Goal: Task Accomplishment & Management: Use online tool/utility

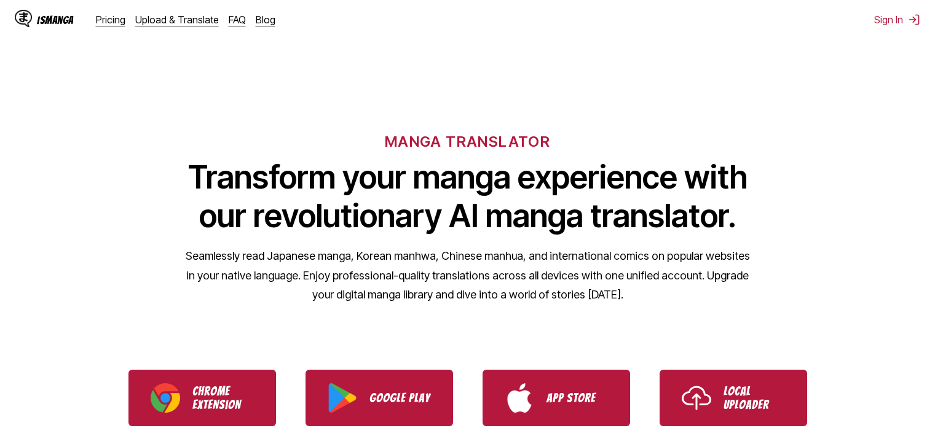
click at [742, 403] on p "Local Uploader" at bounding box center [753, 398] width 61 height 27
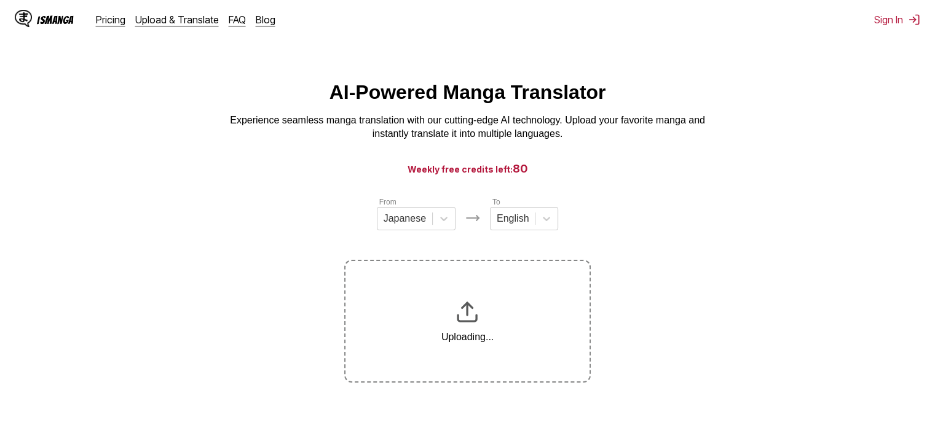
scroll to position [152, 0]
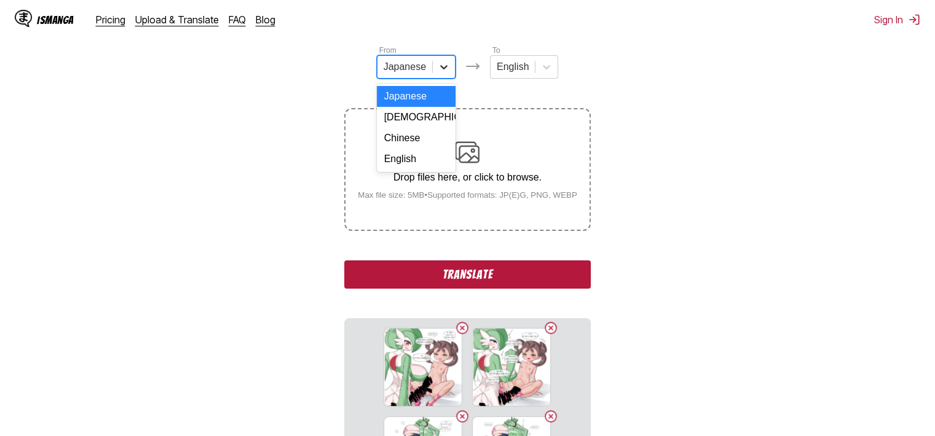
click at [442, 62] on div at bounding box center [444, 67] width 22 height 22
click at [411, 126] on div "[DEMOGRAPHIC_DATA]" at bounding box center [416, 117] width 79 height 21
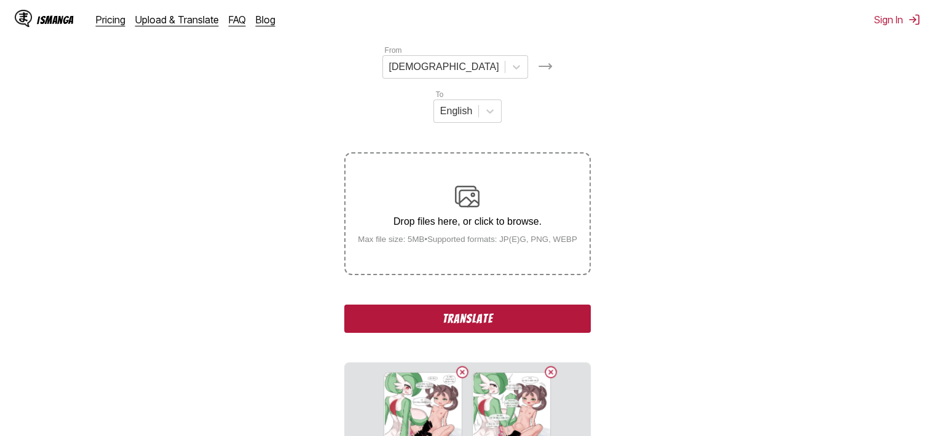
click at [488, 305] on button "Translate" at bounding box center [467, 319] width 246 height 28
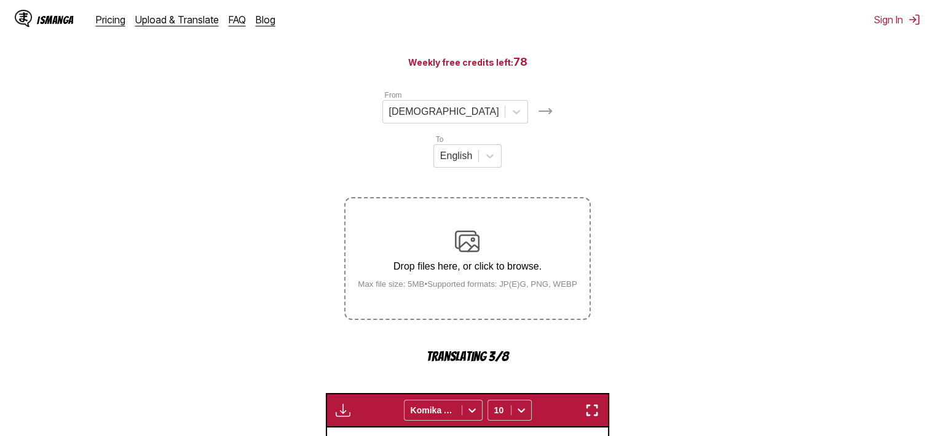
scroll to position [184, 0]
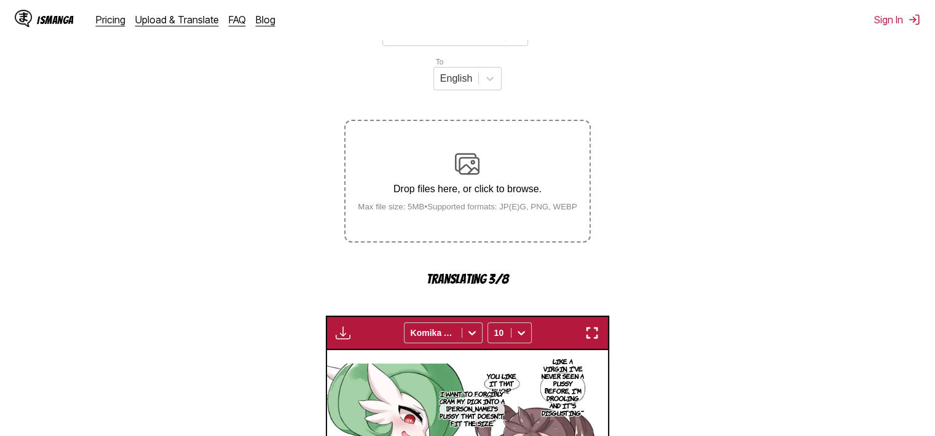
click at [593, 326] on img "button" at bounding box center [591, 333] width 15 height 15
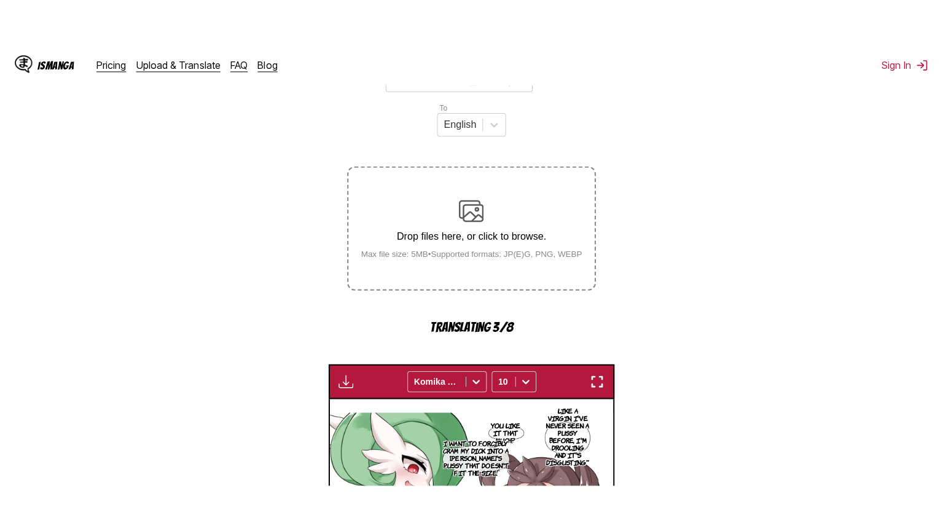
scroll to position [143, 0]
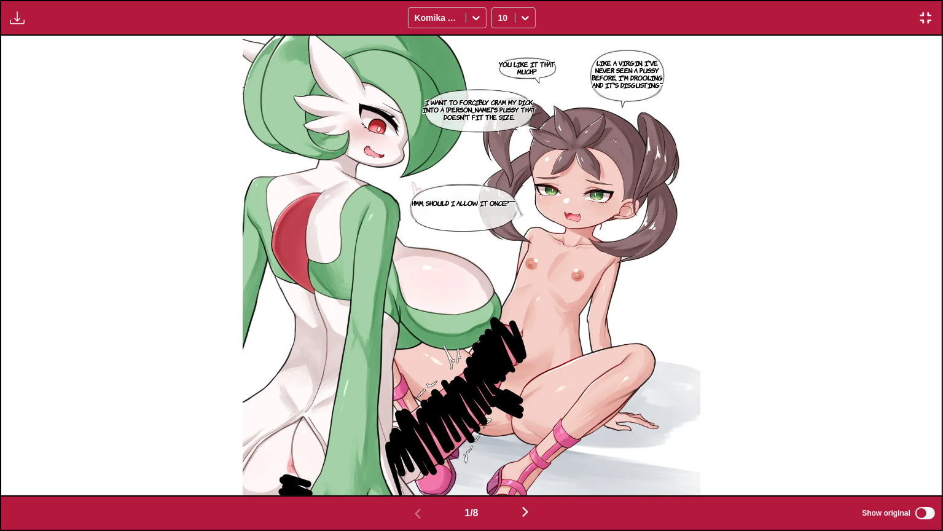
click at [631, 77] on p "Like a virgin, I've never seen a pussy before, I'm drooling and it's disgusting~" at bounding box center [628, 74] width 82 height 34
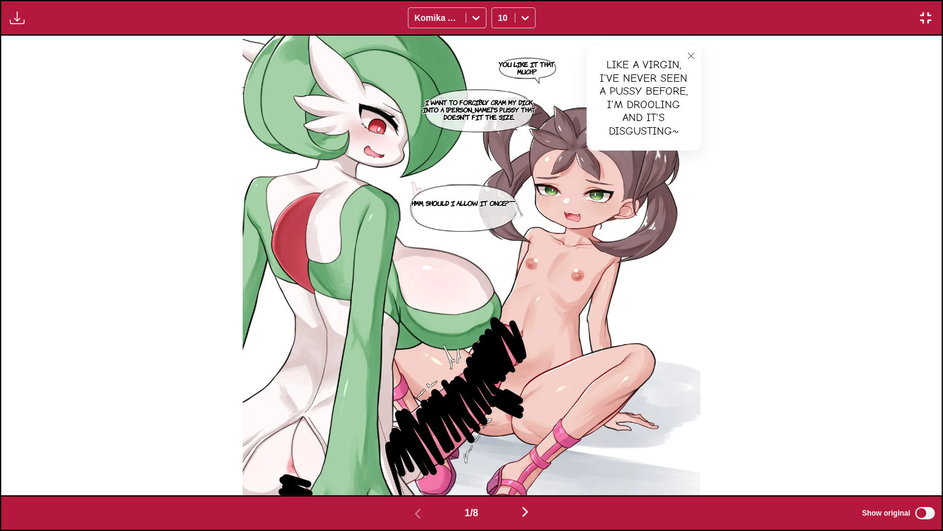
click at [517, 67] on p "You like it that much?" at bounding box center [527, 68] width 62 height 20
click at [484, 112] on p "I want to forcibly cram my dick into a [PERSON_NAME]'s pussy that doesn't fit t…" at bounding box center [478, 109] width 127 height 27
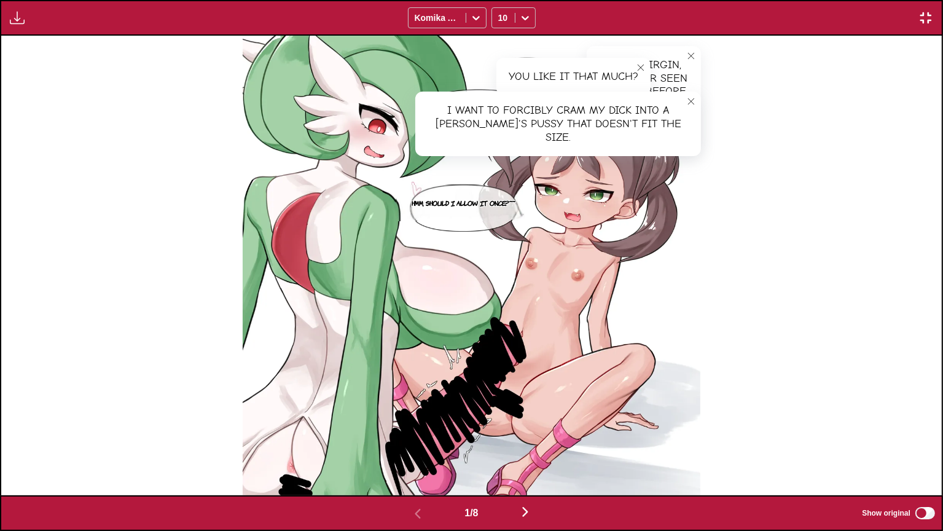
click at [459, 206] on p "Hmm, should I allow it once?~~" at bounding box center [463, 203] width 109 height 12
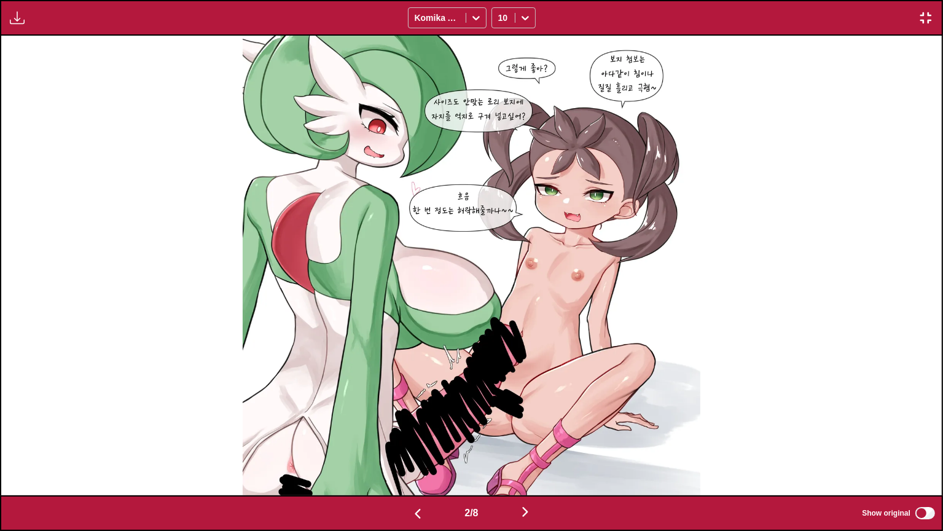
scroll to position [0, 941]
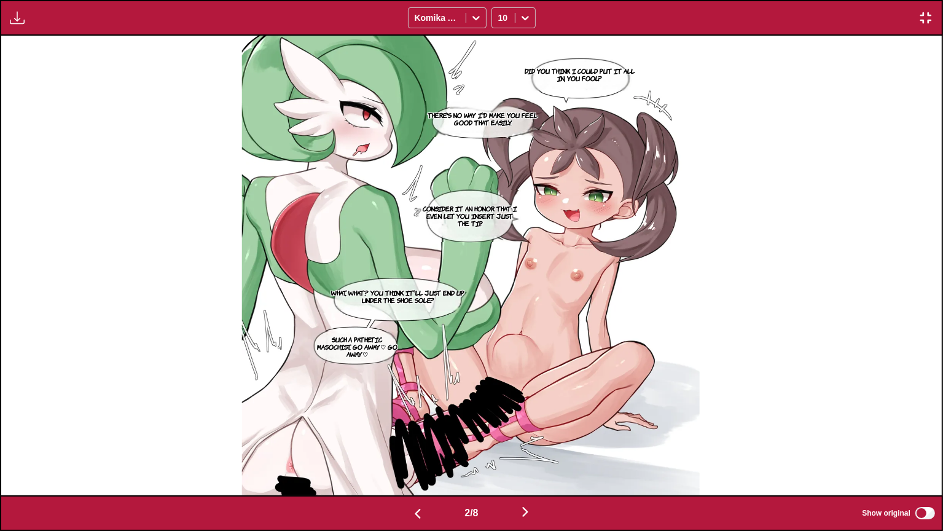
click at [602, 69] on p "Did you think I could put it all in, you fool?" at bounding box center [580, 75] width 125 height 20
click at [481, 123] on p "There's no way I'd make you feel good that easily." at bounding box center [483, 119] width 117 height 20
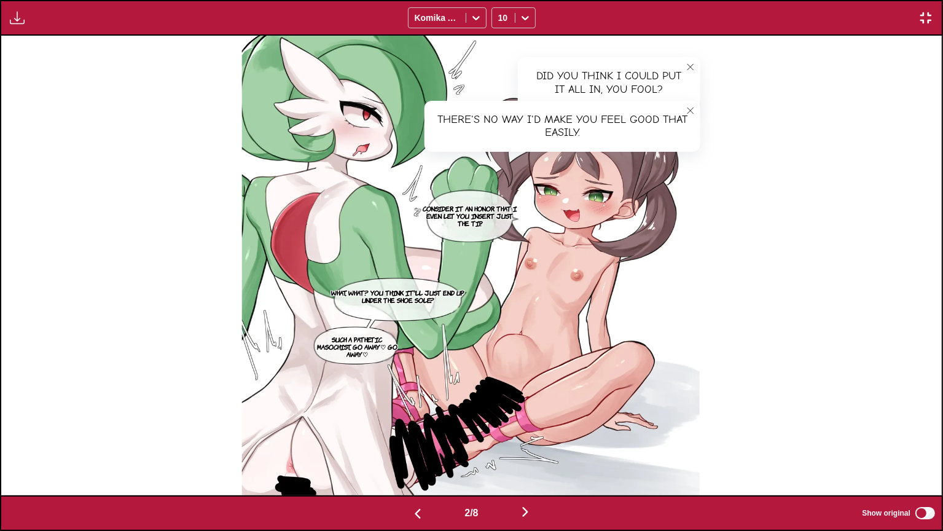
click at [483, 203] on p "Consider it an honor that I even let you insert just the tip." at bounding box center [470, 215] width 104 height 27
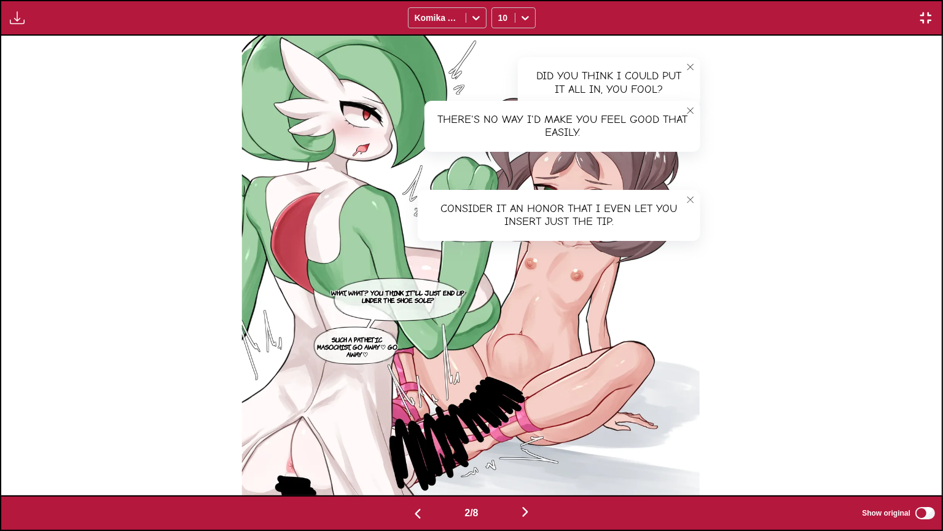
click at [388, 319] on img at bounding box center [471, 266] width 458 height 460
click at [392, 292] on p "What, what? You think it'll just end up under the shoe sole?" at bounding box center [398, 296] width 155 height 20
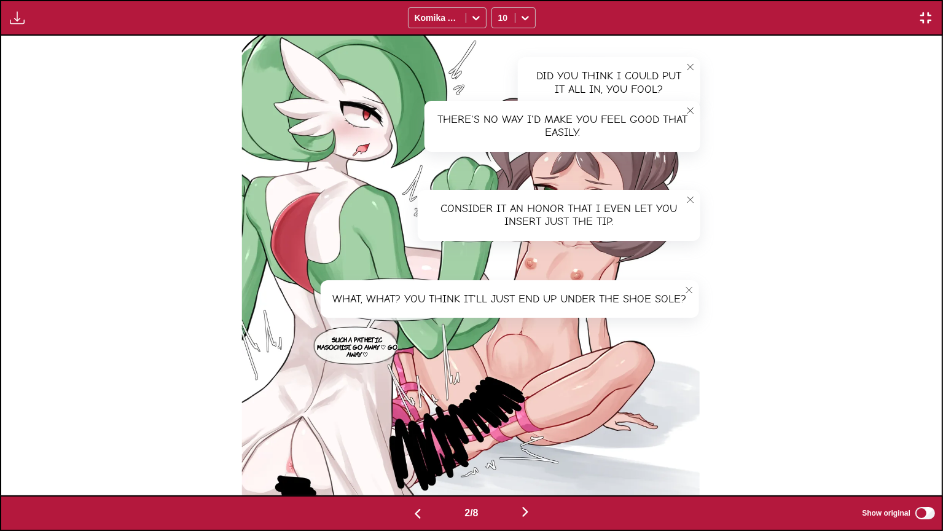
click at [356, 345] on p "Such a pathetic masochist, go away♡ Go away♡" at bounding box center [357, 346] width 91 height 27
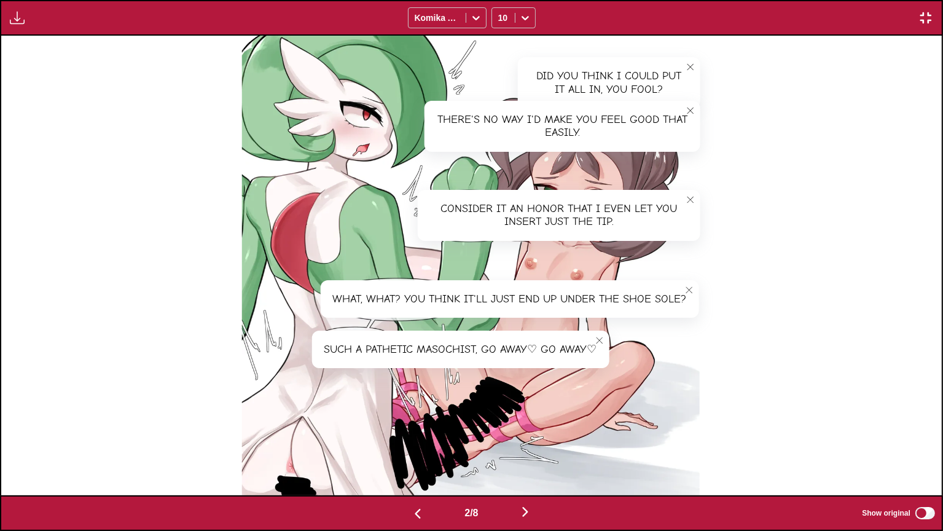
scroll to position [0, 1883]
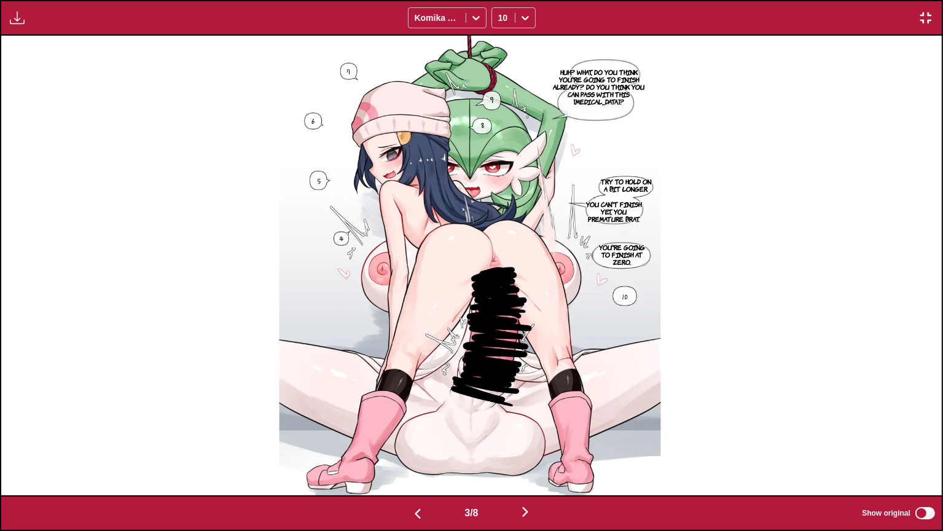
click at [599, 79] on p "Huh? What, do you think you're going to finish already? Do you think you can pa…" at bounding box center [599, 87] width 99 height 42
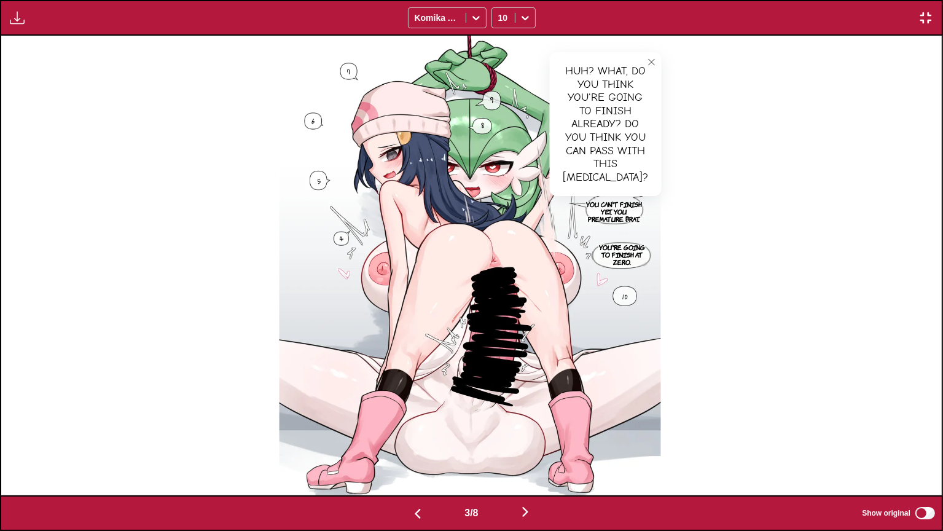
click at [648, 60] on icon "close-tooltip" at bounding box center [652, 62] width 9 height 9
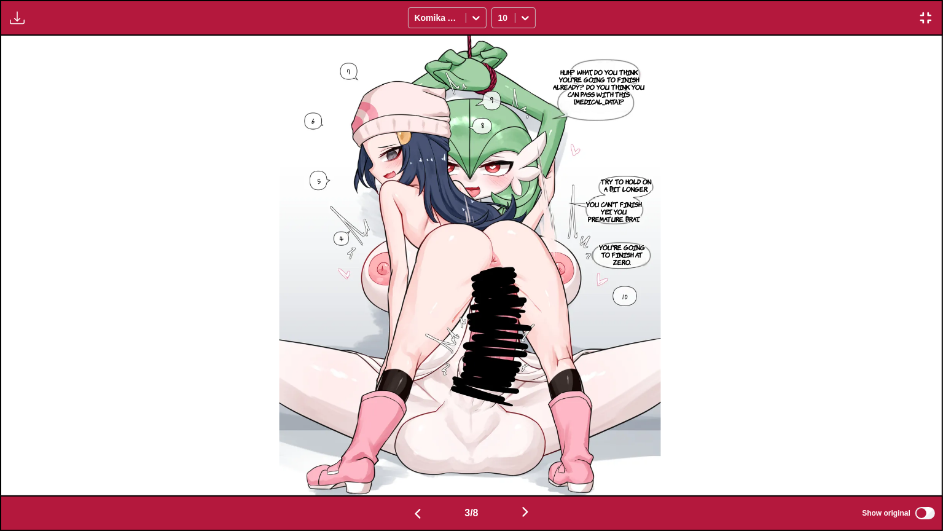
click at [637, 182] on p "Try to hold on a bit longer." at bounding box center [626, 185] width 57 height 20
click at [663, 186] on button "close-tooltip" at bounding box center [656, 190] width 20 height 20
click at [609, 215] on p "You can't finish yet, you premature brat." at bounding box center [614, 211] width 62 height 27
click at [665, 204] on button "close-tooltip" at bounding box center [659, 208] width 20 height 20
click at [621, 266] on p "You're going to finish at zero." at bounding box center [622, 254] width 59 height 27
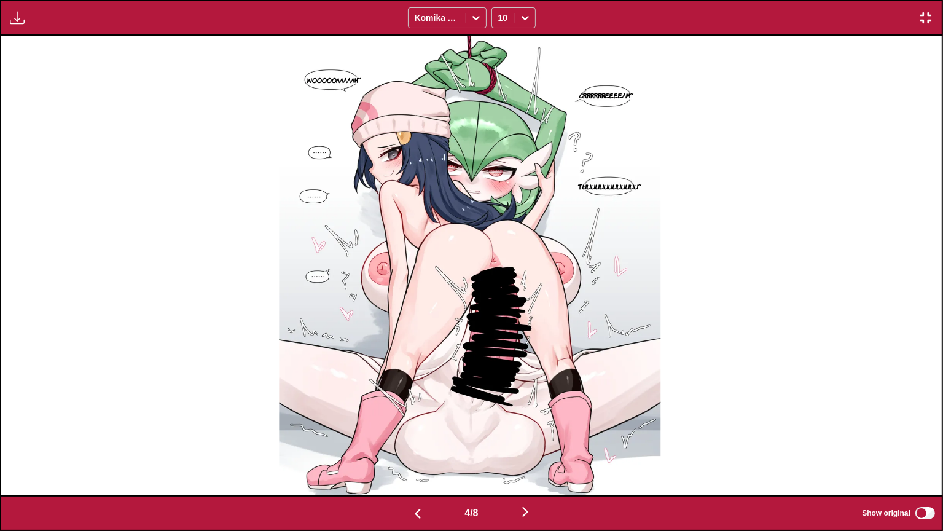
scroll to position [0, 3765]
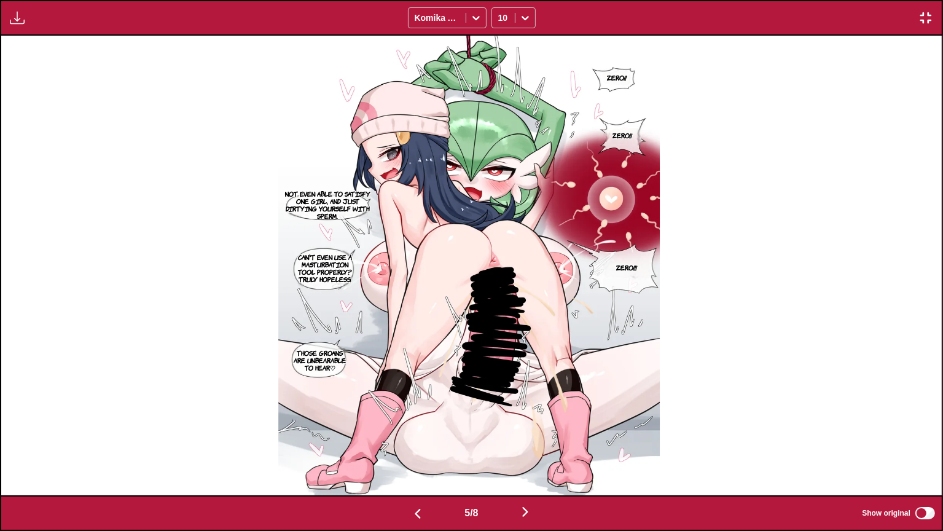
click at [310, 206] on p "Not even able to satisfy one girl, and just dirtying yourself with sperm." at bounding box center [327, 204] width 96 height 34
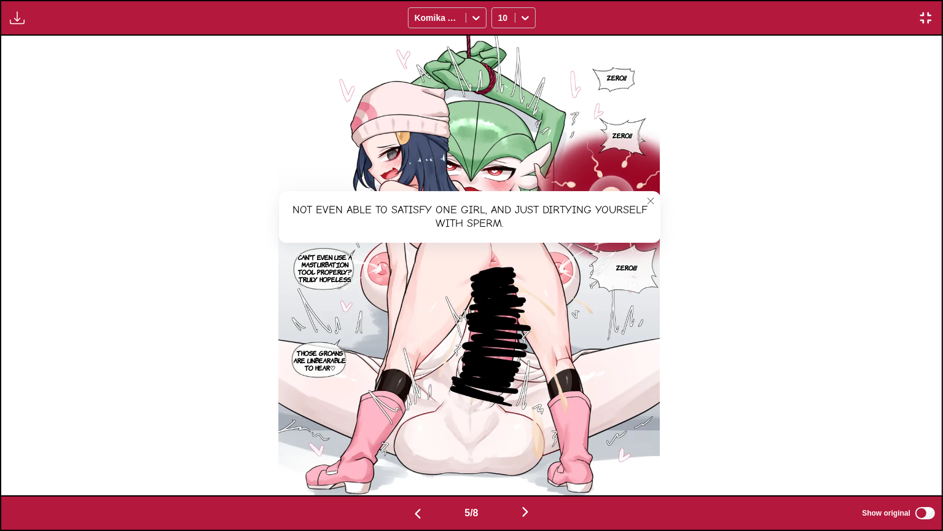
click at [331, 267] on p "Can't even use a masturbation tool properly? Truly hopeless." at bounding box center [324, 268] width 65 height 34
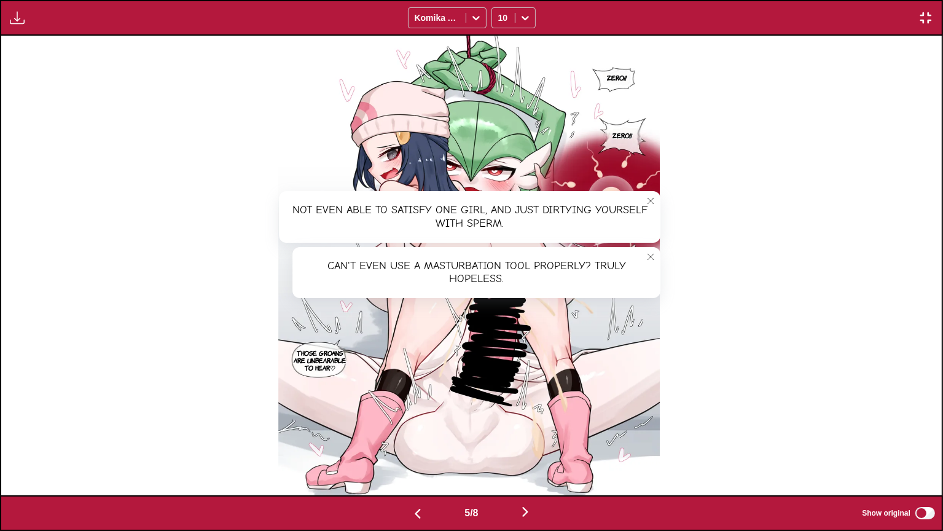
click at [328, 363] on p "Those groans are unbearable to hear♡" at bounding box center [319, 360] width 61 height 27
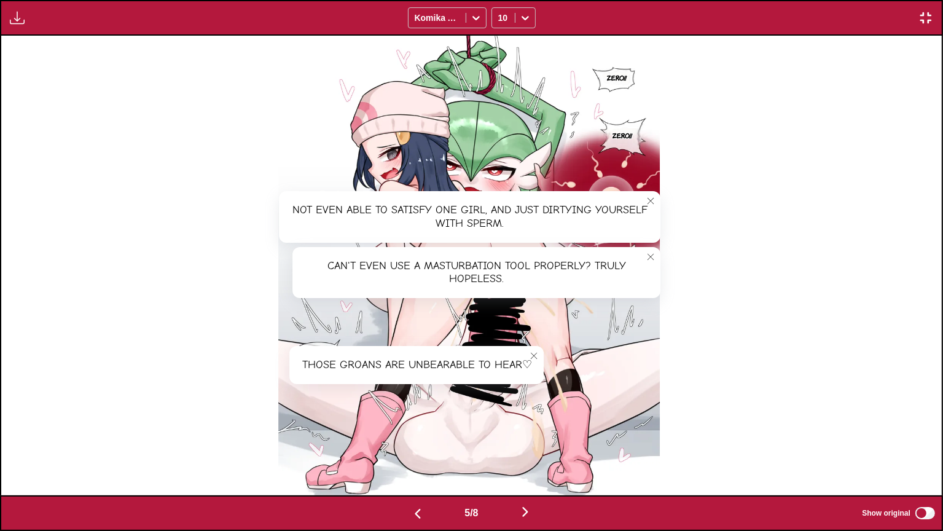
scroll to position [0, 4707]
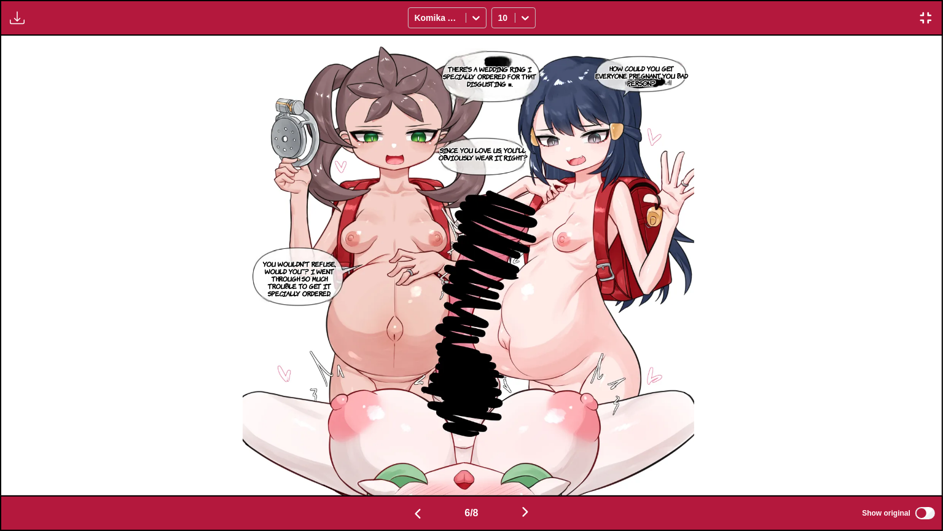
click at [645, 65] on p "How could you get everyone pregnant, you bad person?" at bounding box center [641, 75] width 101 height 27
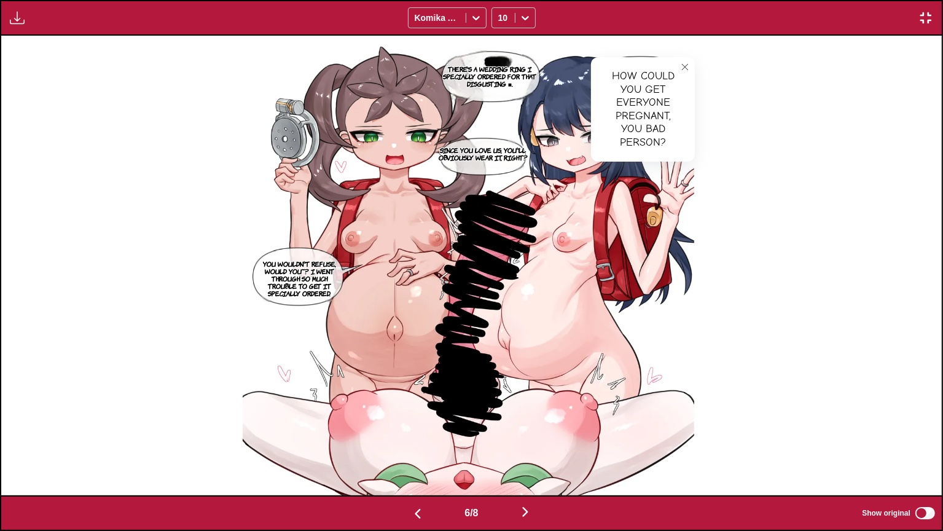
click at [681, 70] on button "close-tooltip" at bounding box center [685, 67] width 20 height 20
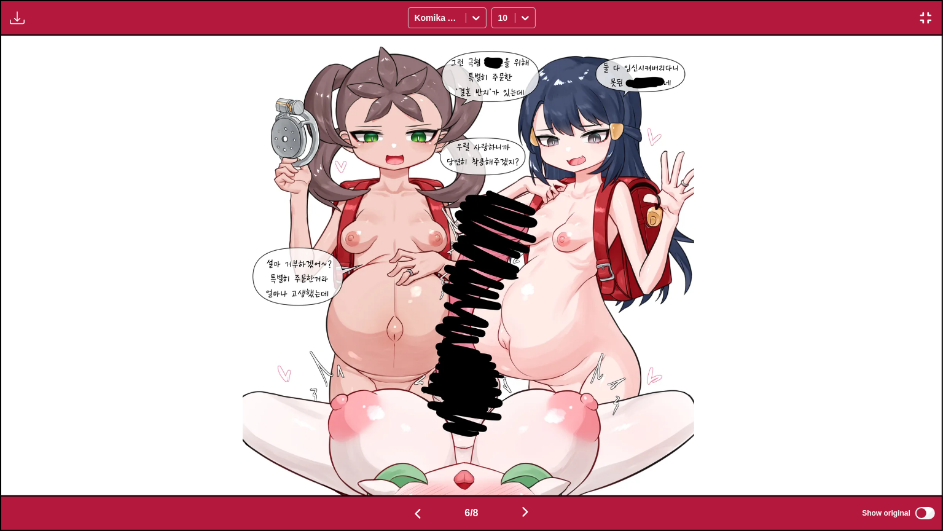
click at [919, 436] on div "6 / 8 Show original" at bounding box center [471, 513] width 943 height 36
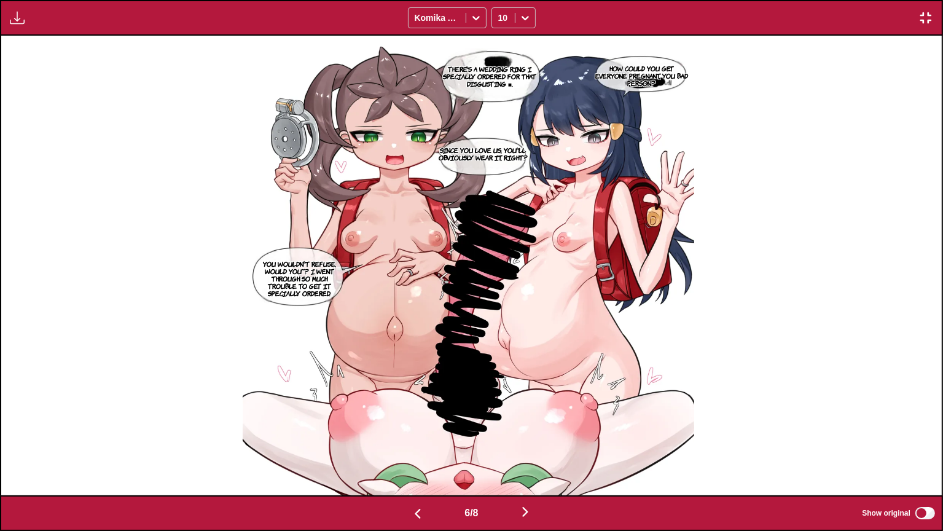
click at [511, 83] on p "There's a wedding ring I specially ordered for that disgusting ■." at bounding box center [490, 76] width 108 height 27
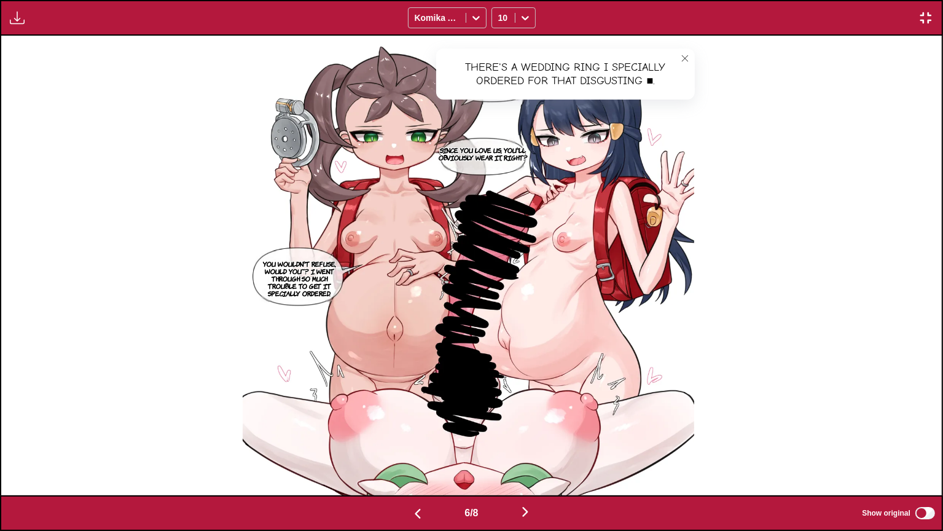
click at [695, 45] on img at bounding box center [469, 266] width 452 height 460
click at [689, 58] on icon "close-tooltip" at bounding box center [685, 58] width 9 height 9
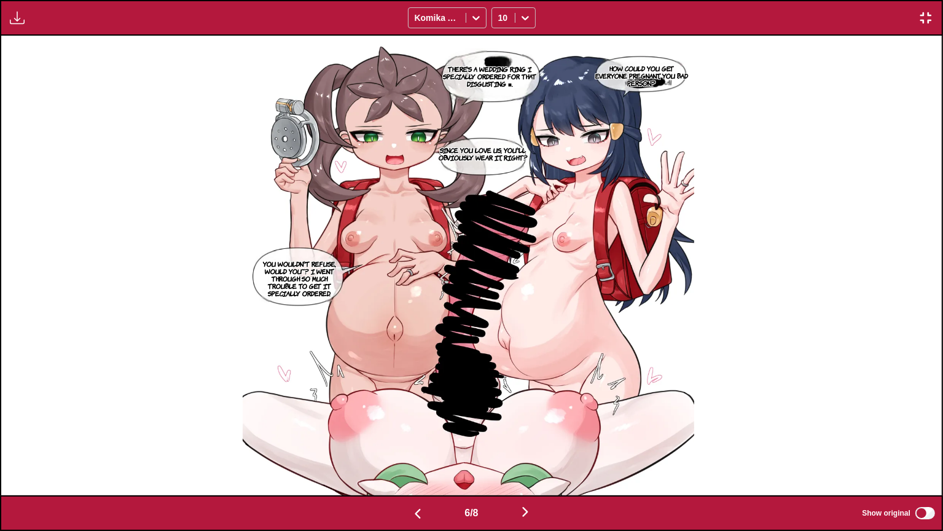
click at [495, 157] on p "Since you love us, you'll obviously wear it, right?" at bounding box center [483, 154] width 99 height 20
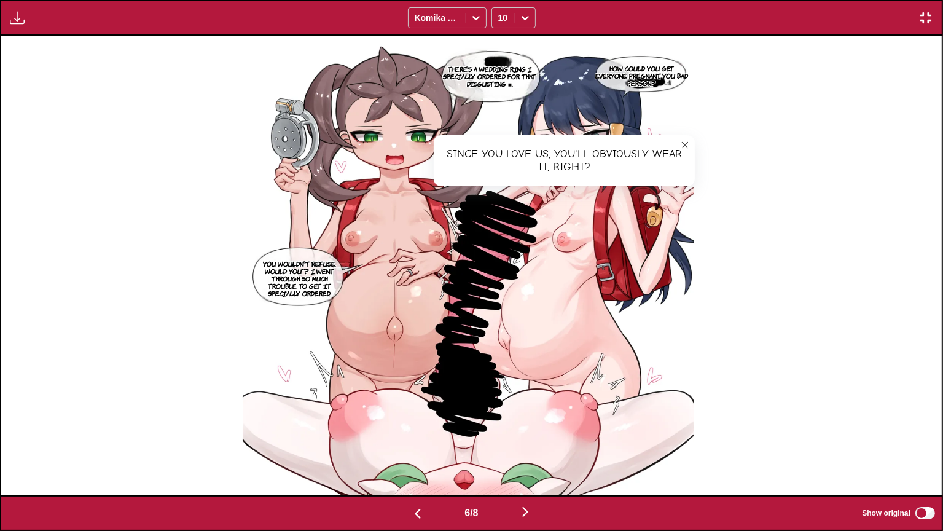
click at [688, 145] on icon "close-tooltip" at bounding box center [685, 145] width 9 height 9
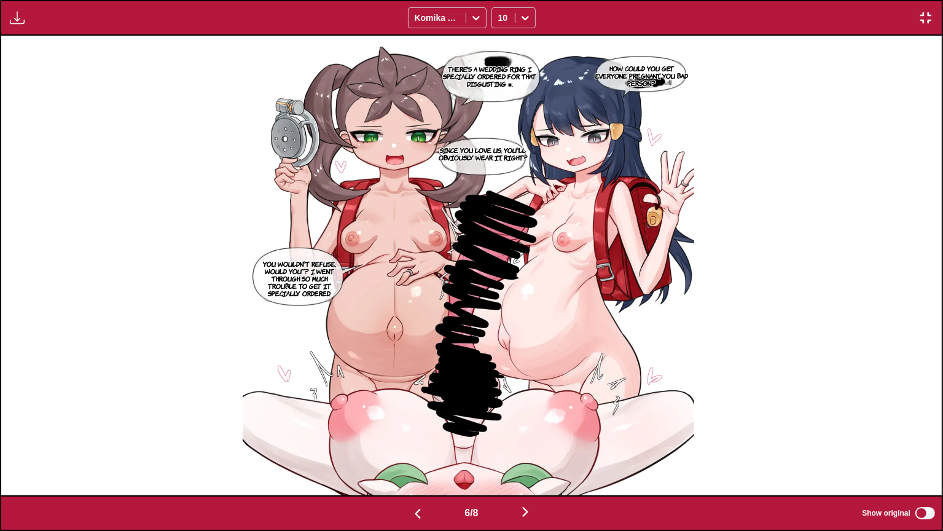
click at [300, 270] on p "You wouldn't refuse, would you~? I went through so much trouble to get it speci…" at bounding box center [299, 278] width 90 height 42
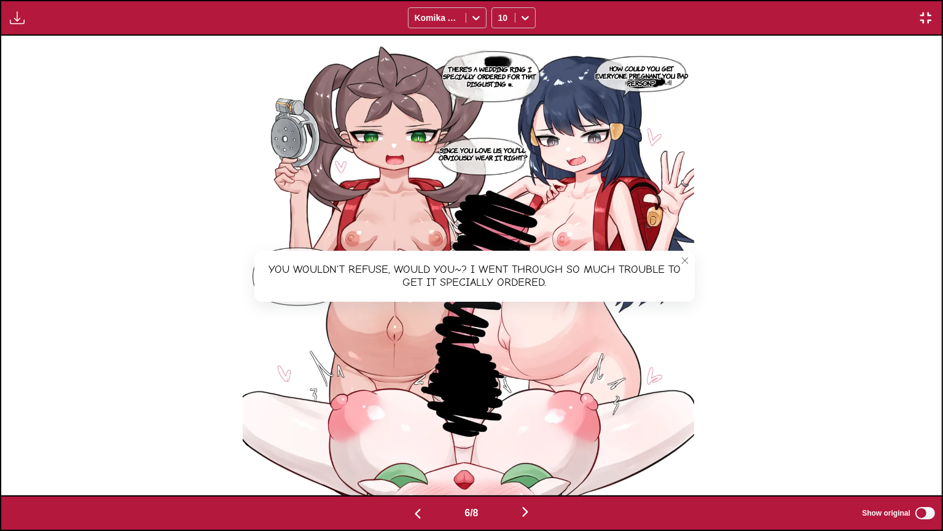
click at [688, 257] on icon "close-tooltip" at bounding box center [685, 260] width 9 height 9
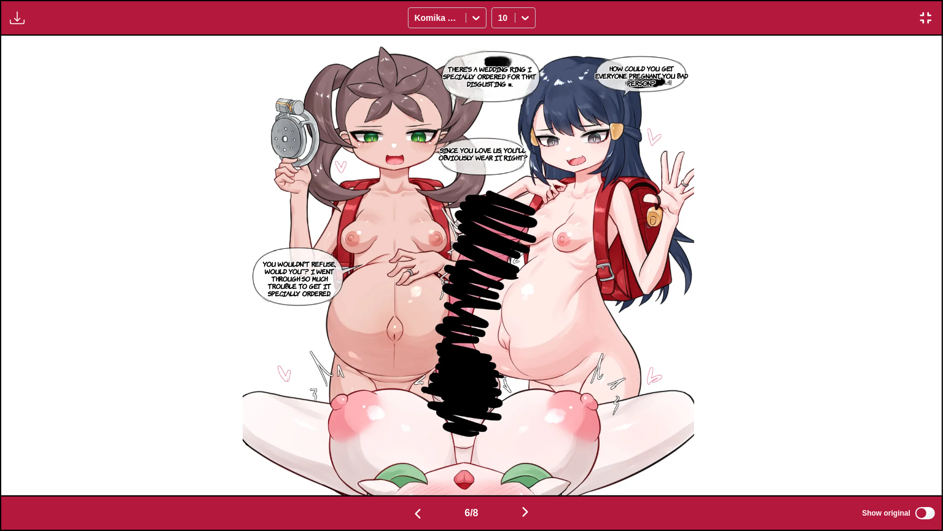
scroll to position [0, 5648]
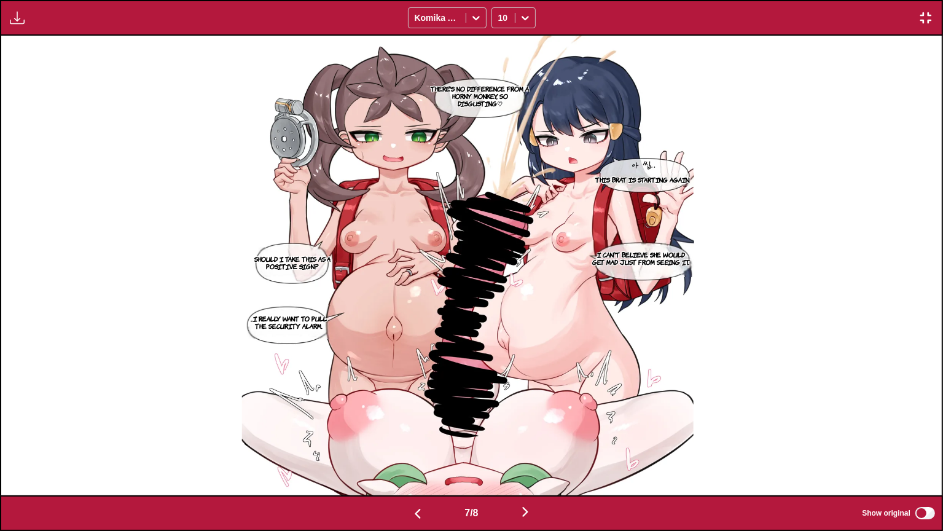
click at [661, 183] on p "This brat is starting again." at bounding box center [643, 179] width 100 height 12
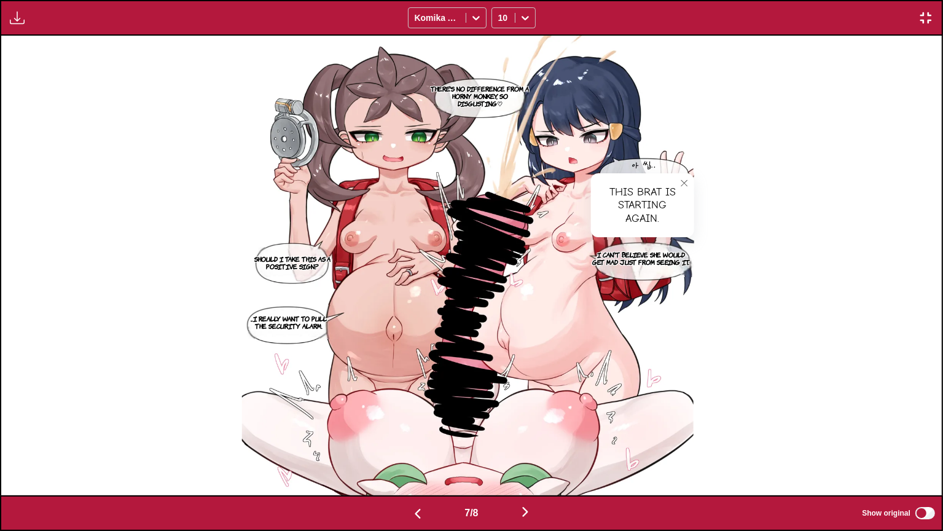
click at [467, 83] on p "There's no difference from a horny monkey, so disgusting♡" at bounding box center [480, 95] width 106 height 27
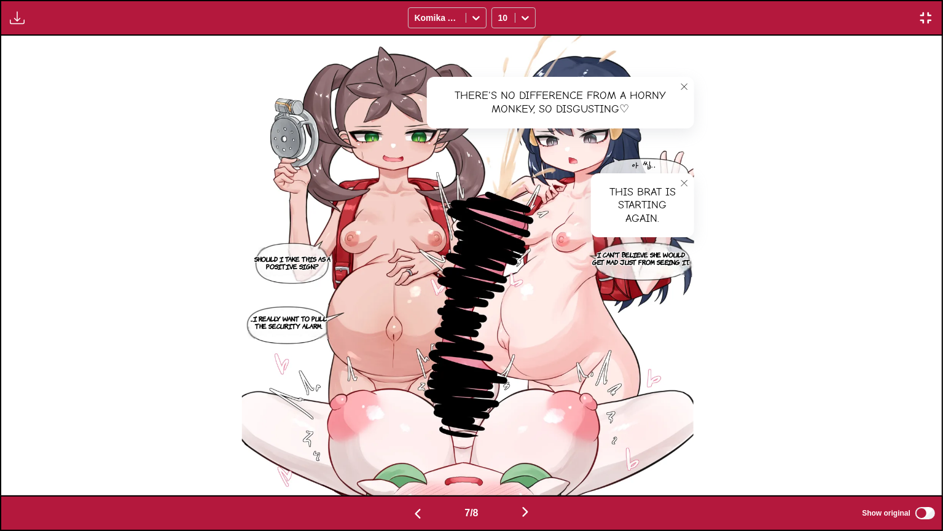
click at [689, 83] on icon "close-tooltip" at bounding box center [684, 86] width 9 height 9
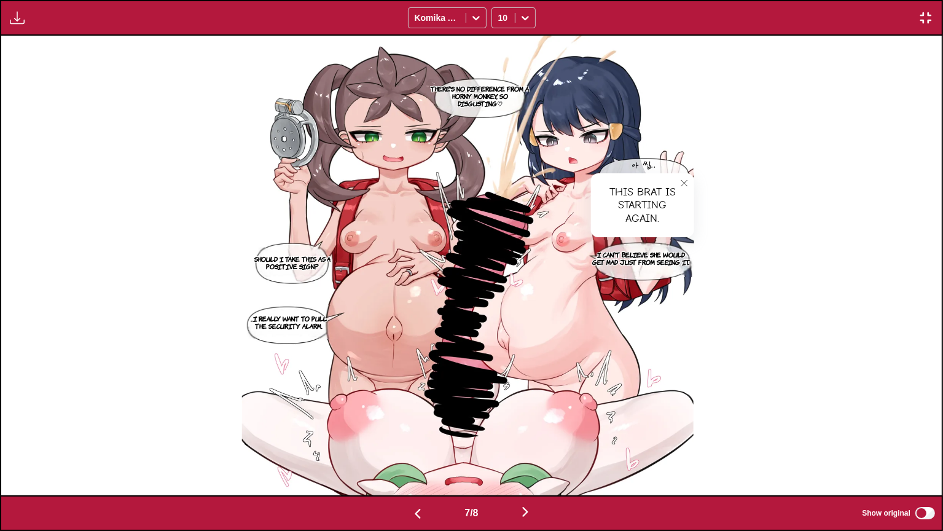
click at [694, 186] on button "close-tooltip" at bounding box center [685, 183] width 20 height 20
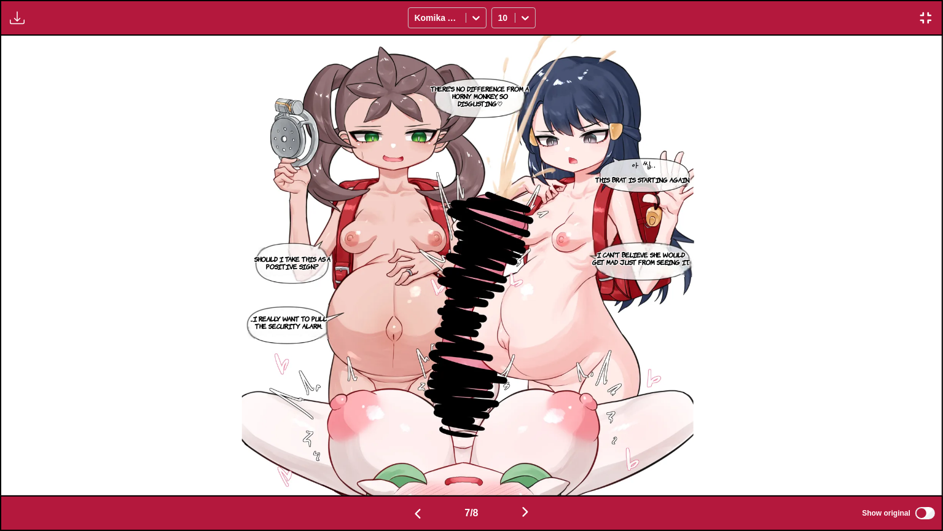
click at [640, 257] on p "I can't believe she would get mad just from seeing it." at bounding box center [641, 258] width 106 height 20
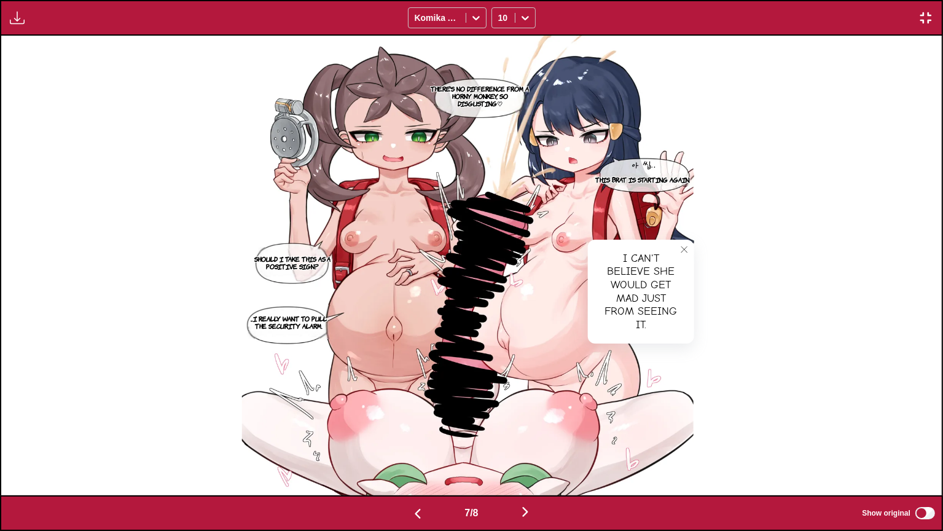
click at [687, 249] on icon "close-tooltip" at bounding box center [684, 249] width 9 height 9
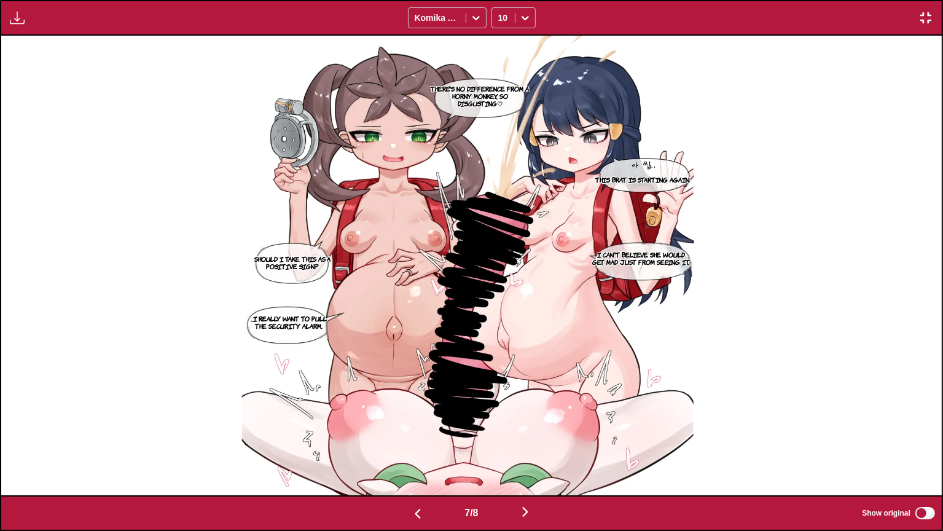
click at [678, 254] on p "I can't believe she would get mad just from seeing it." at bounding box center [641, 258] width 106 height 20
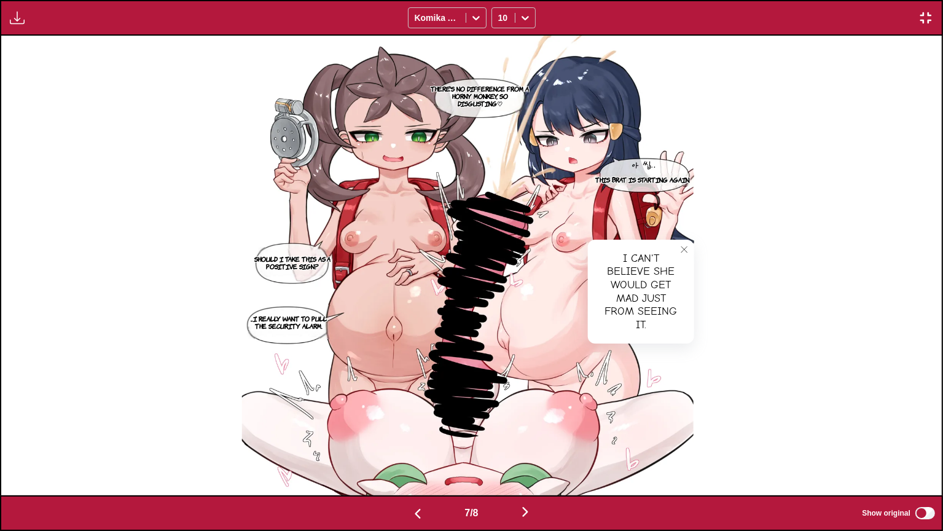
click at [300, 259] on p "Should I take this as a positive sign?" at bounding box center [292, 263] width 82 height 20
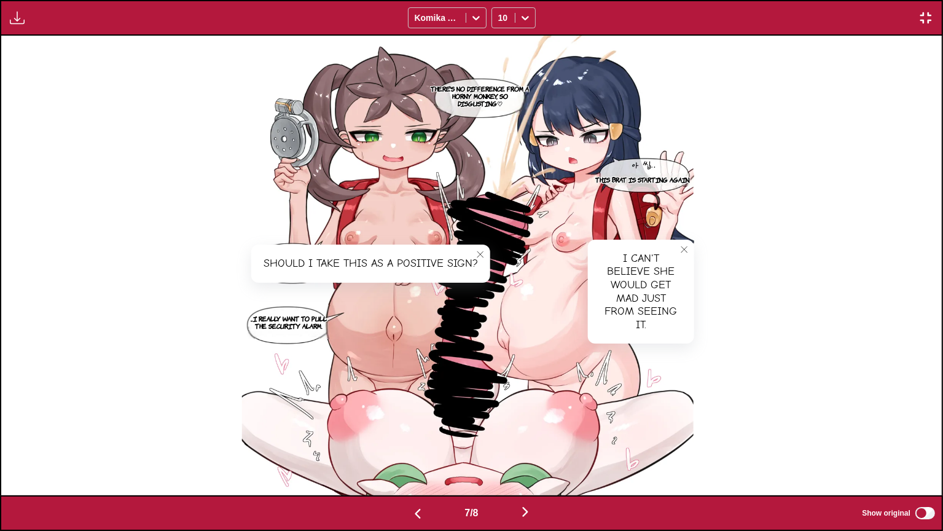
click at [292, 309] on section "...I really want to pull the security alarm." at bounding box center [288, 322] width 93 height 34
click at [294, 316] on p "...I really want to pull the security alarm." at bounding box center [288, 322] width 93 height 20
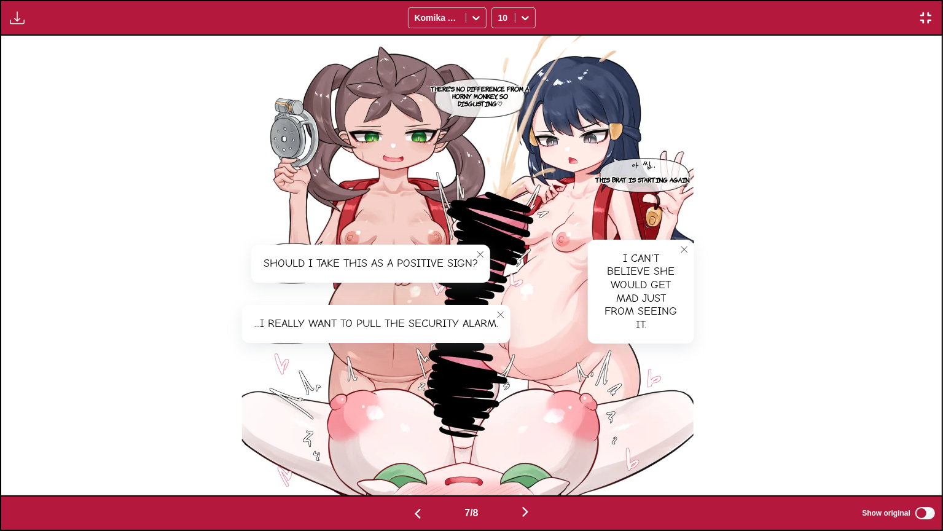
scroll to position [0, 6589]
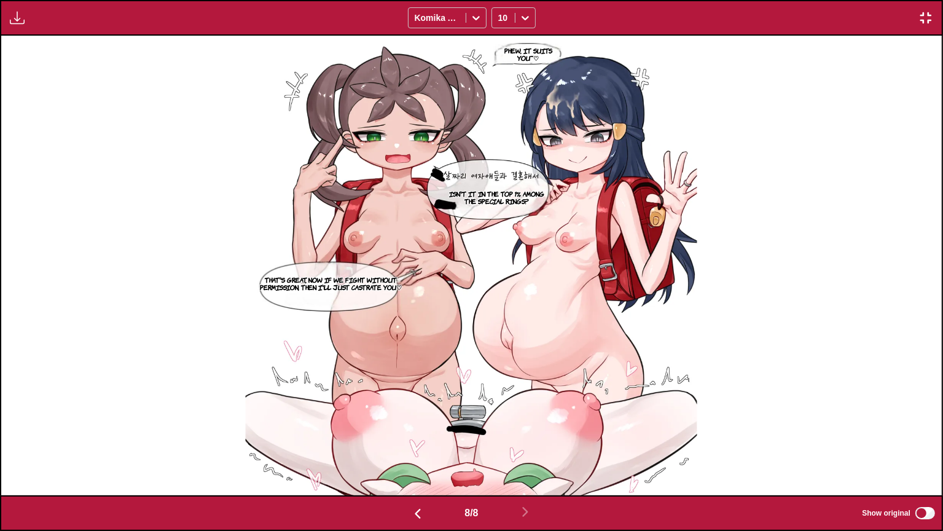
click at [544, 53] on p "Phew, it suits you~♡" at bounding box center [528, 54] width 75 height 20
click at [511, 202] on p "Isn't it in the top 1% among the special rings?" at bounding box center [497, 197] width 111 height 20
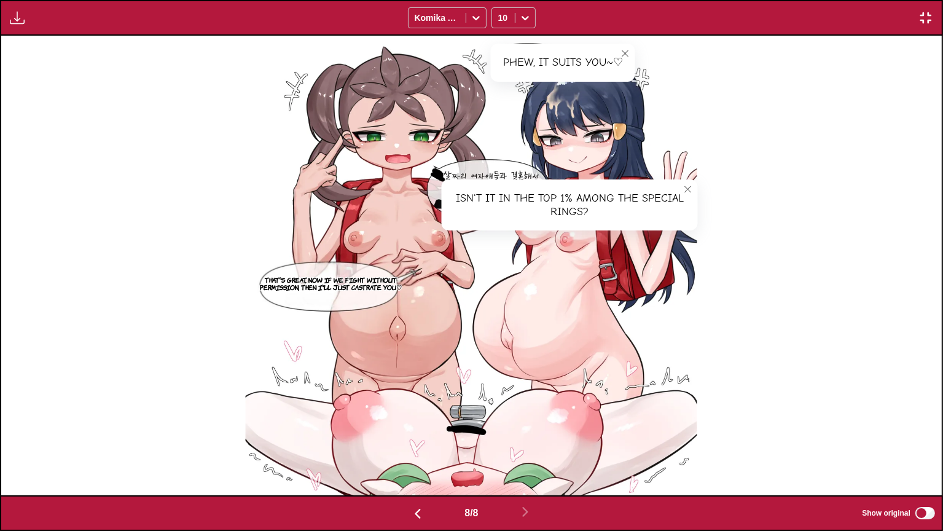
click at [288, 288] on p "That's great, now if we fight without permission, then I'll just castrate you♡" at bounding box center [331, 283] width 171 height 20
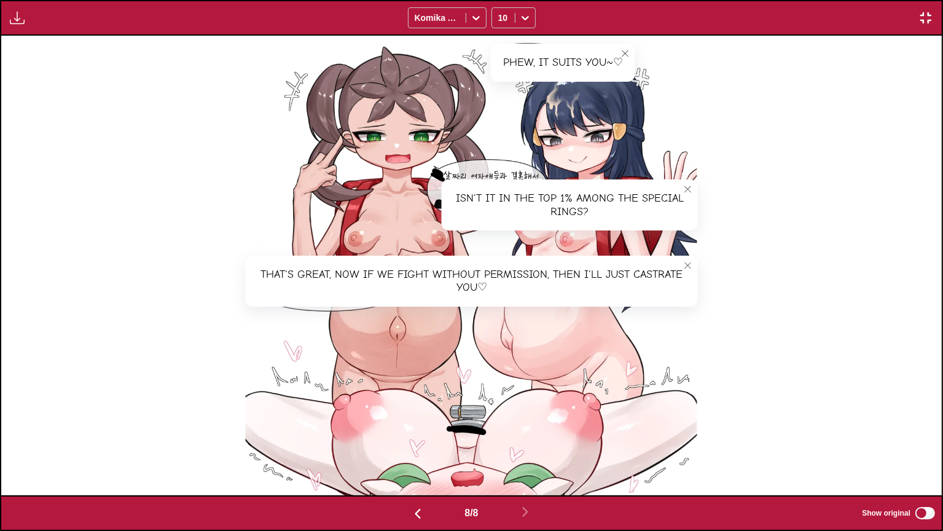
click at [690, 182] on button "close-tooltip" at bounding box center [688, 189] width 20 height 20
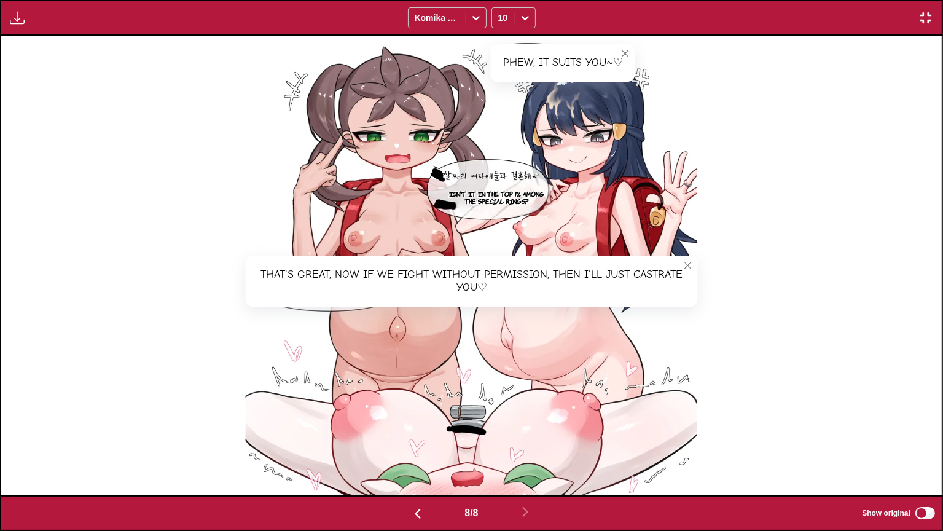
click at [625, 51] on icon "close-tooltip" at bounding box center [625, 53] width 6 height 6
click at [688, 265] on icon "close-tooltip" at bounding box center [688, 265] width 6 height 6
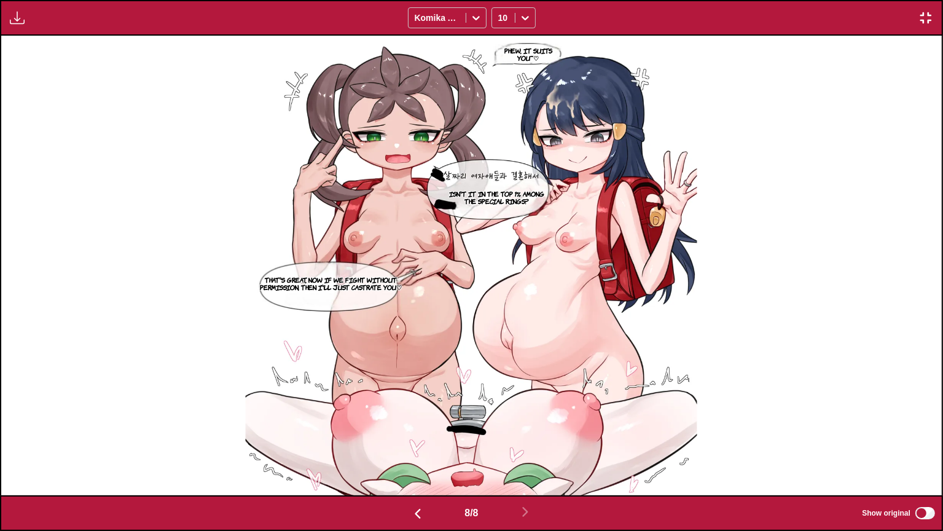
click at [930, 15] on img "button" at bounding box center [926, 17] width 15 height 15
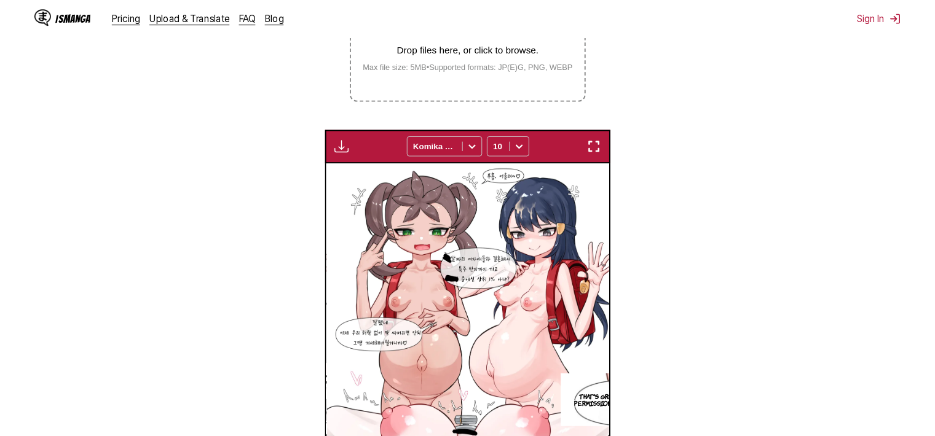
scroll to position [0, 1966]
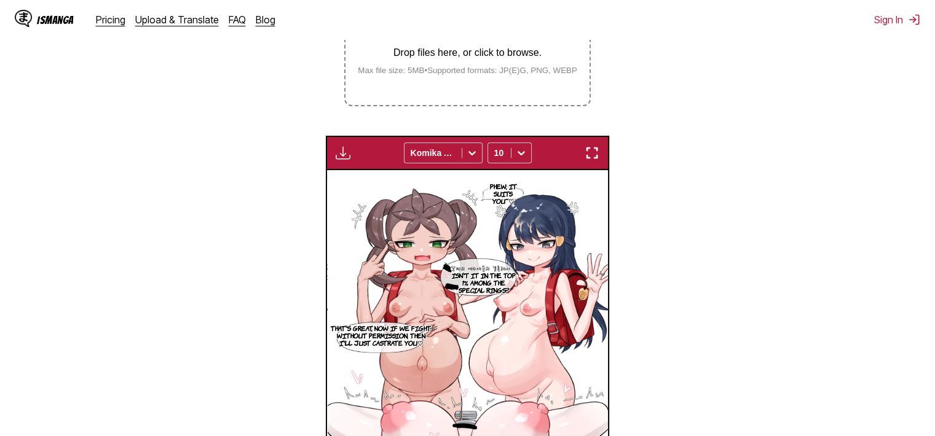
click at [876, 195] on section "From Korean To English Drop files here, or click to browse. Max file size: 5MB …" at bounding box center [467, 194] width 915 height 638
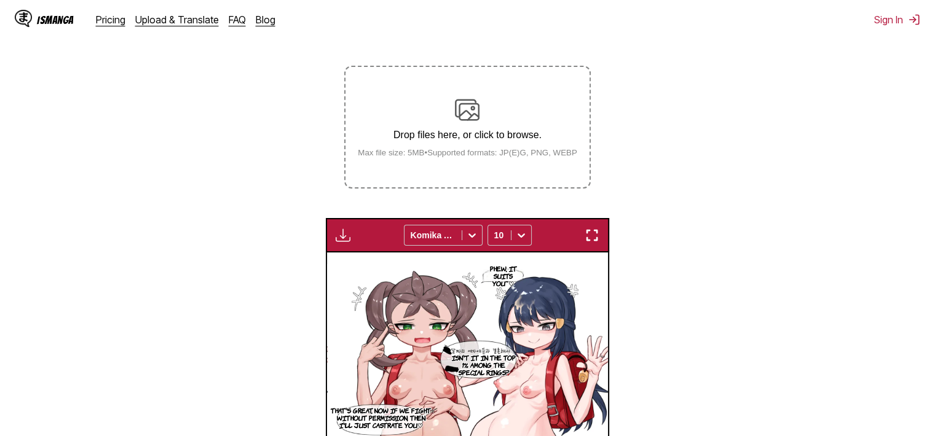
scroll to position [75, 0]
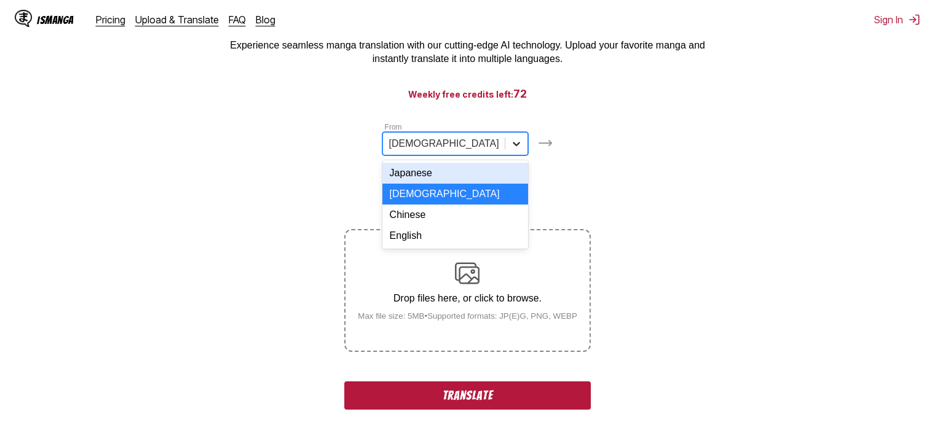
click at [510, 148] on icon at bounding box center [516, 144] width 12 height 12
click at [423, 176] on div "Japanese" at bounding box center [455, 173] width 146 height 21
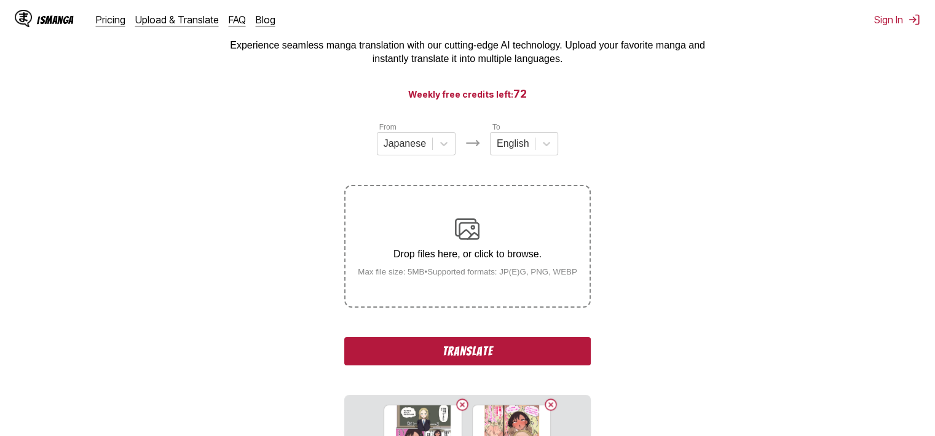
click at [546, 354] on button "Translate" at bounding box center [467, 351] width 246 height 28
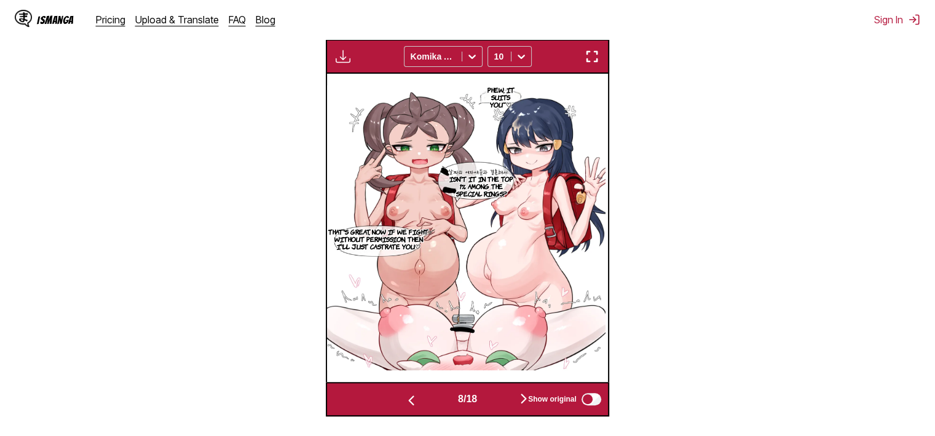
scroll to position [689, 0]
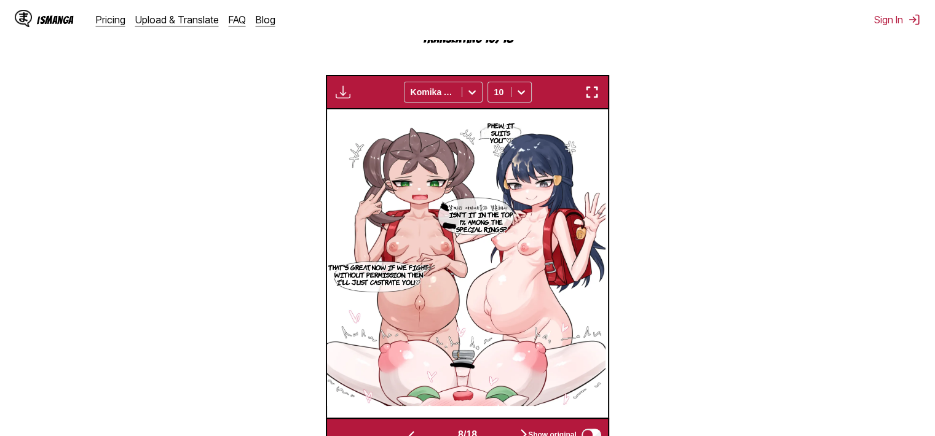
click at [592, 91] on img "button" at bounding box center [591, 92] width 15 height 15
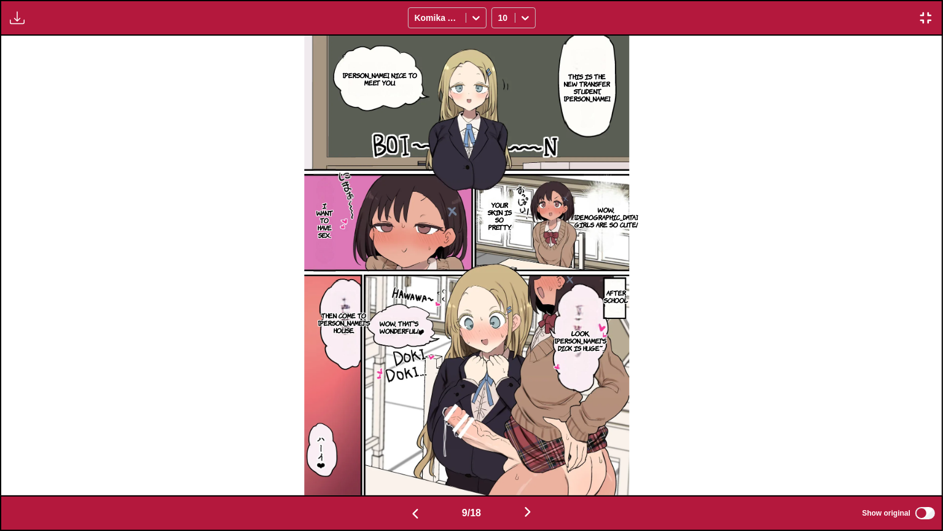
scroll to position [0, 6589]
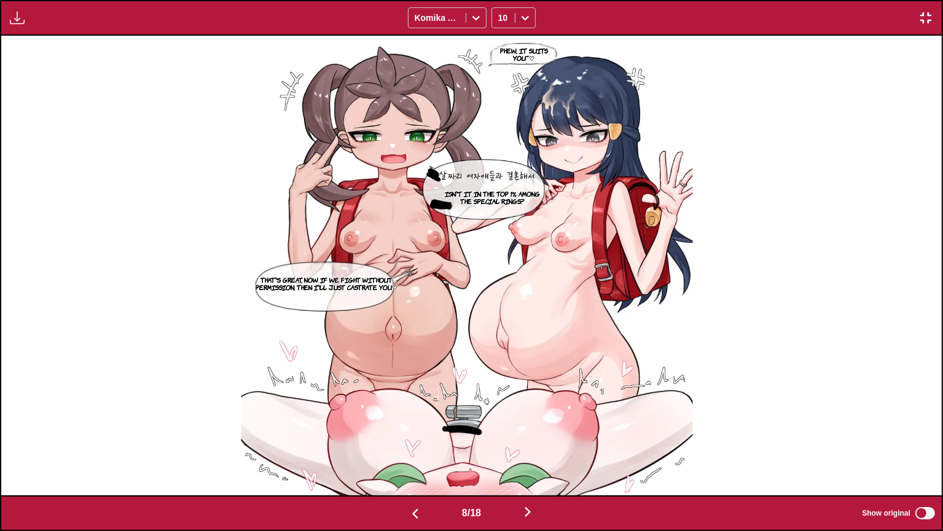
click at [928, 22] on img "button" at bounding box center [926, 17] width 15 height 15
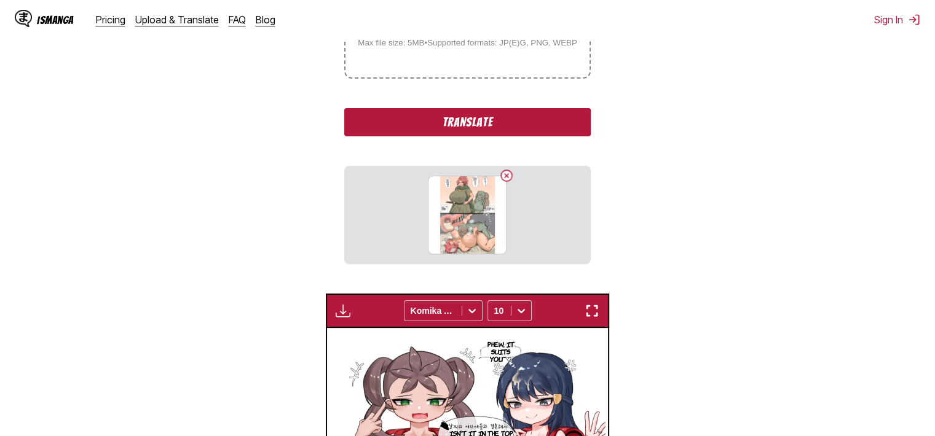
scroll to position [181, 0]
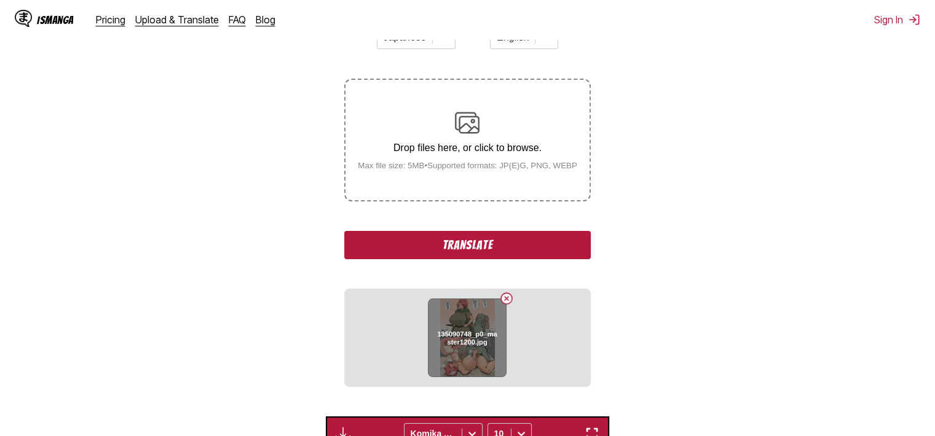
click at [509, 303] on button "Delete image" at bounding box center [506, 298] width 15 height 15
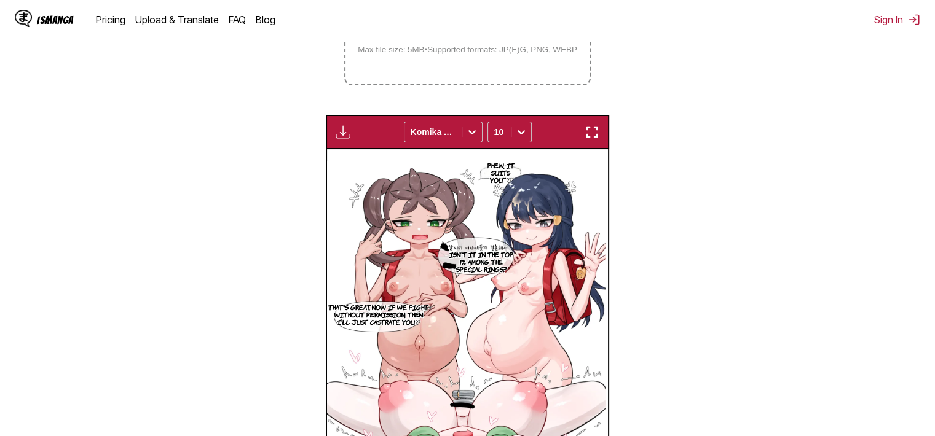
scroll to position [162, 0]
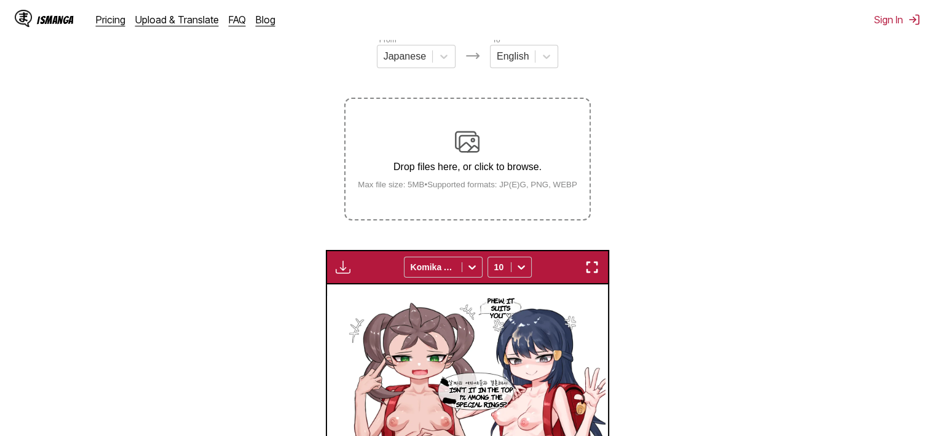
click at [501, 181] on div "Drop files here, or click to browse. Max file size: 5MB • Supported formats: JP…" at bounding box center [467, 160] width 239 height 60
click at [0, 0] on input "Drop files here, or click to browse. Max file size: 5MB • Supported formats: JP…" at bounding box center [0, 0] width 0 height 0
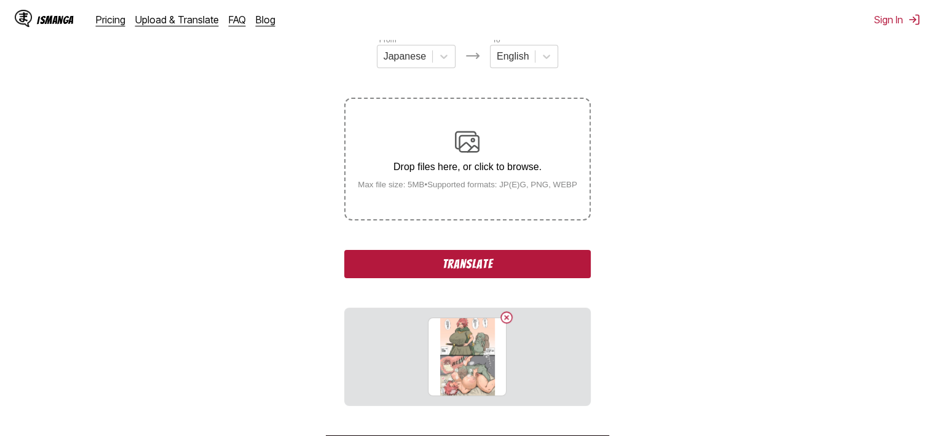
click at [513, 184] on small "Max file size: 5MB • Supported formats: JP(E)G, PNG, WEBP" at bounding box center [467, 184] width 239 height 9
click at [0, 0] on input "Drop files here, or click to browse. Max file size: 5MB • Supported formats: JP…" at bounding box center [0, 0] width 0 height 0
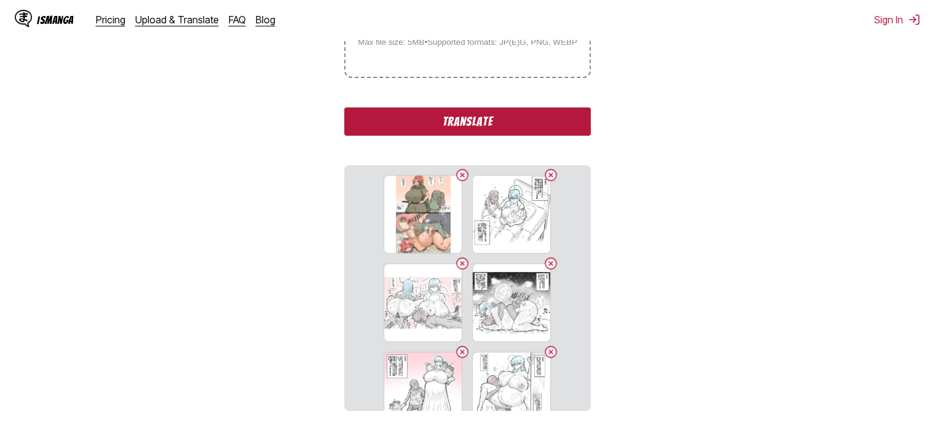
scroll to position [224, 0]
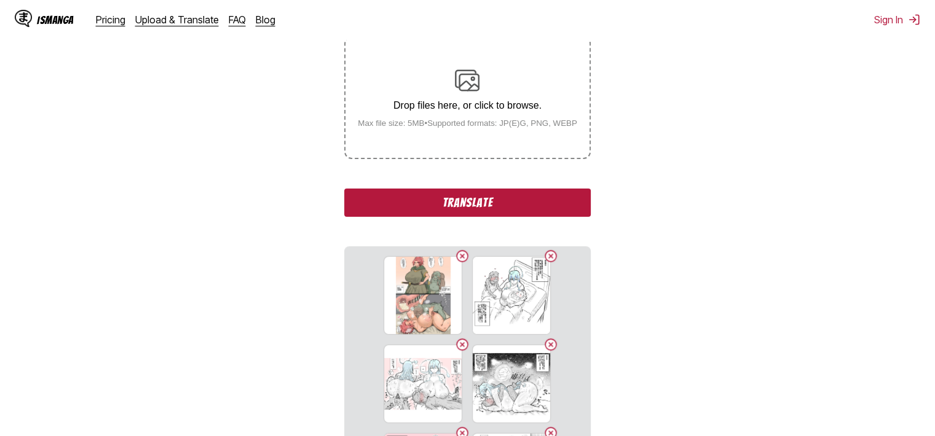
click at [516, 204] on button "Translate" at bounding box center [467, 203] width 246 height 28
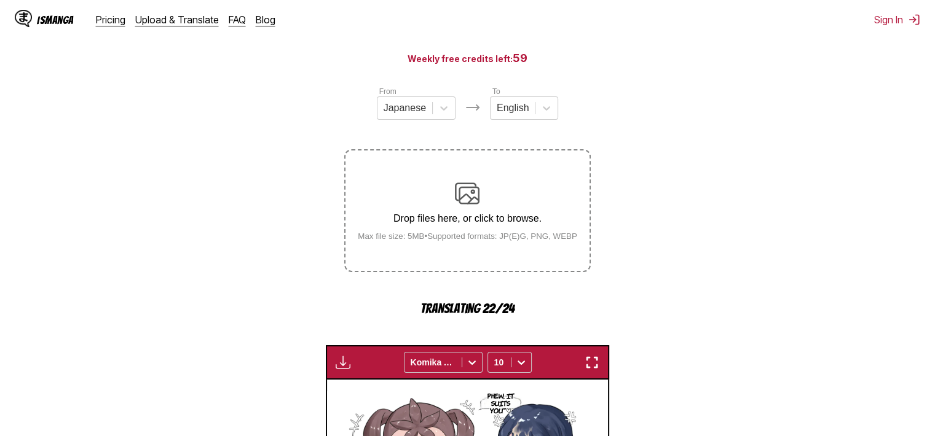
scroll to position [101, 0]
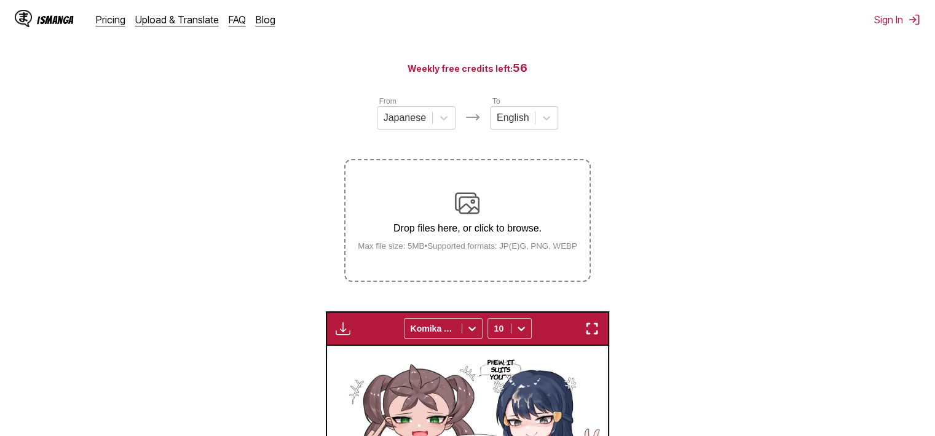
click at [525, 239] on div "Drop files here, or click to browse. Max file size: 5MB • Supported formats: JP…" at bounding box center [467, 221] width 239 height 60
click at [0, 0] on input "Drop files here, or click to browse. Max file size: 5MB • Supported formats: JP…" at bounding box center [0, 0] width 0 height 0
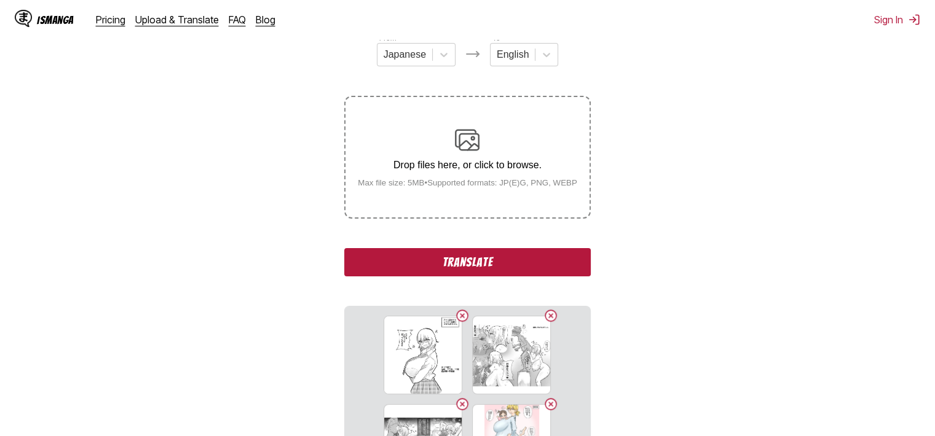
scroll to position [224, 0]
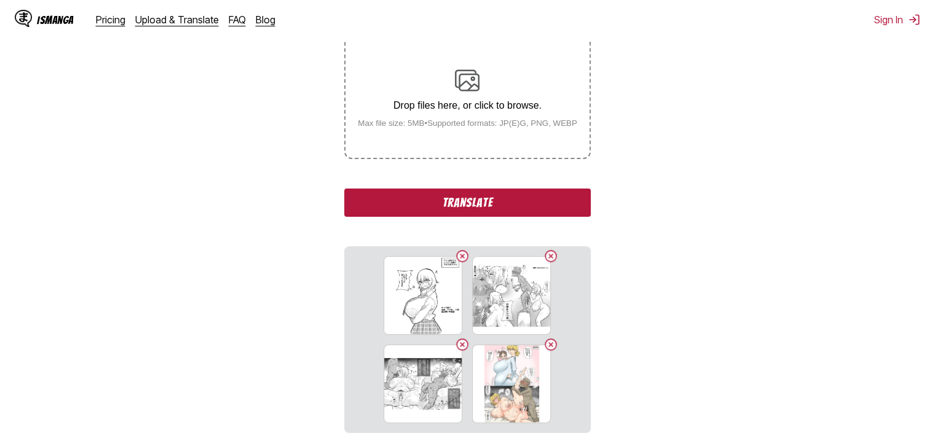
click at [543, 212] on button "Translate" at bounding box center [467, 203] width 246 height 28
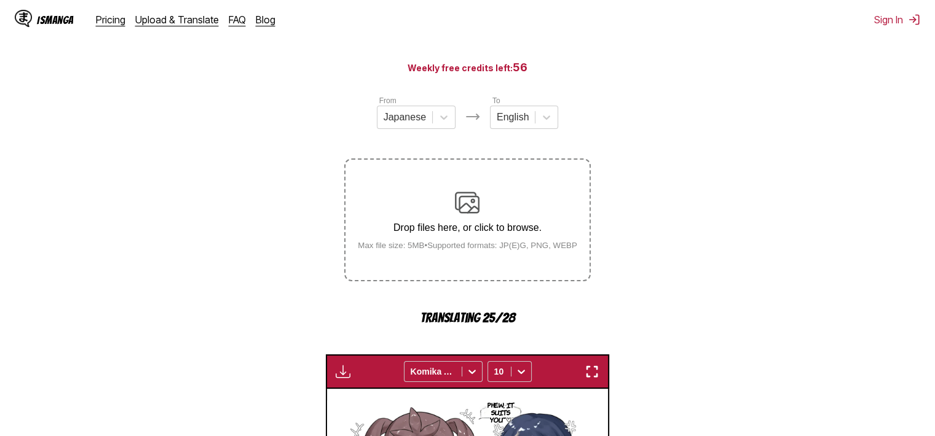
scroll to position [101, 0]
click at [458, 228] on p "Drop files here, or click to browse." at bounding box center [467, 228] width 239 height 11
click at [480, 200] on div "Drop files here, or click to browse. Max file size: 5MB • Supported formats: JP…" at bounding box center [467, 221] width 239 height 60
click at [504, 244] on div "Drop files here, or click to browse. Max file size: 5MB • Supported formats: JP…" at bounding box center [467, 221] width 239 height 60
click at [460, 208] on img at bounding box center [467, 203] width 25 height 25
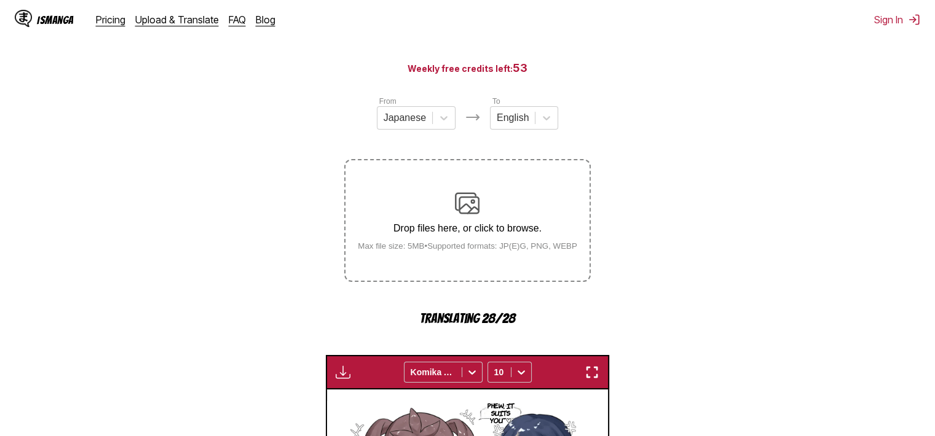
click at [460, 208] on img at bounding box center [467, 203] width 25 height 25
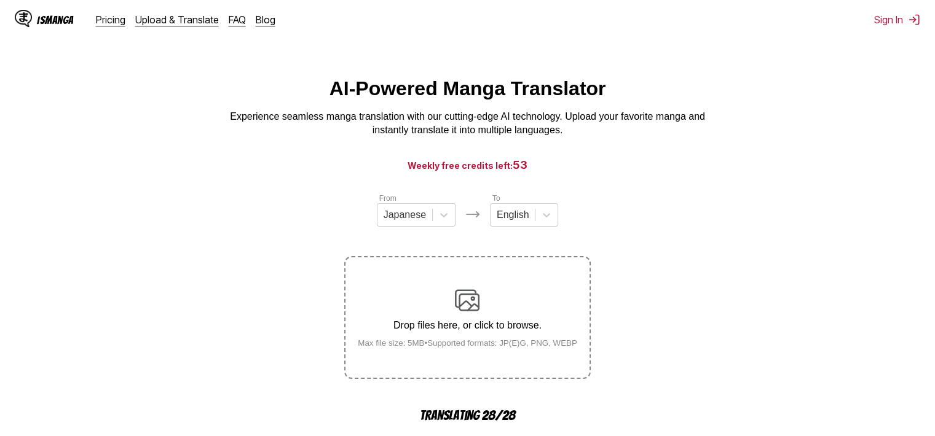
scroll to position [369, 0]
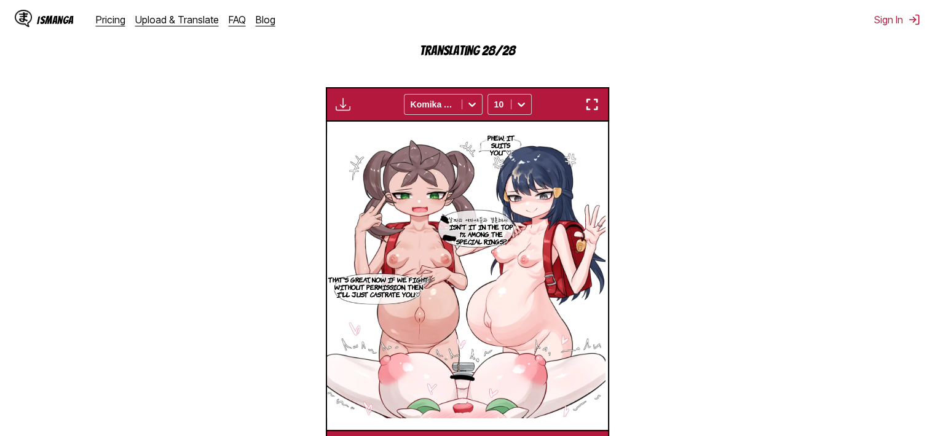
click at [700, 229] on section "From Japanese To English Drop files here, or click to browse. Max file size: 5M…" at bounding box center [467, 145] width 915 height 637
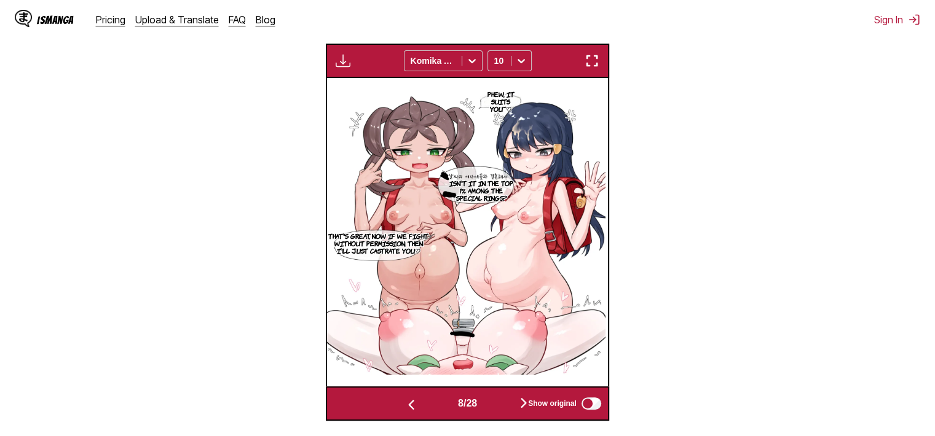
scroll to position [61, 0]
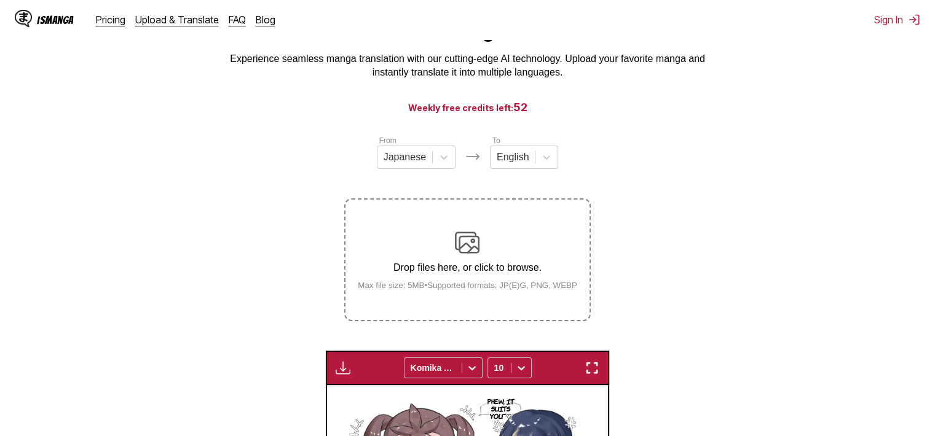
click at [503, 240] on div "Drop files here, or click to browse. Max file size: 5MB • Supported formats: JP…" at bounding box center [467, 260] width 239 height 60
click at [0, 0] on input "Drop files here, or click to browse. Max file size: 5MB • Supported formats: JP…" at bounding box center [0, 0] width 0 height 0
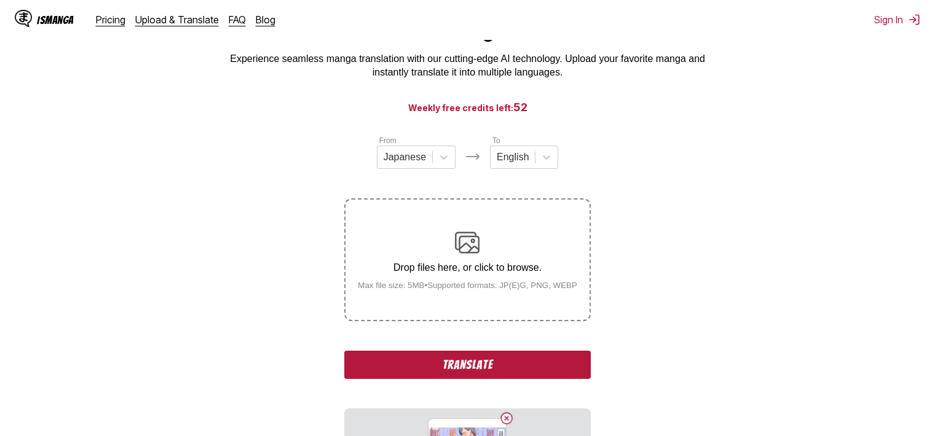
click at [567, 359] on button "Translate" at bounding box center [467, 365] width 246 height 28
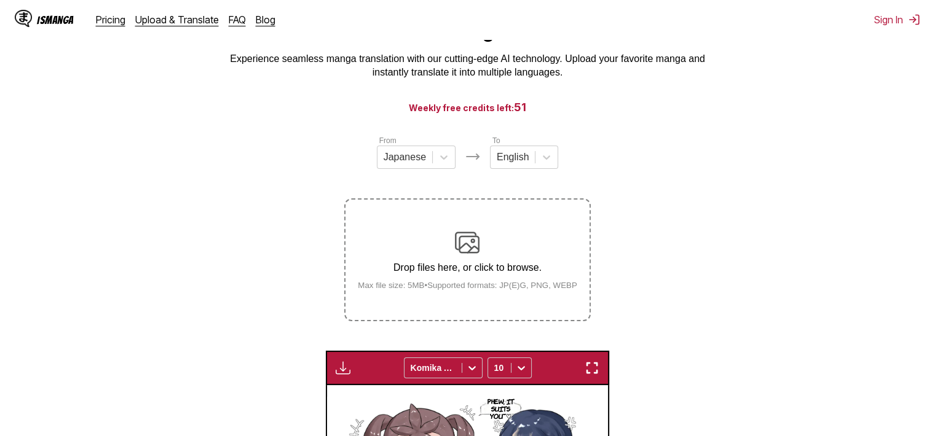
scroll to position [246, 0]
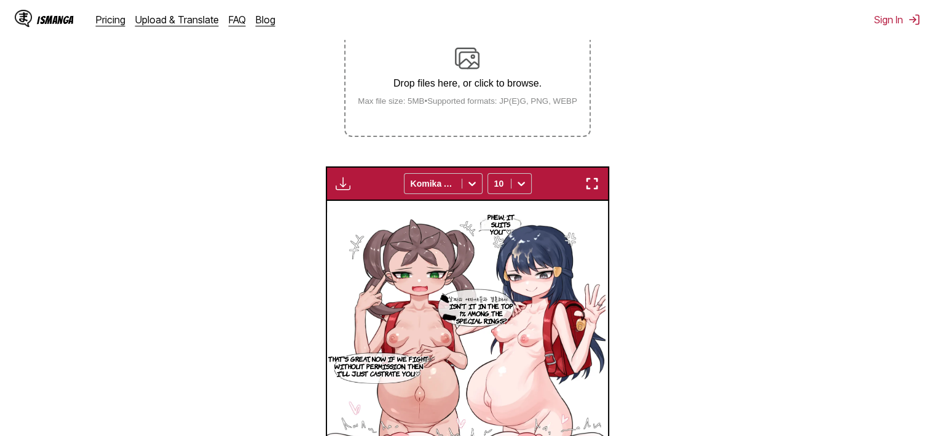
click at [587, 178] on img "button" at bounding box center [591, 183] width 15 height 15
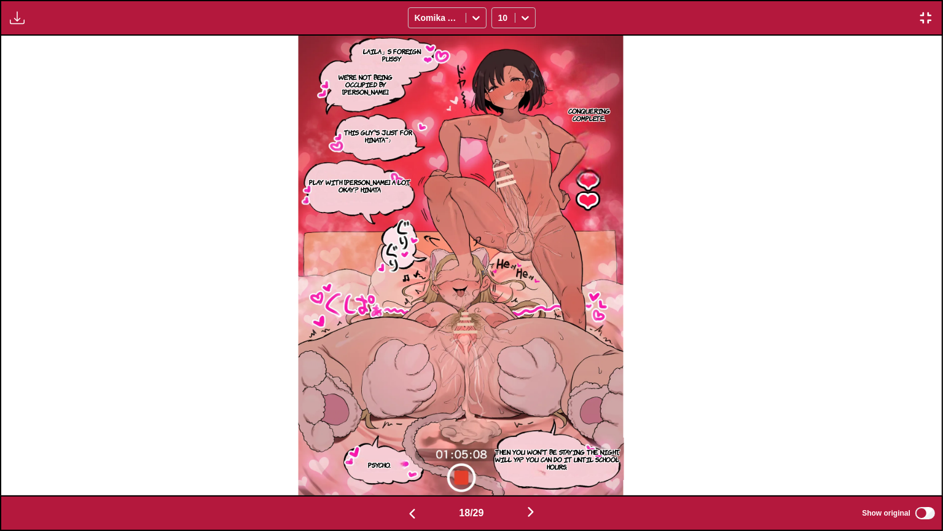
scroll to position [0, 16944]
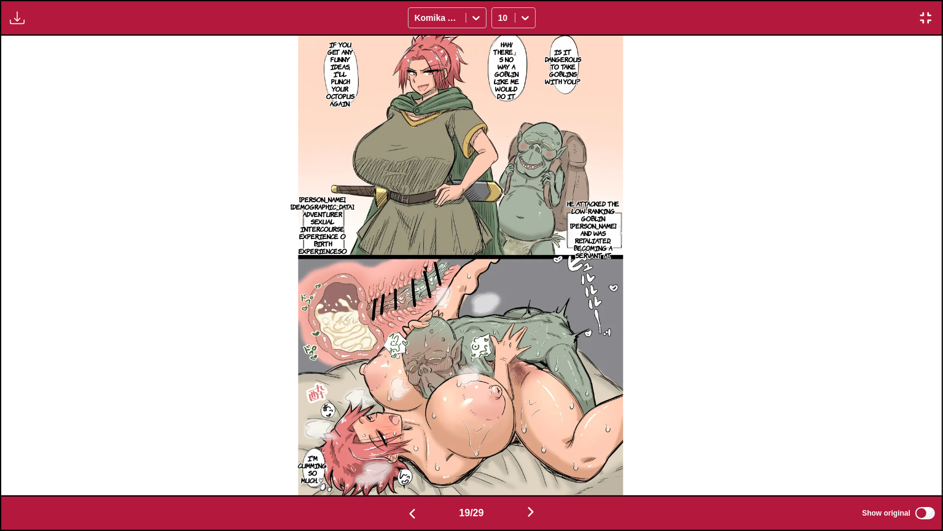
click at [350, 81] on p "If you get any funny ideas, I'll punch your octopus again." at bounding box center [340, 73] width 33 height 71
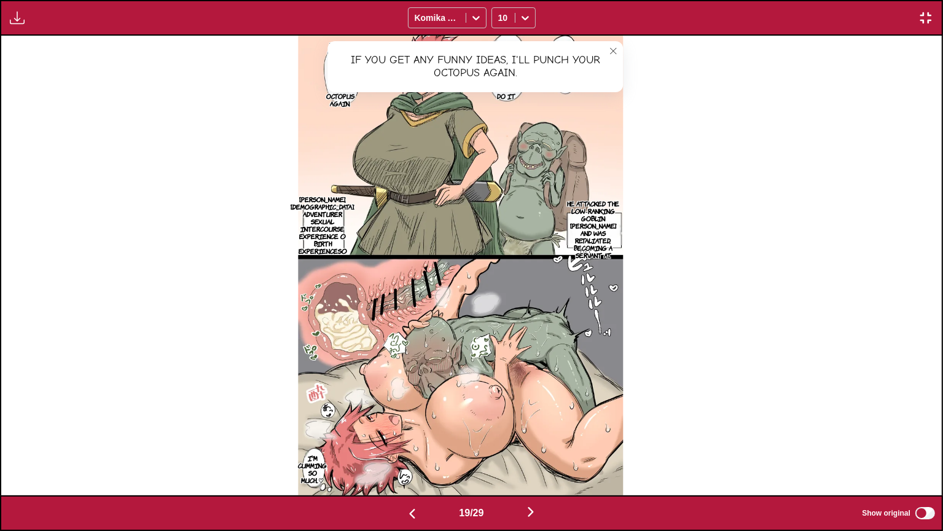
click at [623, 43] on button "close-tooltip" at bounding box center [613, 51] width 20 height 20
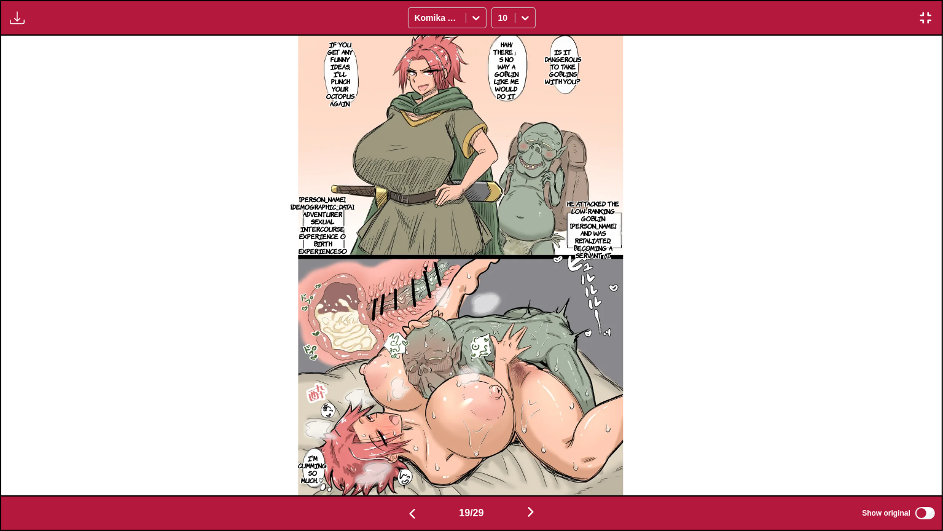
click at [598, 221] on p "He attacked the low-ranking goblin [PERSON_NAME] and was retaliated, becoming a…" at bounding box center [593, 229] width 60 height 64
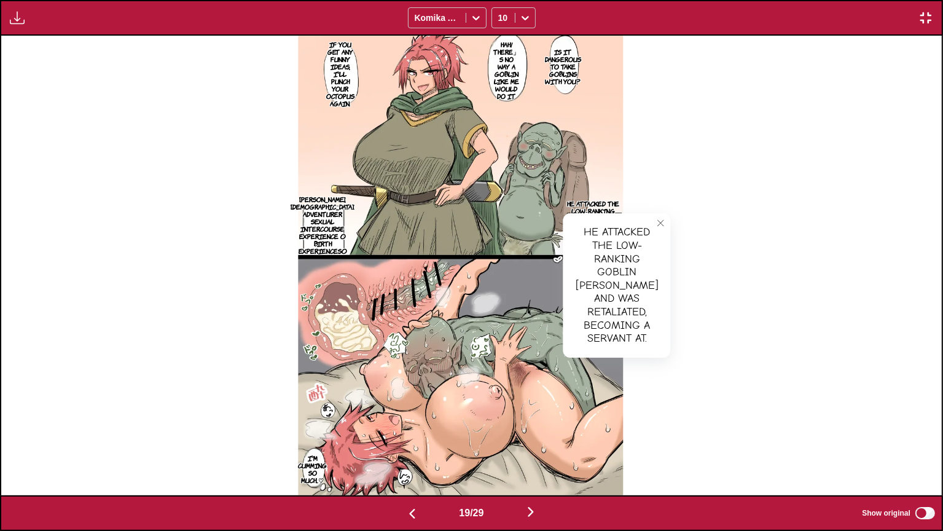
click at [651, 231] on button "close-tooltip" at bounding box center [661, 223] width 20 height 20
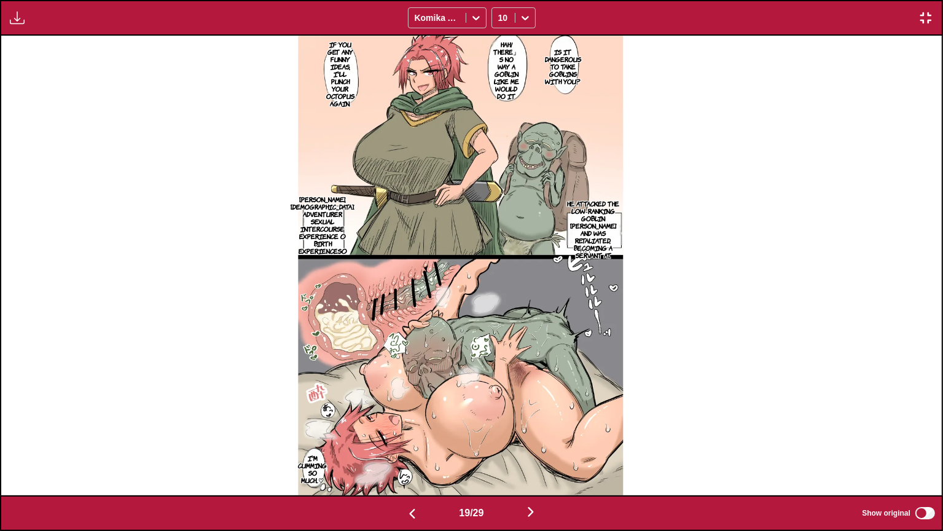
click at [323, 221] on p "[PERSON_NAME], [DEMOGRAPHIC_DATA]. Adventurer sexual intercourse experience 0 b…" at bounding box center [322, 225] width 69 height 64
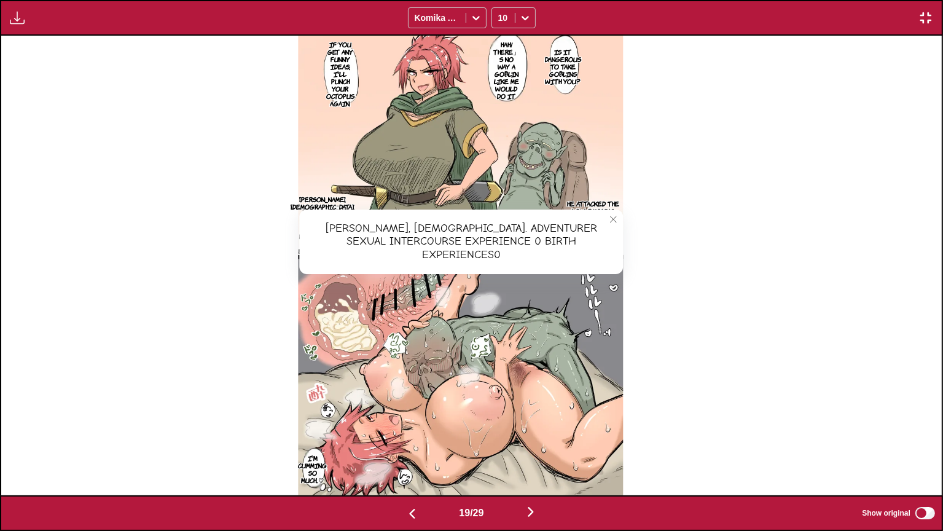
click at [618, 219] on icon "close-tooltip" at bounding box center [613, 219] width 9 height 9
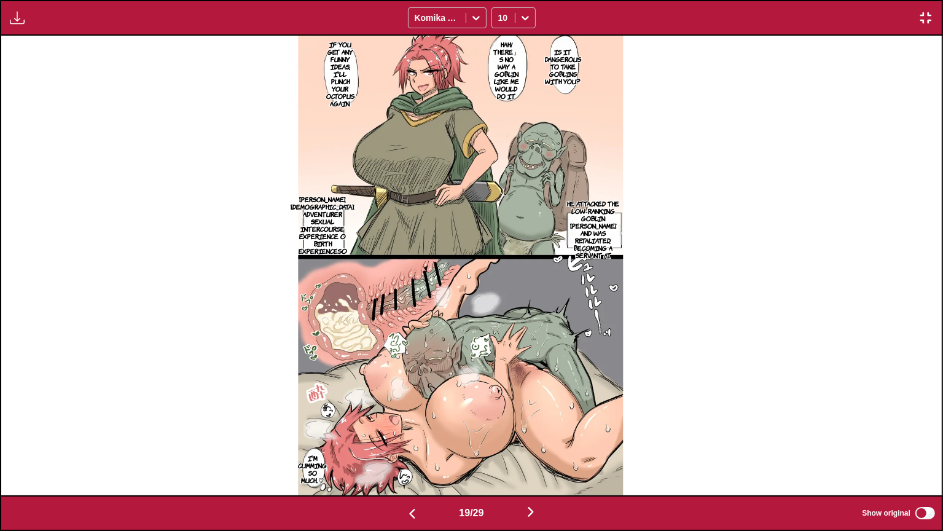
click at [329, 436] on p "I'm cumming so much...♡" at bounding box center [313, 469] width 34 height 34
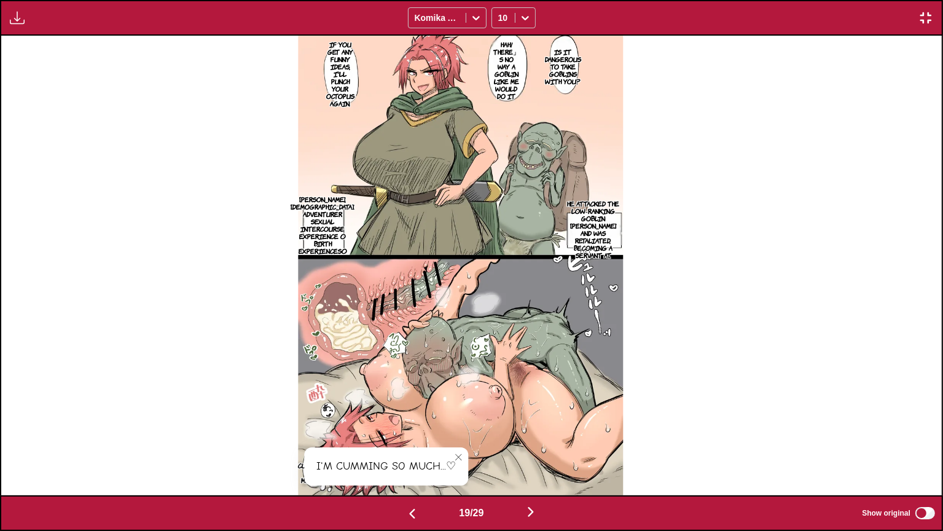
click at [463, 436] on icon "close-tooltip" at bounding box center [458, 457] width 9 height 9
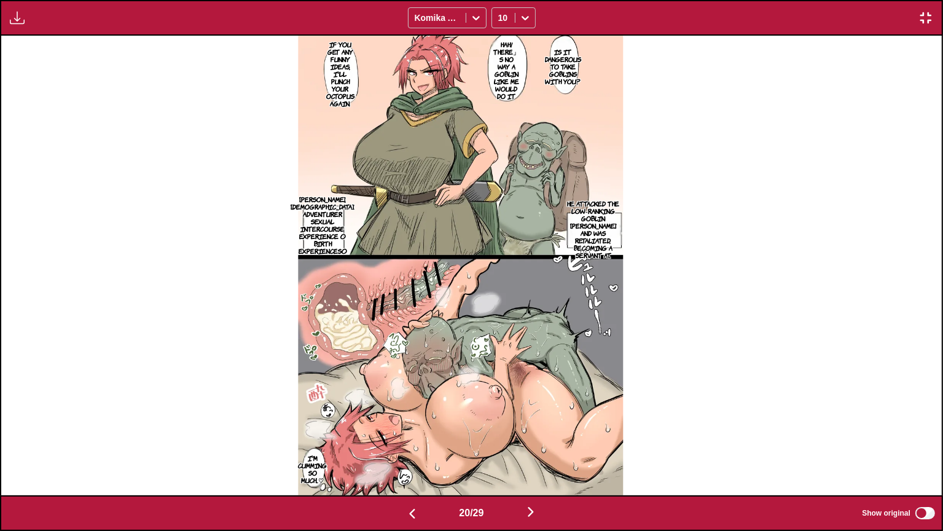
scroll to position [0, 17885]
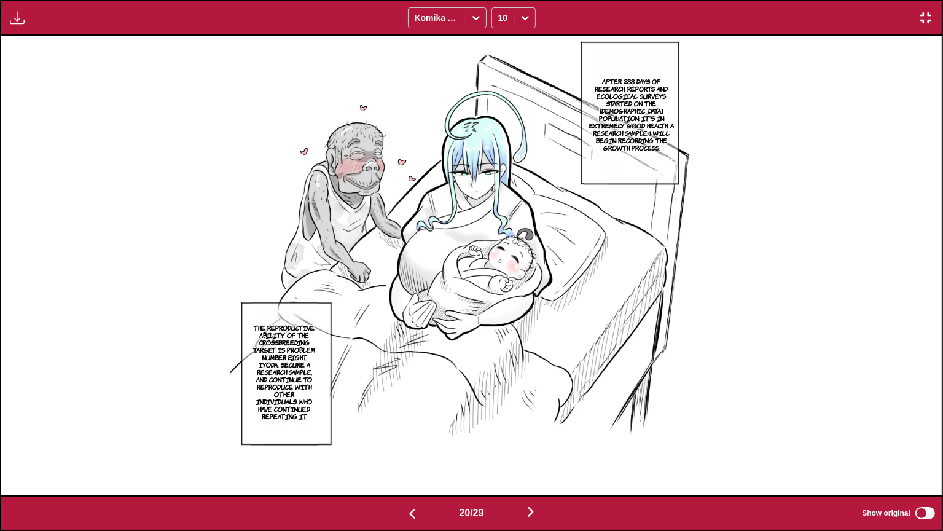
click at [645, 126] on p "After 288 days of research, reports and ecological surveys started on the [DEMO…" at bounding box center [632, 114] width 96 height 79
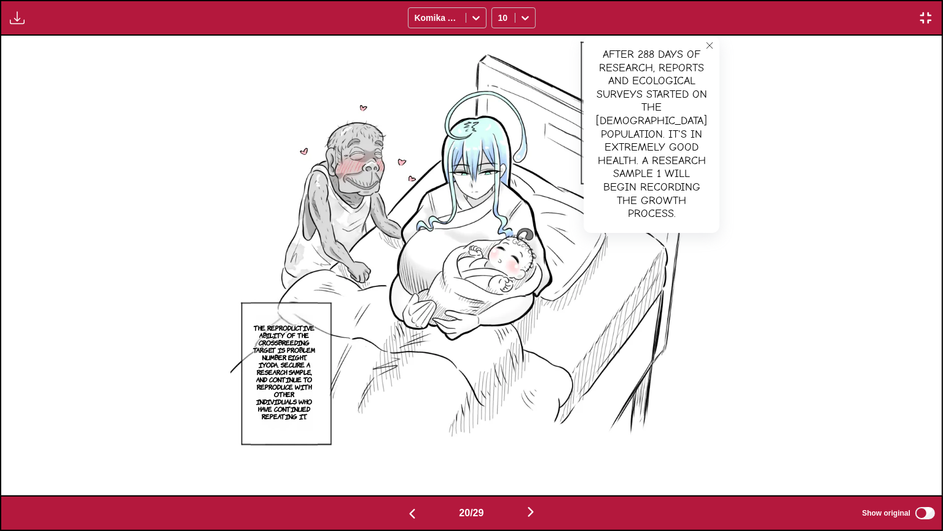
click at [288, 357] on p "The reproductive ability of the crossbreeding target is problem number eight. I…" at bounding box center [285, 371] width 68 height 101
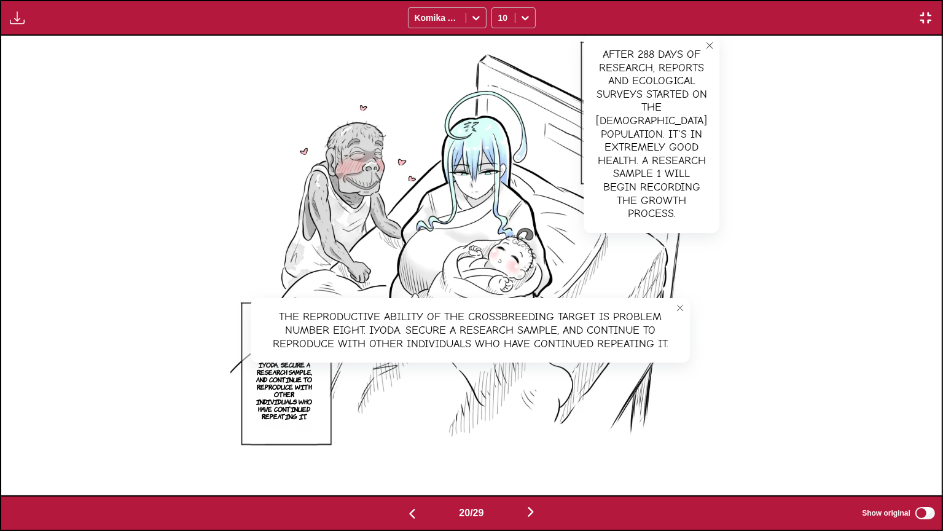
scroll to position [0, 18826]
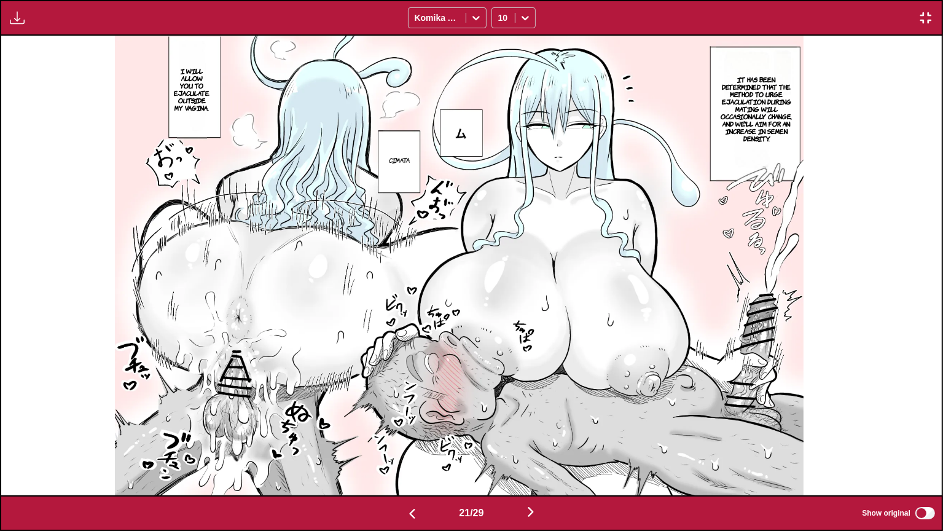
click at [767, 110] on p "It has been determined that the method to urge ejaculation during mating will o…" at bounding box center [756, 108] width 80 height 71
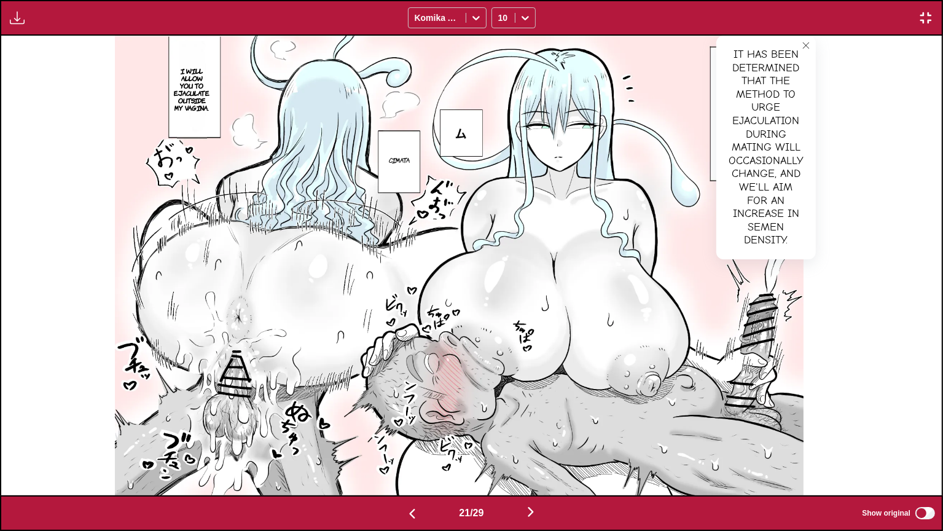
click at [412, 161] on p "Cimata" at bounding box center [399, 160] width 26 height 12
click at [449, 147] on button "close-tooltip" at bounding box center [441, 142] width 20 height 20
click at [203, 87] on p "I will allow you to ejaculate outside my vagina." at bounding box center [192, 89] width 41 height 49
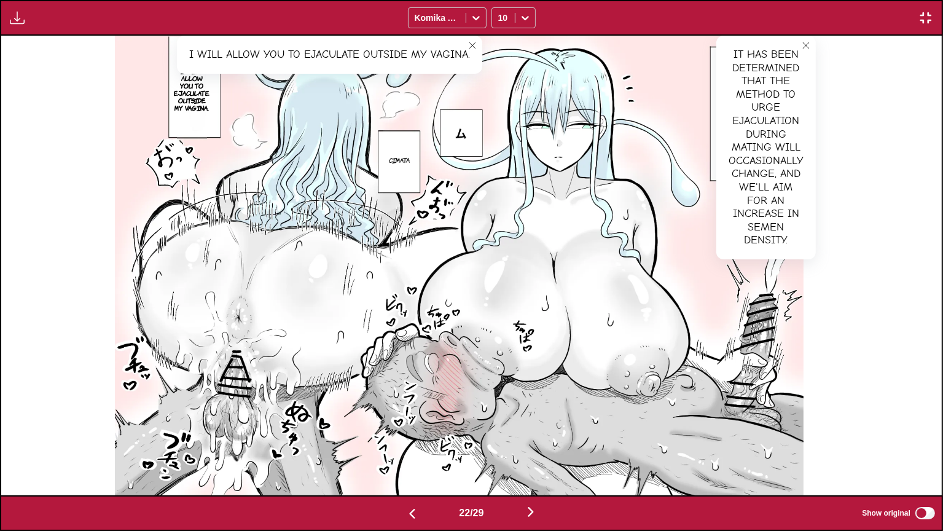
scroll to position [0, 19768]
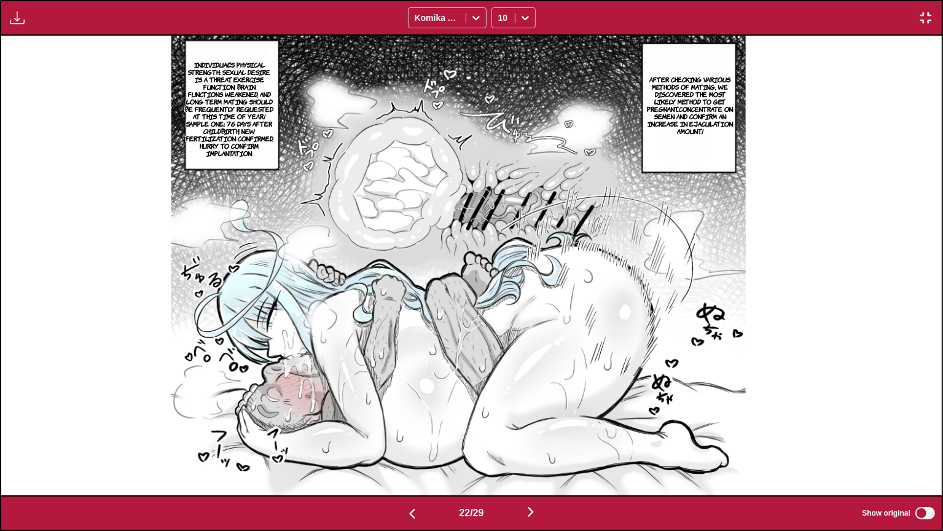
click at [705, 108] on p "After checking various methods of mating, we discovered the most likely method …" at bounding box center [690, 105] width 93 height 64
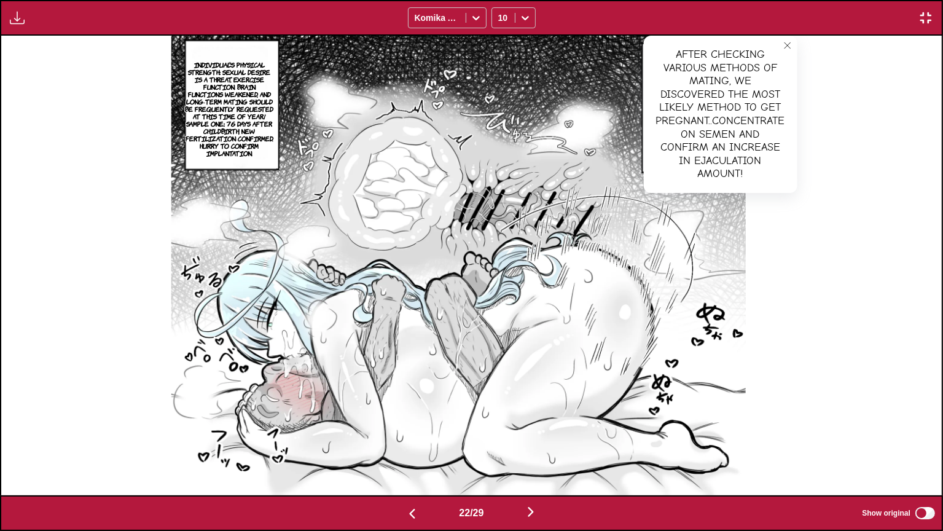
click at [234, 91] on p "Individual's physical strength: Sexual desire is a threat. Exercise function. B…" at bounding box center [228, 108] width 93 height 101
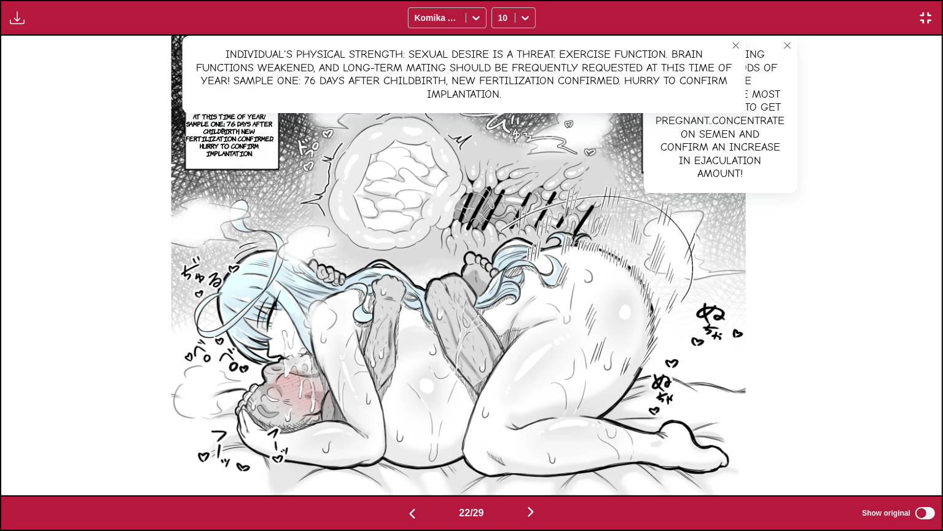
click at [792, 44] on icon "close-tooltip" at bounding box center [787, 45] width 9 height 9
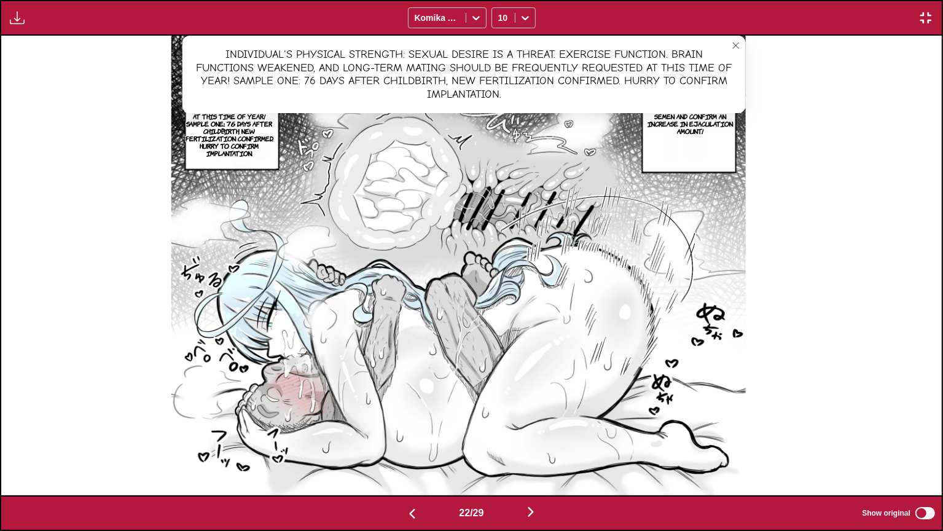
scroll to position [0, 20709]
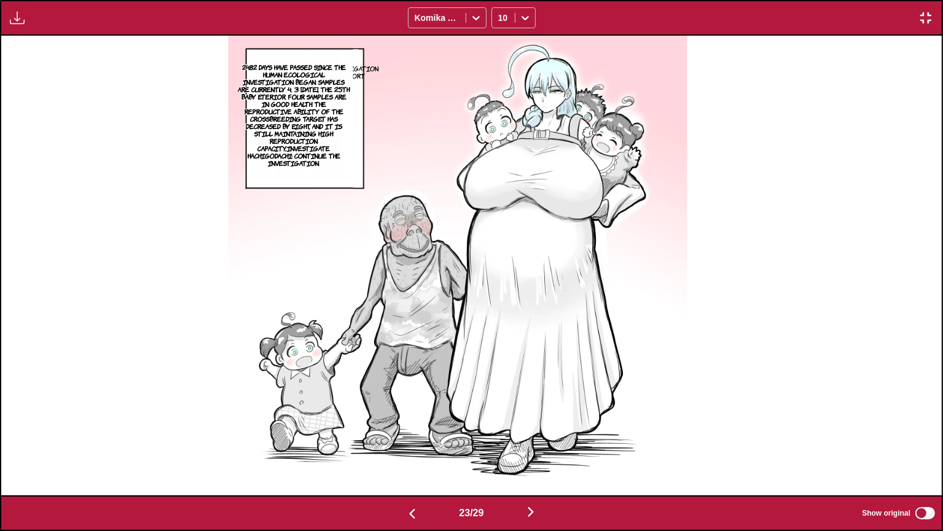
click at [281, 113] on p "2482 days have passed since the Human Ecological Investigation began. Samples a…" at bounding box center [294, 115] width 118 height 108
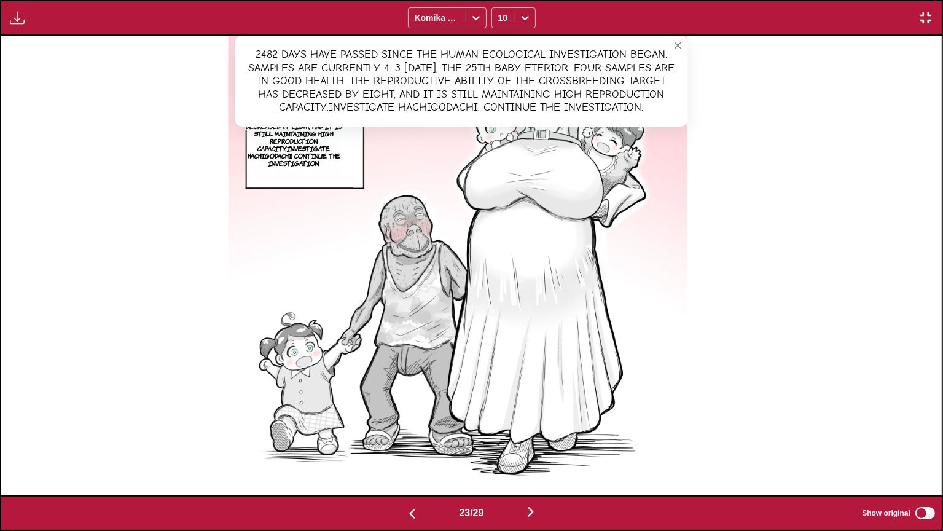
click at [688, 40] on button "close-tooltip" at bounding box center [679, 46] width 20 height 20
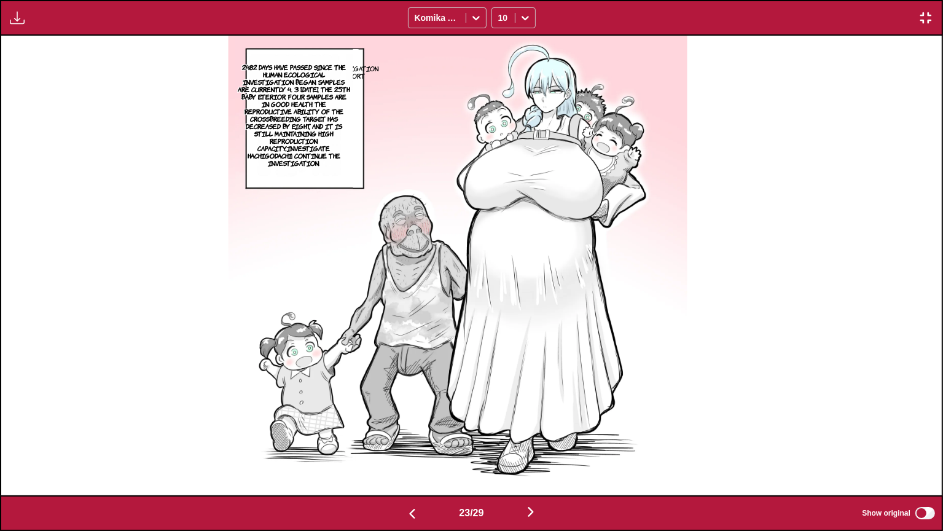
click at [381, 64] on p "Investigation report" at bounding box center [353, 72] width 56 height 20
click at [486, 57] on icon "close-tooltip" at bounding box center [481, 59] width 9 height 9
click at [306, 108] on p "2482 days have passed since the Human Ecological Investigation began. Samples a…" at bounding box center [294, 115] width 118 height 108
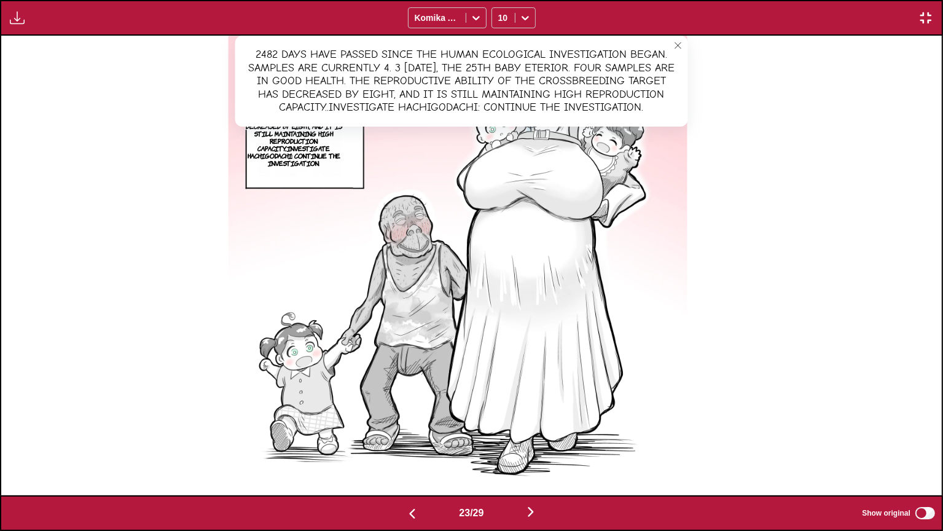
scroll to position [0, 21650]
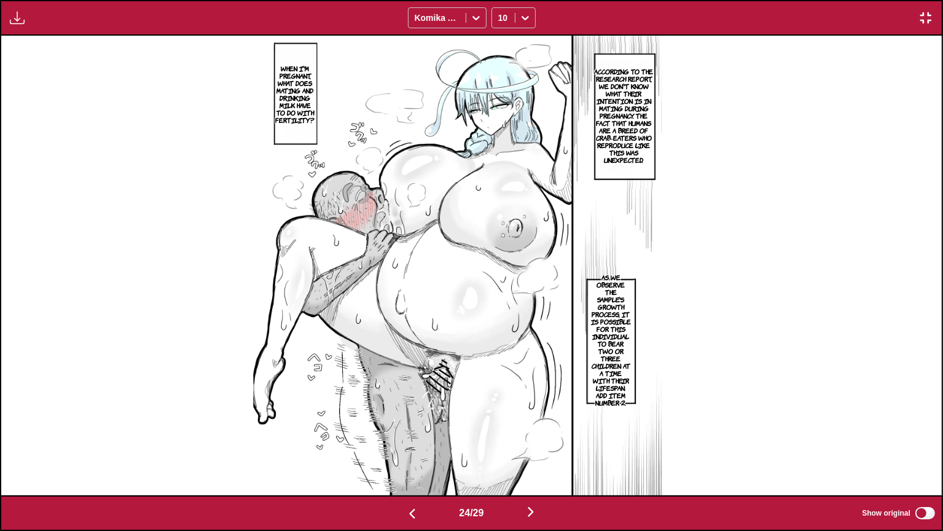
click at [652, 109] on p "According to the research report, we don't know what their intention is in mati…" at bounding box center [623, 115] width 66 height 101
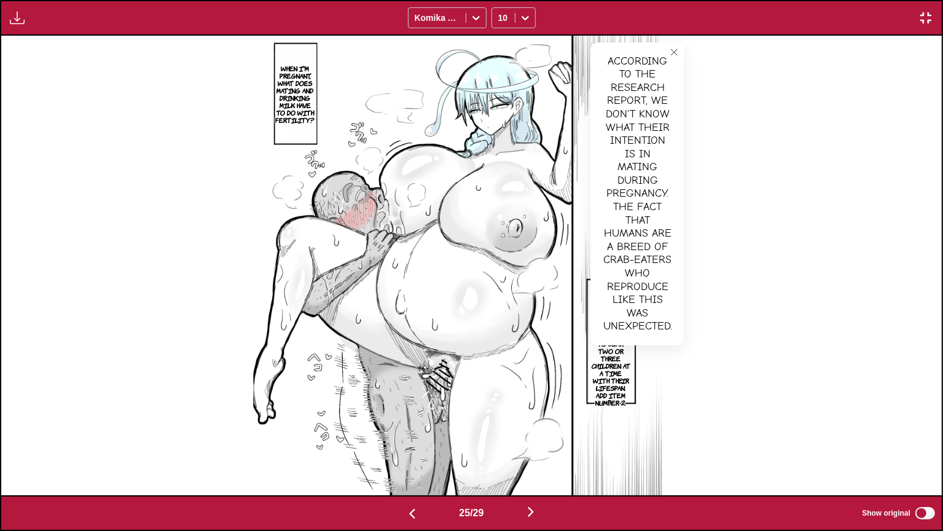
scroll to position [0, 22592]
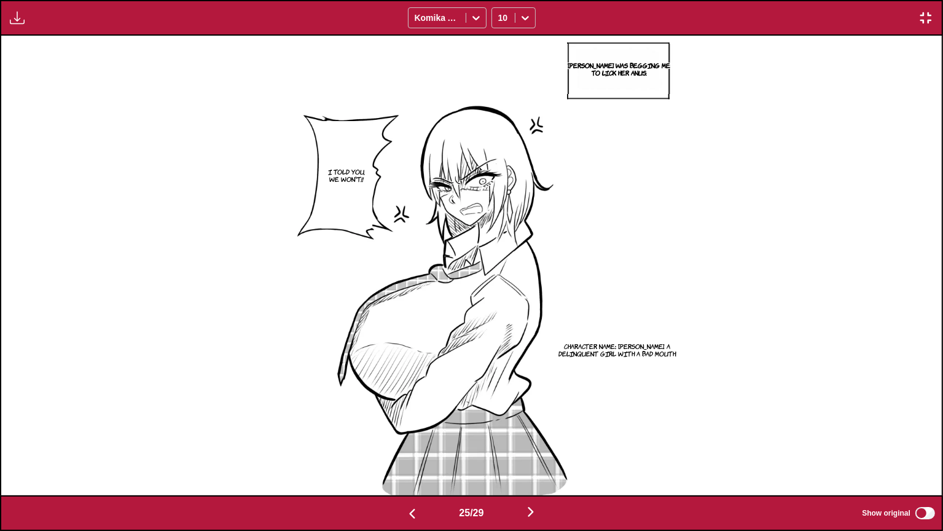
click at [648, 69] on p "[PERSON_NAME] was begging me to lick her anus." at bounding box center [619, 69] width 109 height 20
click at [681, 52] on icon "close-tooltip" at bounding box center [677, 53] width 9 height 9
click at [364, 182] on p "I told you, we won't!!" at bounding box center [346, 175] width 47 height 20
click at [664, 347] on p "Character Name: [PERSON_NAME]. A delinquent girl with a bad mouth." at bounding box center [618, 350] width 134 height 20
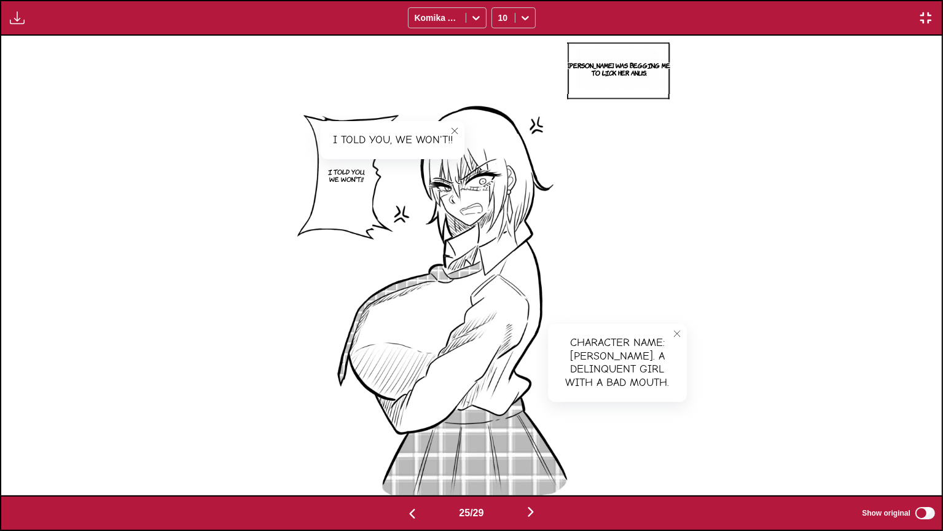
scroll to position [0, 23533]
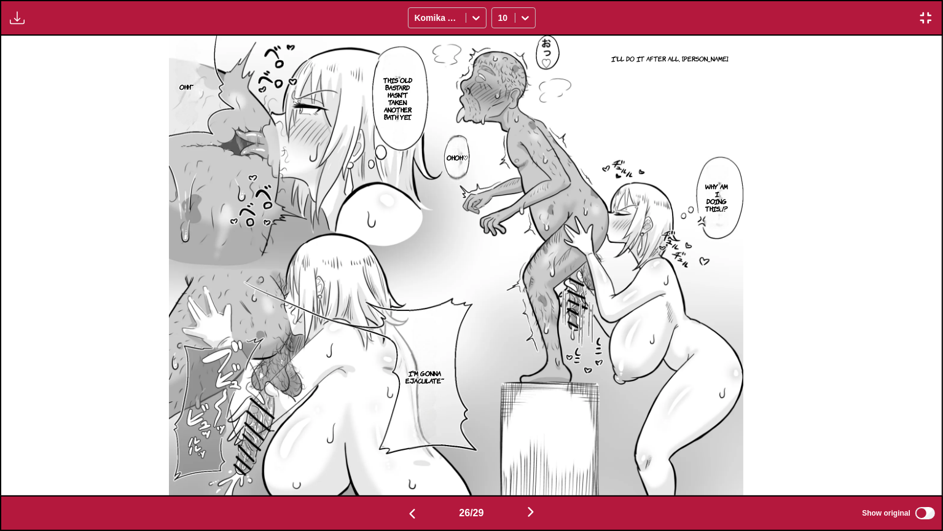
click at [932, 436] on label "Show original" at bounding box center [899, 513] width 75 height 16
click at [707, 67] on img at bounding box center [456, 266] width 574 height 460
click at [710, 65] on section "I'll do it after all, [PERSON_NAME]." at bounding box center [670, 58] width 147 height 15
click at [715, 57] on p "I'll do it after all, [PERSON_NAME]." at bounding box center [670, 58] width 122 height 12
click at [731, 197] on p "Why am I doing this...!?" at bounding box center [717, 197] width 28 height 34
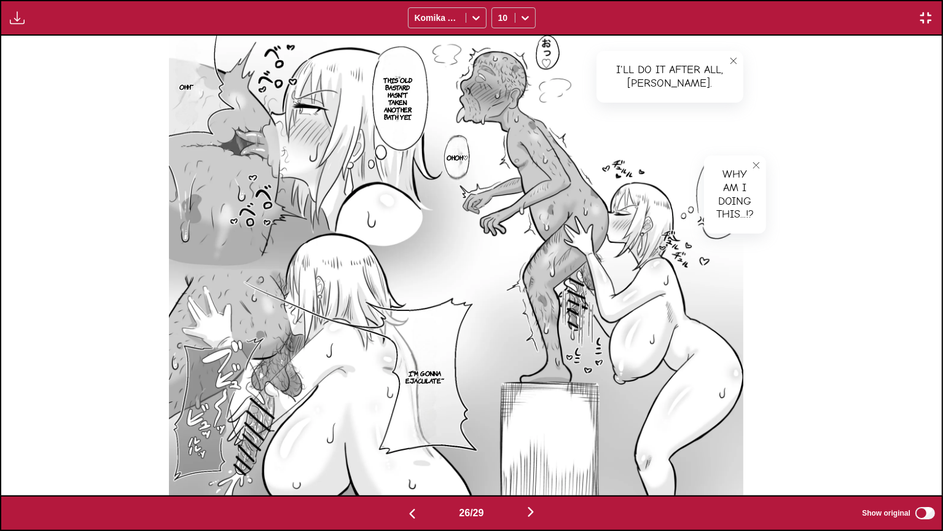
click at [407, 101] on p "This old bastard hasn't taken another bath yet." at bounding box center [398, 98] width 42 height 49
click at [447, 374] on p "I'm gonna ejaculate~" at bounding box center [425, 377] width 44 height 20
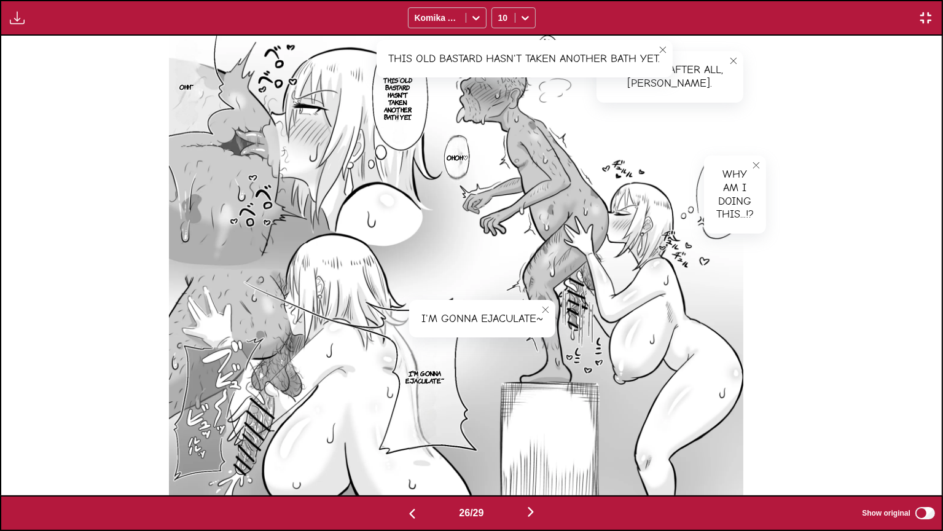
click at [194, 88] on p "Ohh~" at bounding box center [186, 86] width 19 height 12
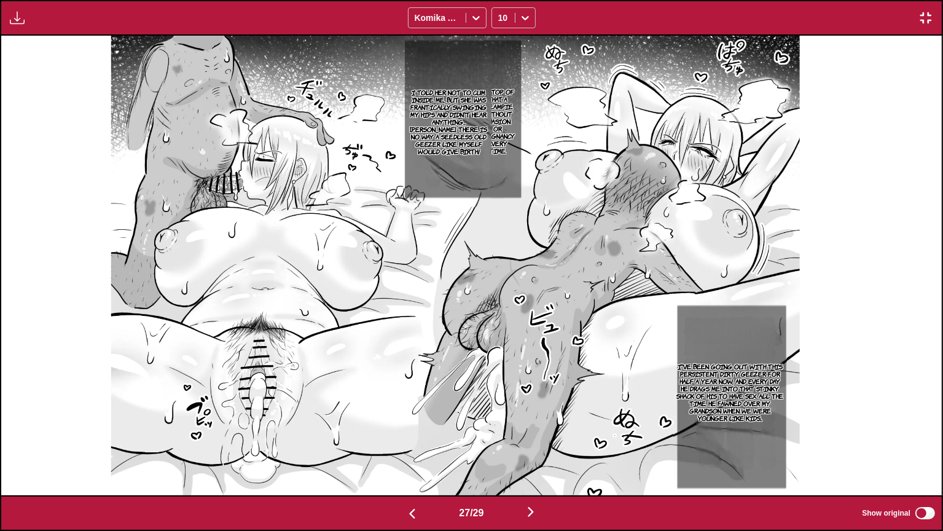
click at [756, 374] on p "I've been going out with this persistent dirty geezer for half a year now, and …" at bounding box center [730, 392] width 114 height 64
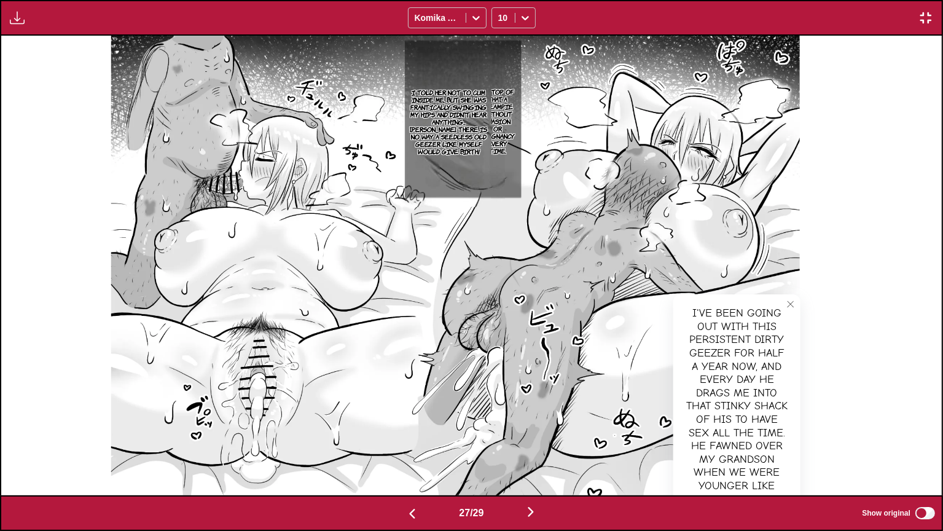
click at [748, 352] on div "I've been going out with this persistent dirty geezer for half a year now, and …" at bounding box center [736, 406] width 127 height 224
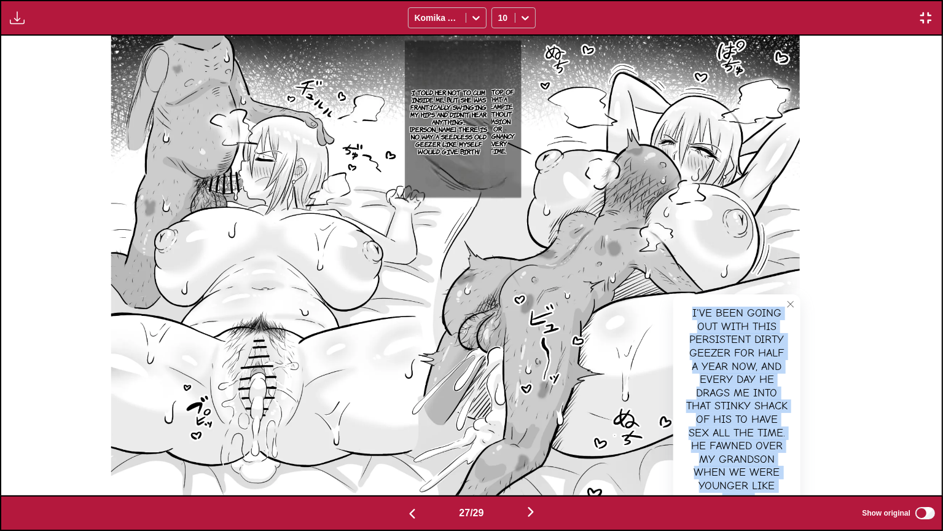
click at [748, 352] on div "I've been going out with this persistent dirty geezer for half a year now, and …" at bounding box center [736, 406] width 127 height 224
copy div "I've been going out with this persistent dirty geezer for half a year now, and …"
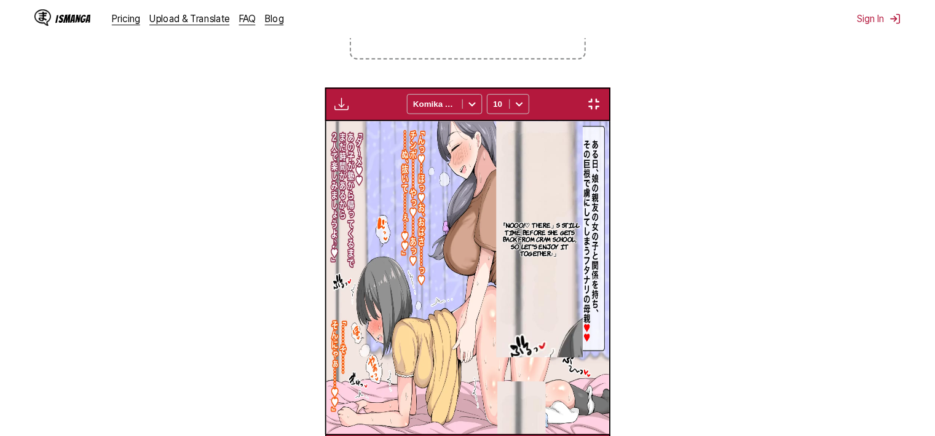
scroll to position [0, 7301]
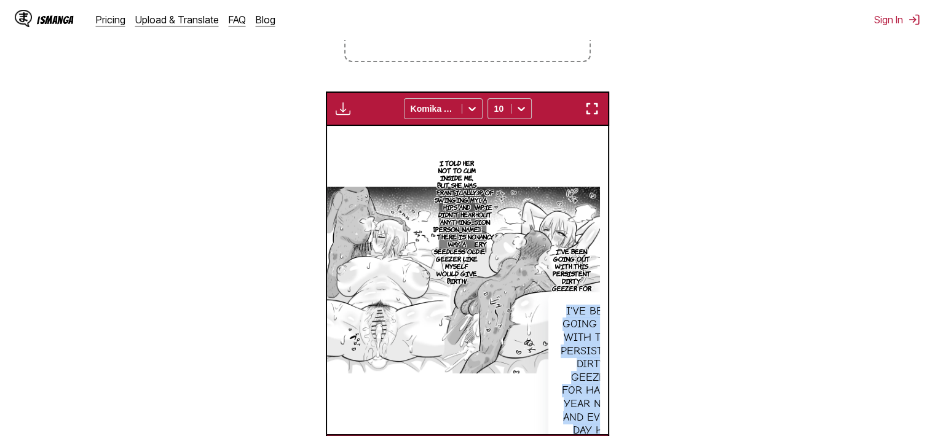
click at [602, 108] on button "button" at bounding box center [592, 109] width 22 height 16
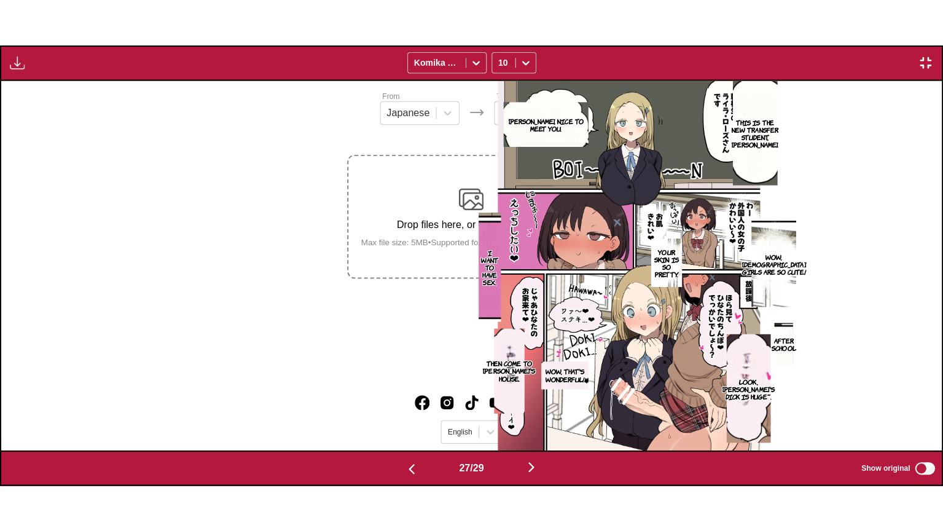
scroll to position [0, 24474]
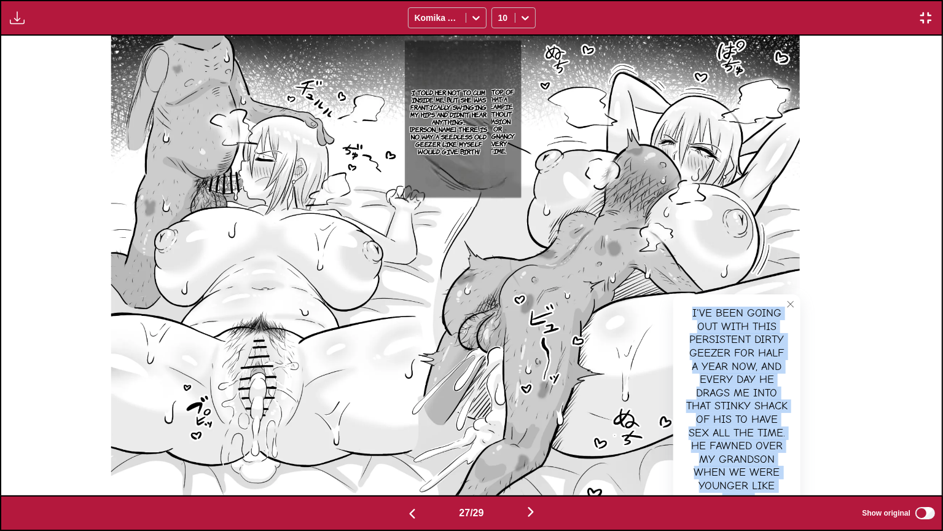
click at [795, 305] on icon "close-tooltip" at bounding box center [790, 304] width 9 height 9
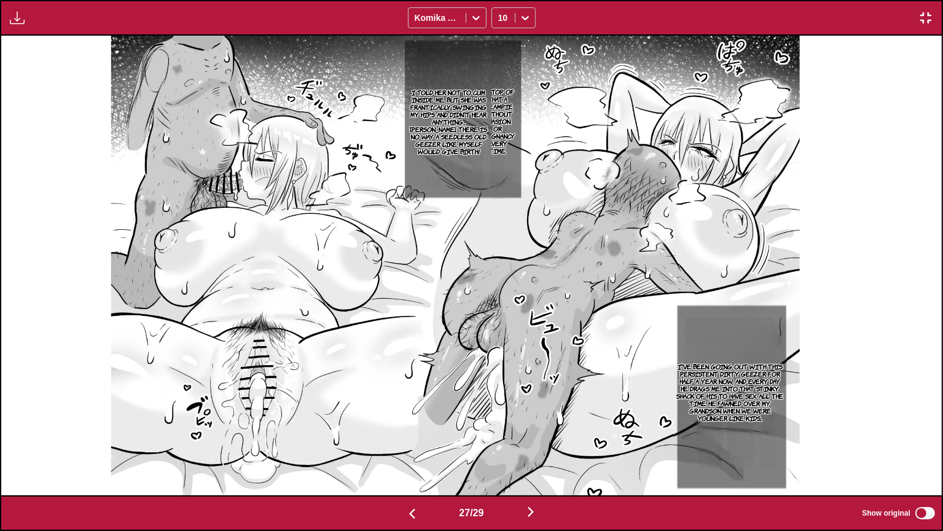
click at [517, 109] on p "On top of that, a creampie without evasion or pregnancy every time." at bounding box center [497, 120] width 40 height 71
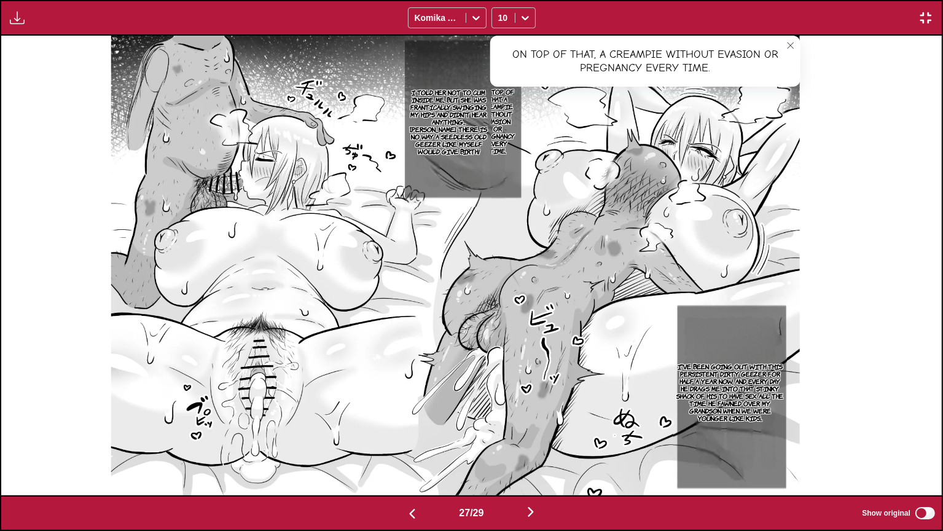
click at [795, 46] on icon "close-tooltip" at bounding box center [790, 45] width 9 height 9
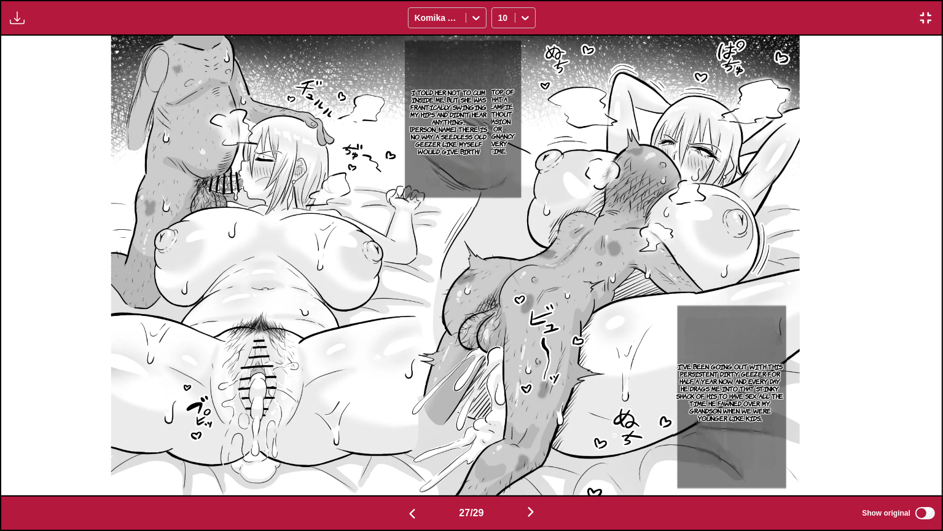
click at [469, 121] on p "I told her not to cum inside me, but she was frantically swinging my hips and d…" at bounding box center [449, 121] width 86 height 71
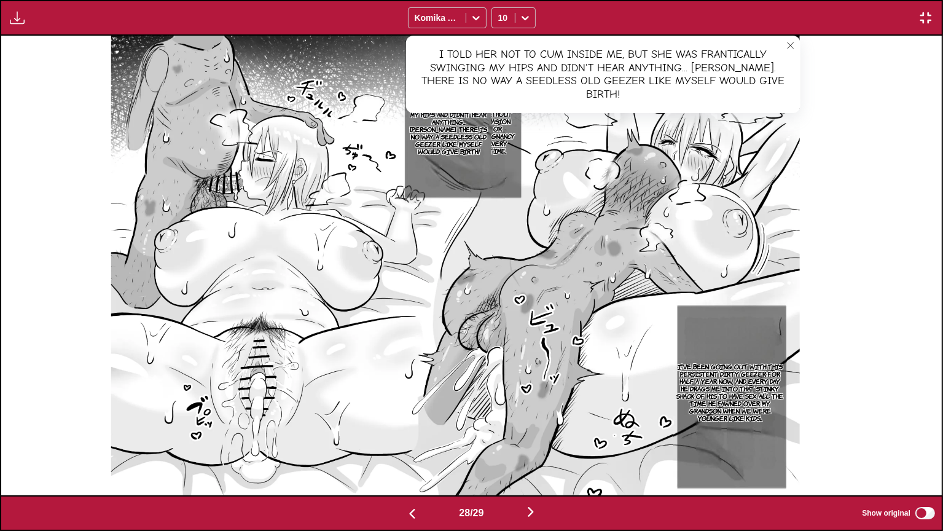
scroll to position [0, 25416]
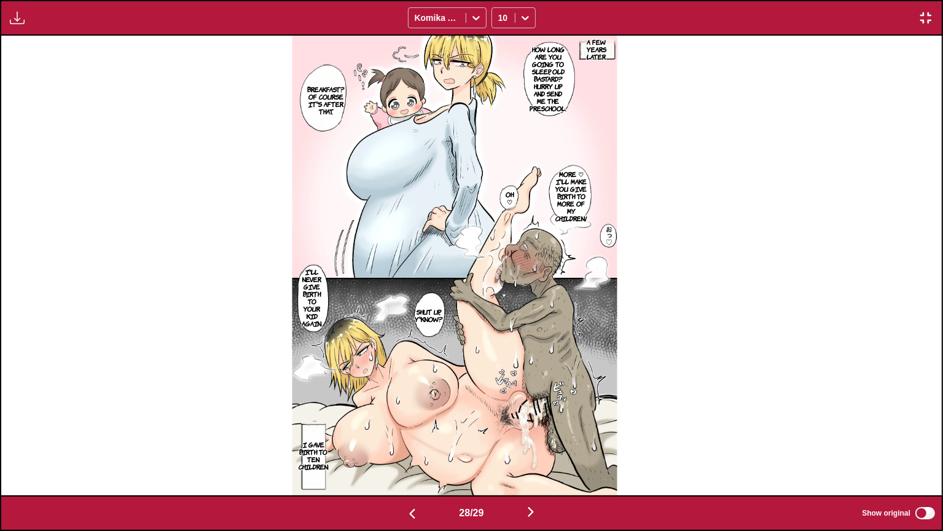
click at [608, 54] on p "A few years later" at bounding box center [596, 49] width 43 height 27
click at [632, 53] on button "close-tooltip" at bounding box center [623, 49] width 20 height 20
click at [559, 79] on p "How long are you going to sleep, old bastard? Hurry up and send me the preschoo…" at bounding box center [549, 78] width 42 height 71
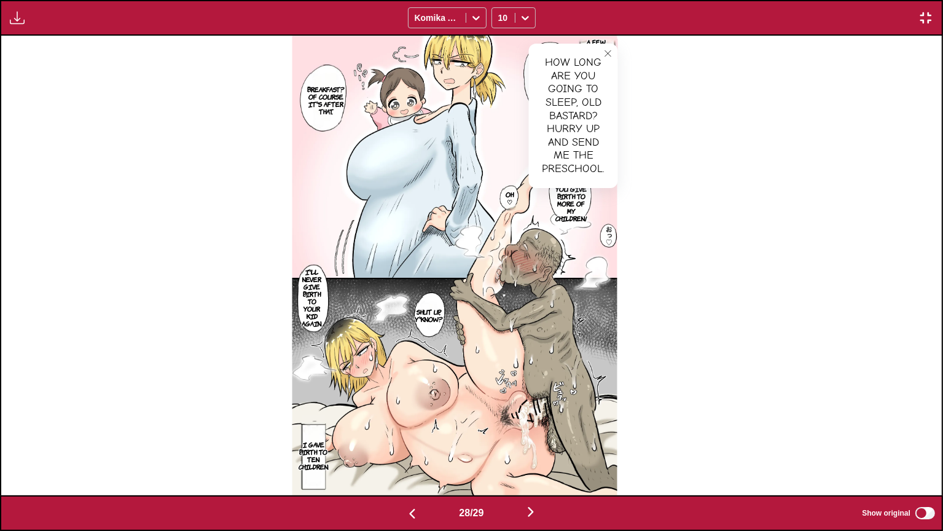
click at [613, 57] on icon "close-tooltip" at bounding box center [608, 53] width 9 height 9
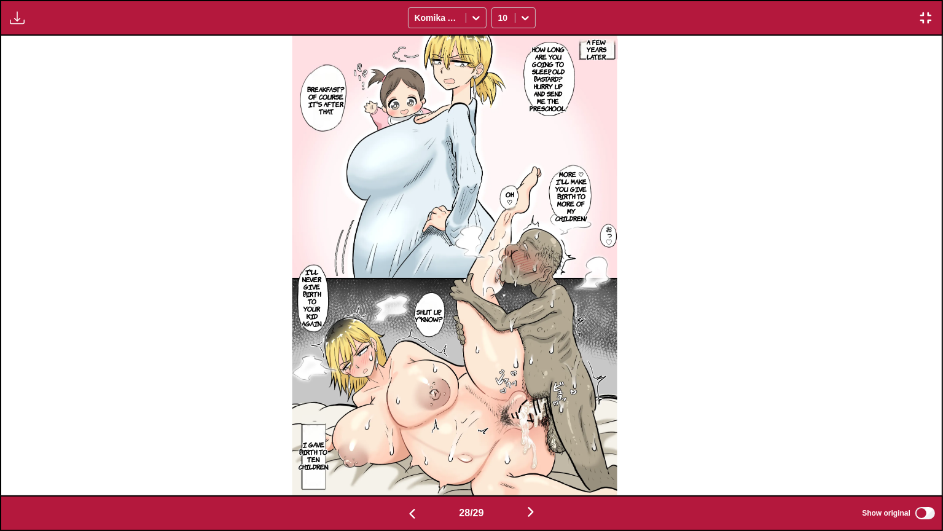
click at [333, 86] on p "Breakfast? Of course it's after that." at bounding box center [326, 100] width 42 height 34
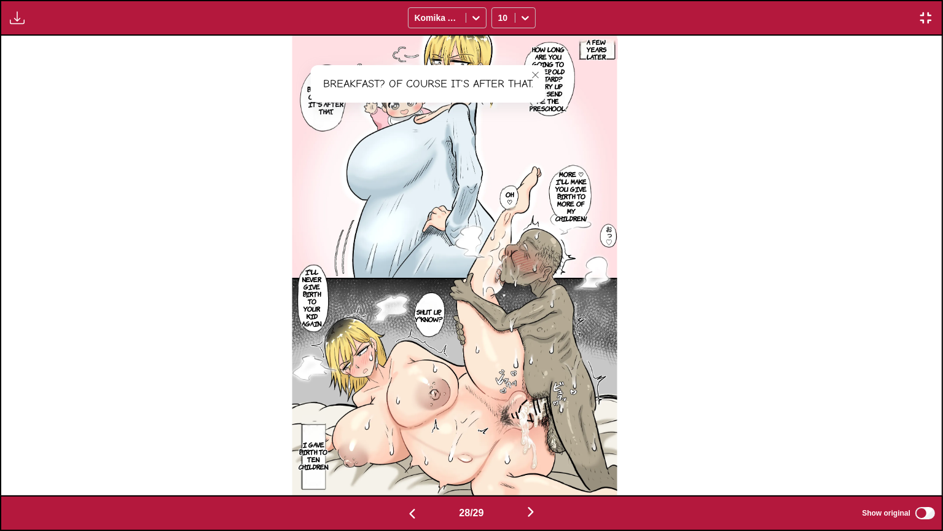
click at [546, 70] on button "close-tooltip" at bounding box center [536, 75] width 20 height 20
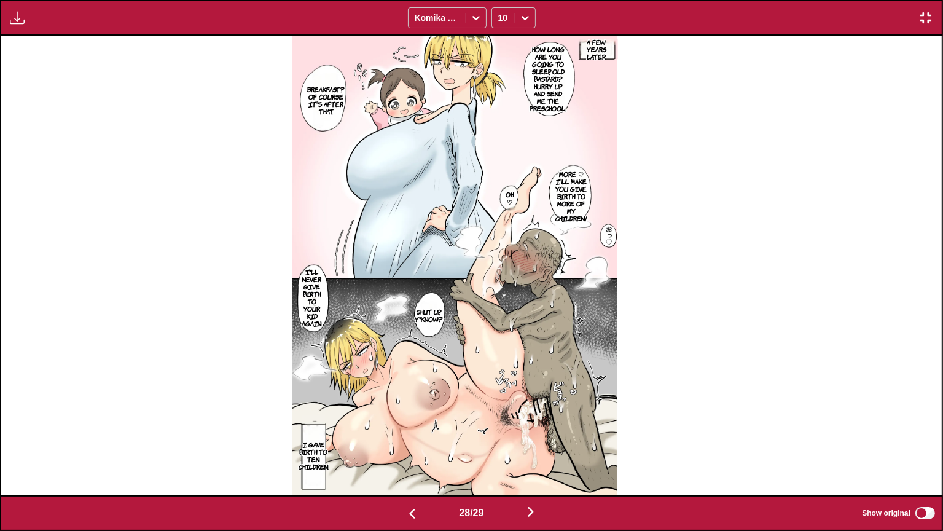
click at [585, 178] on p "More ♡ I'll make you give birth to more of my children!" at bounding box center [572, 196] width 36 height 57
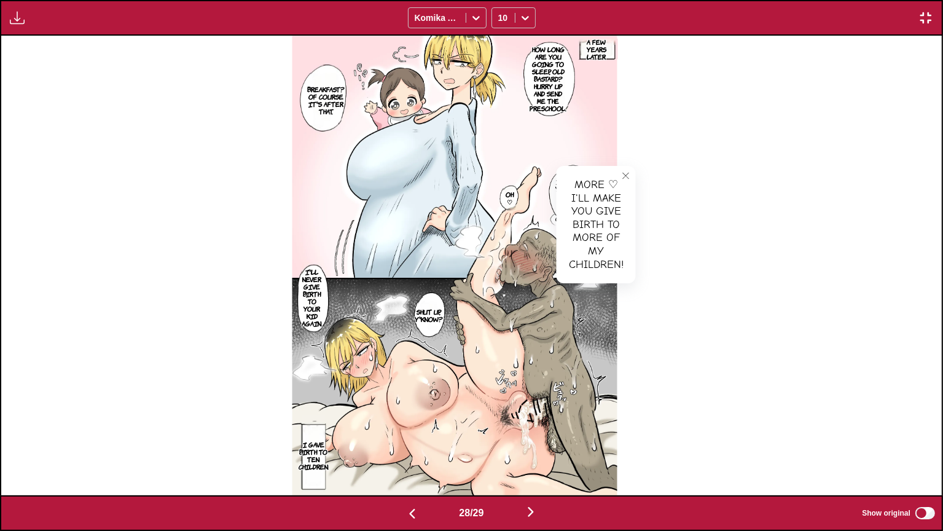
click at [636, 171] on button "close-tooltip" at bounding box center [626, 176] width 20 height 20
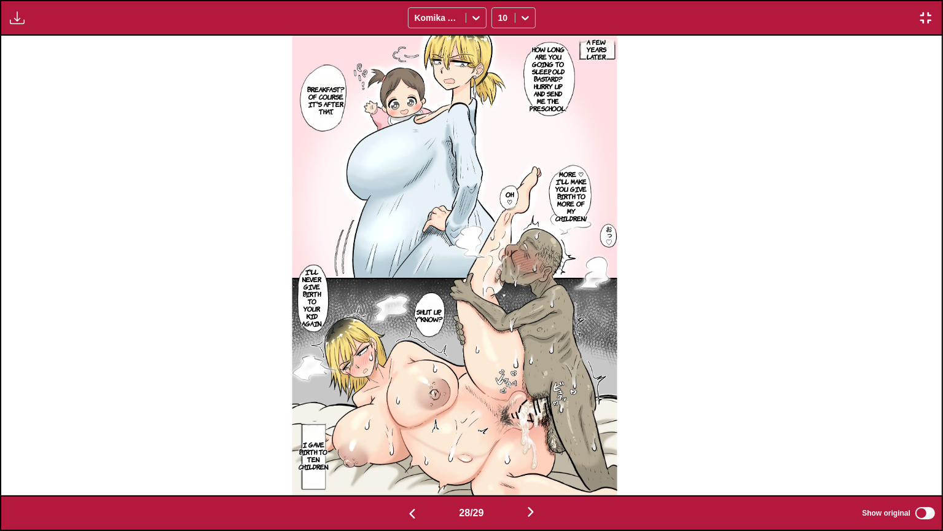
click at [440, 302] on section "Shut up, y'know?" at bounding box center [429, 315] width 22 height 37
click at [445, 313] on p "Shut up, y'know?" at bounding box center [428, 315] width 33 height 20
click at [325, 302] on p "I'll never give birth to your kid again." at bounding box center [312, 297] width 25 height 64
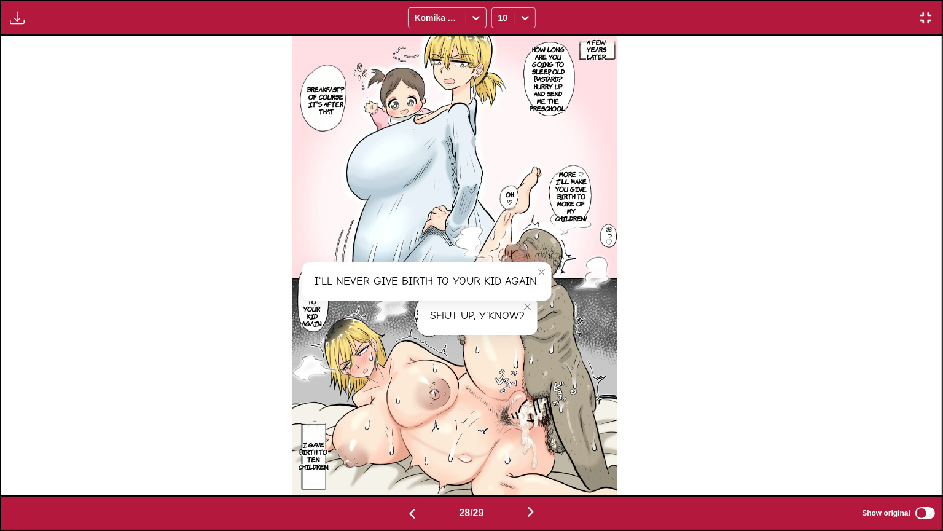
click at [331, 436] on p "I gave birth to ten children." at bounding box center [313, 455] width 35 height 34
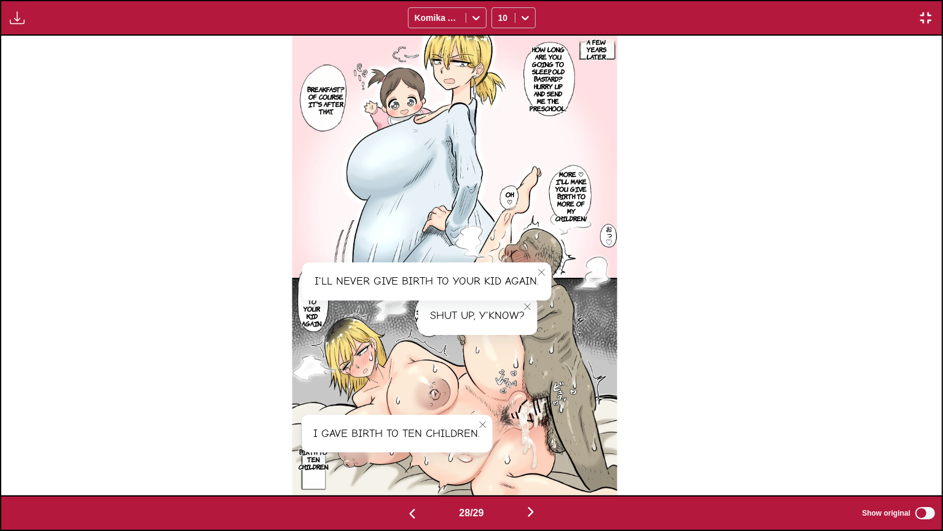
click at [493, 422] on button "close-tooltip" at bounding box center [483, 425] width 20 height 20
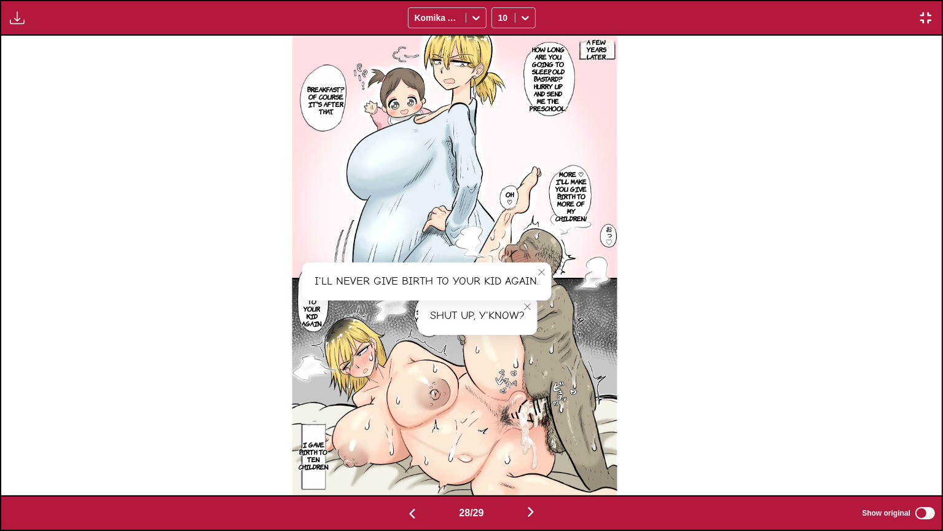
scroll to position [0, 26357]
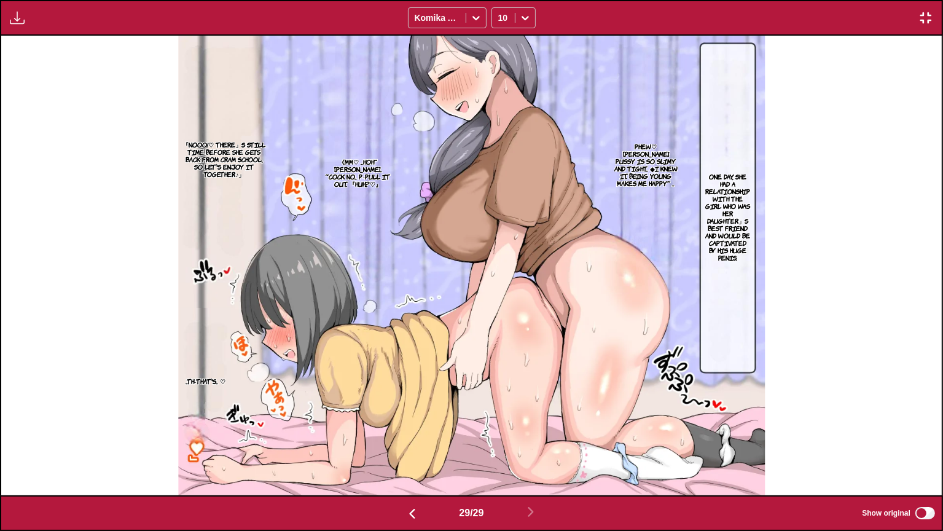
click at [722, 191] on p "One day, she had a relationship with the girl who was her daughter」s best frien…" at bounding box center [727, 216] width 50 height 93
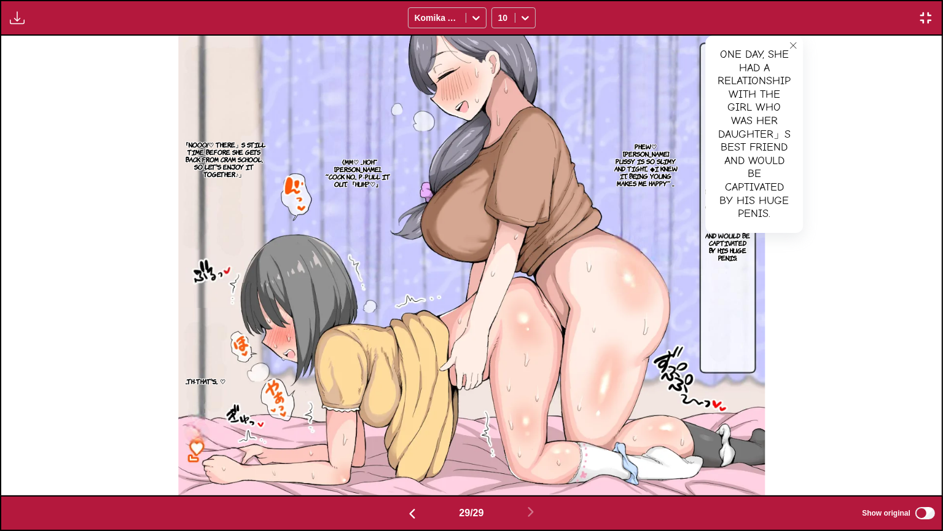
drag, startPoint x: 635, startPoint y: 150, endPoint x: 651, endPoint y: 148, distance: 16.1
click at [636, 151] on p "Phew♡ [PERSON_NAME] pussy is so slimy and tight... ◆I knew it. Being young make…" at bounding box center [646, 164] width 71 height 49
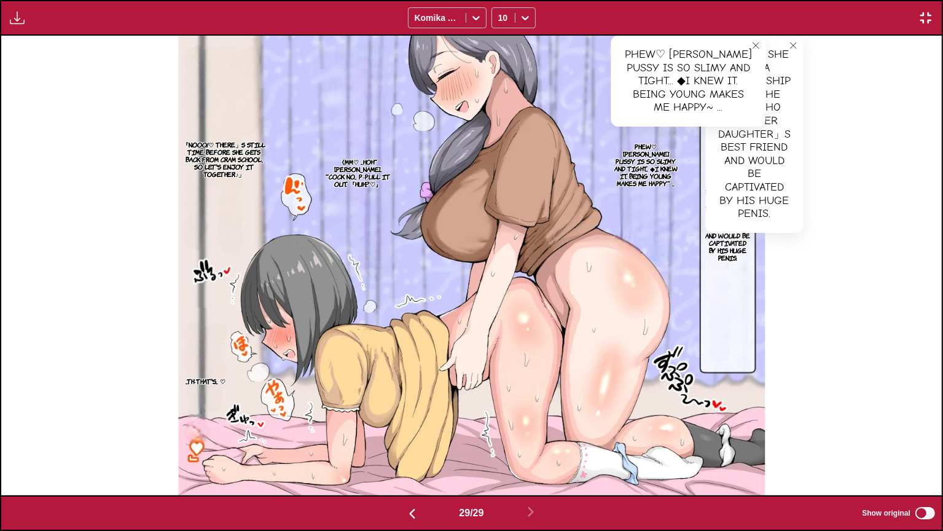
click at [791, 50] on button "close-tooltip" at bounding box center [793, 46] width 20 height 20
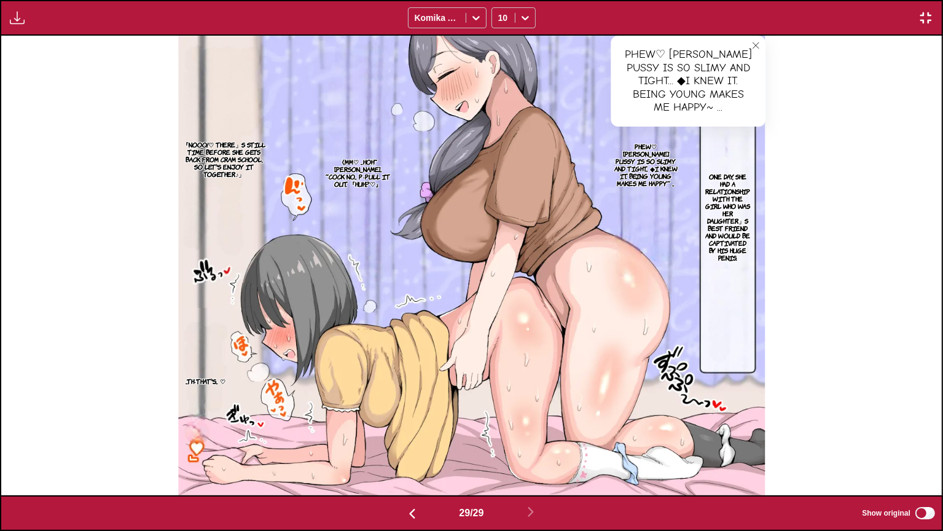
click at [383, 184] on p "《Mm♡ ...Hoh~ [PERSON_NAME]... ~Cock No... P-Pull it out. 『Huh...?♡』" at bounding box center [358, 172] width 72 height 34
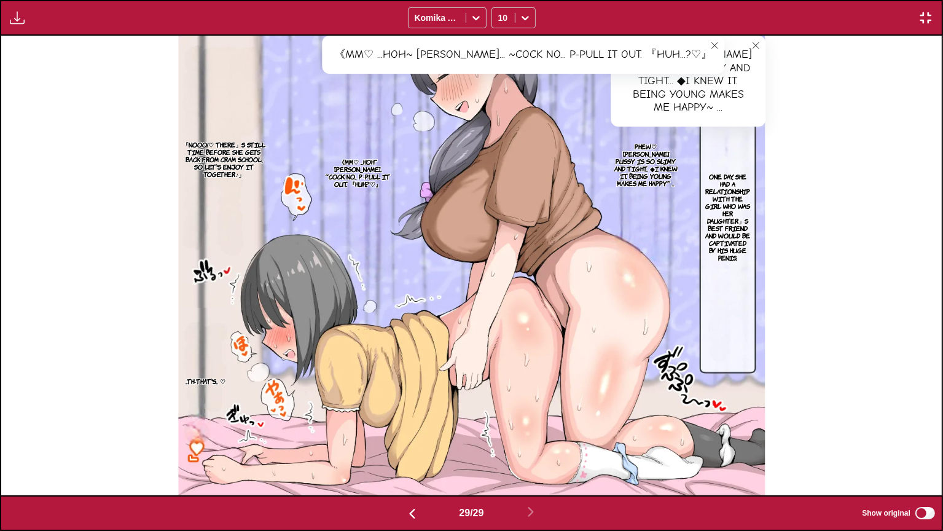
click at [230, 154] on p "『Nooo!♡ There」s still time before she gets back from cram school, so let's enjo…" at bounding box center [224, 159] width 90 height 42
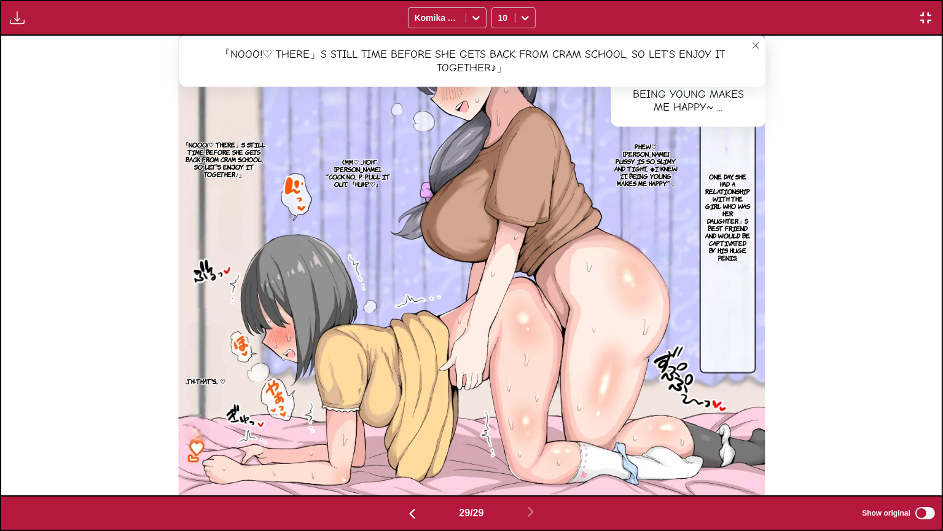
click at [206, 386] on p "...Th-That's... ♡" at bounding box center [204, 381] width 45 height 12
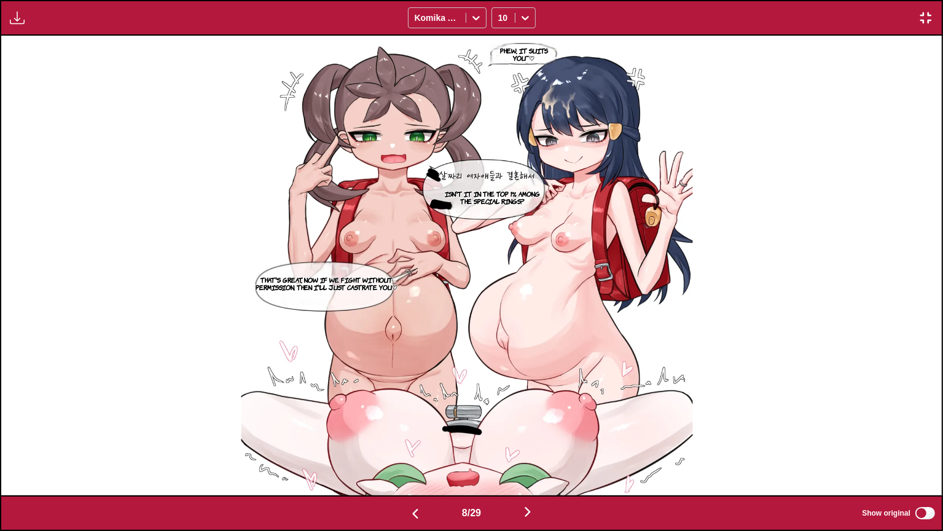
scroll to position [0, 7531]
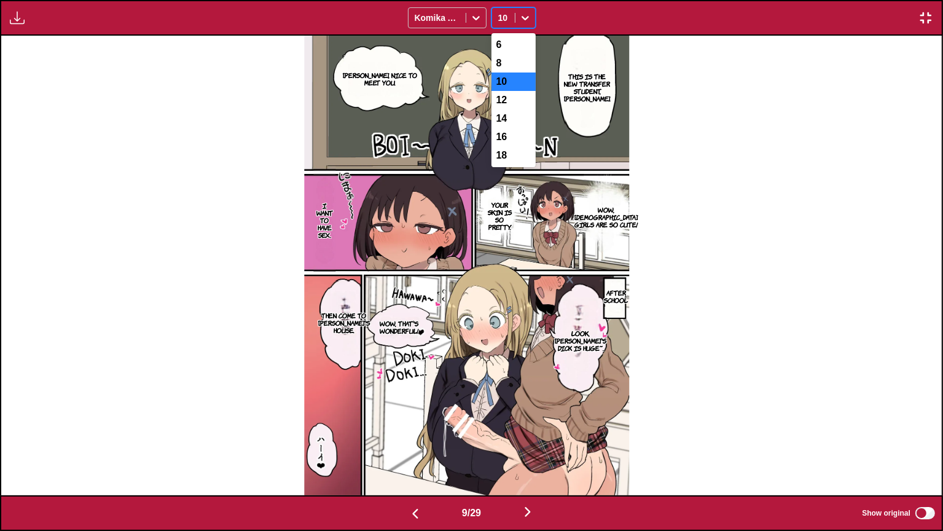
click at [517, 11] on div at bounding box center [526, 18] width 20 height 20
click at [511, 106] on div "12" at bounding box center [514, 100] width 44 height 18
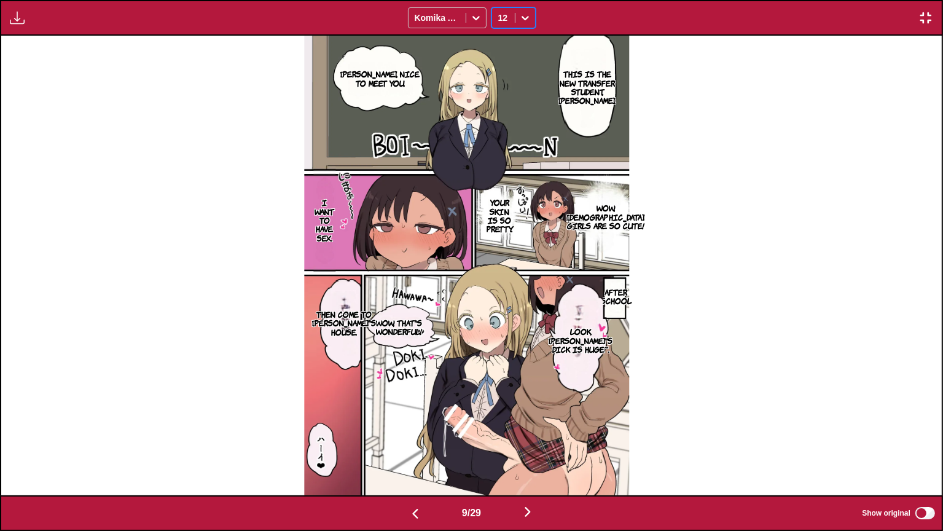
click at [589, 85] on p "This is the new transfer student, [PERSON_NAME]." at bounding box center [587, 87] width 62 height 41
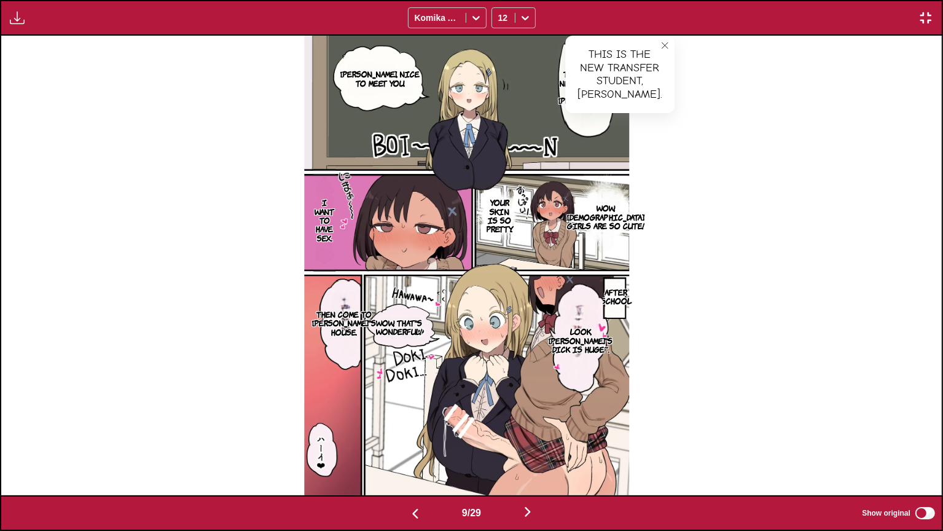
click at [661, 46] on icon "close-tooltip" at bounding box center [665, 45] width 9 height 9
click at [406, 73] on p "[PERSON_NAME], nice to meet you." at bounding box center [380, 78] width 84 height 23
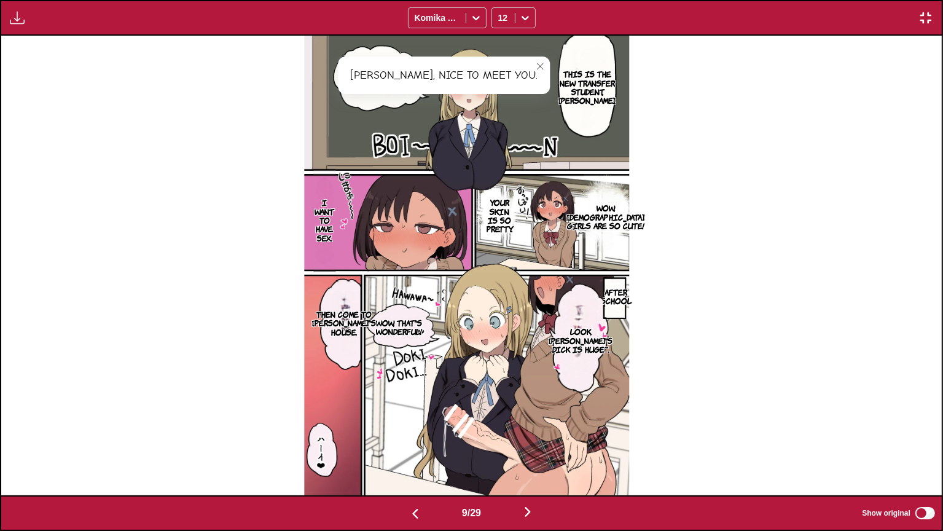
click at [530, 69] on button "close-tooltip" at bounding box center [540, 67] width 20 height 20
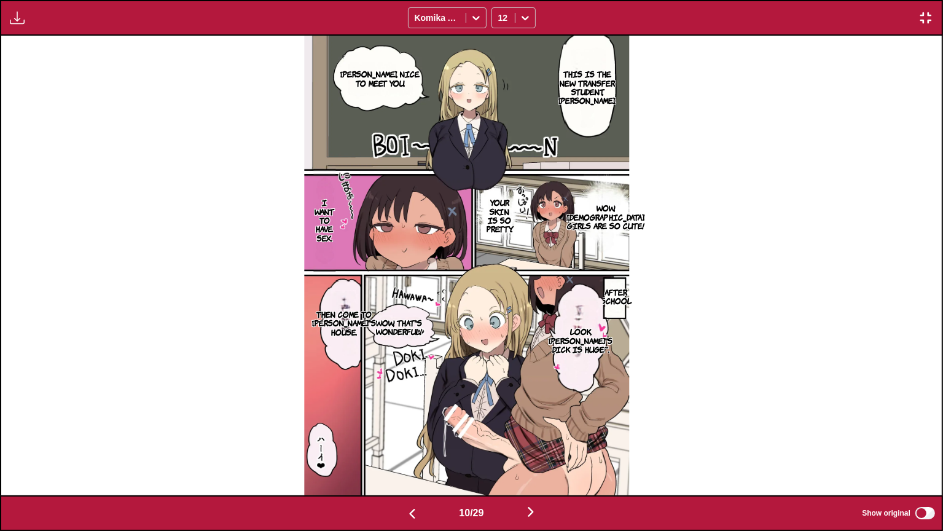
scroll to position [0, 8472]
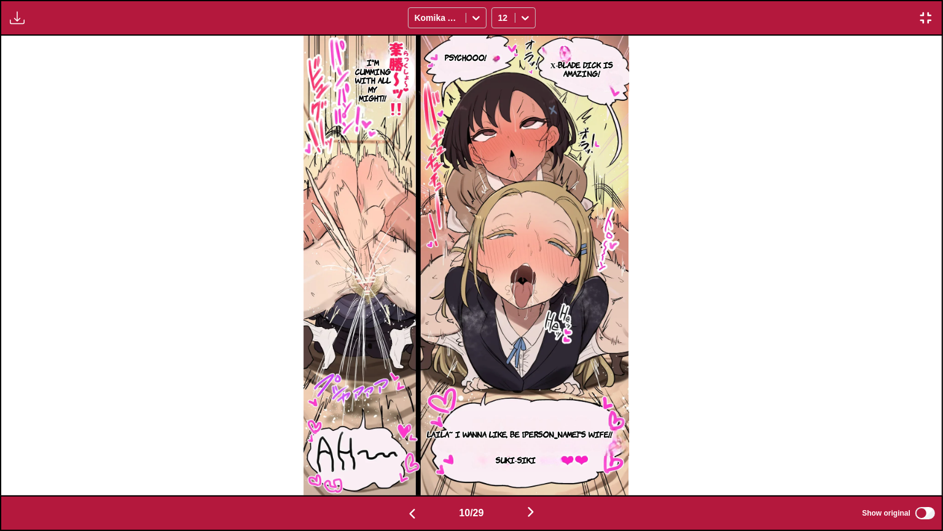
click at [589, 64] on p "χ-Blade dick is amazing!" at bounding box center [582, 69] width 95 height 23
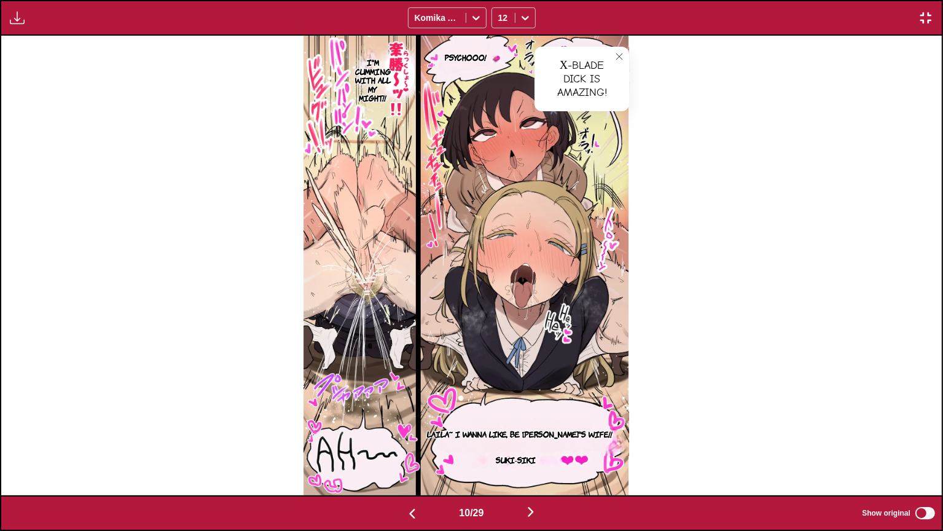
click at [629, 55] on button "close-tooltip" at bounding box center [620, 57] width 20 height 20
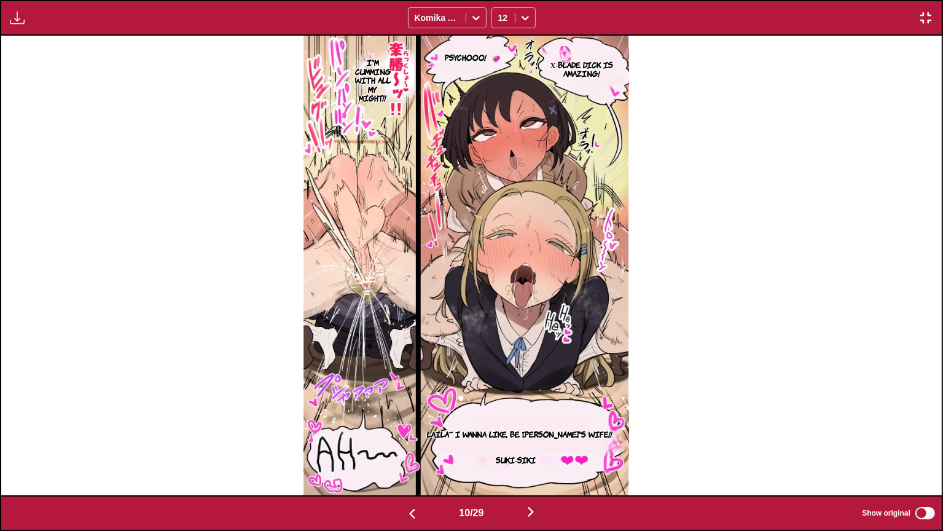
click at [582, 431] on p "Laila~ I wanna like, be [PERSON_NAME]'s wife!!" at bounding box center [520, 434] width 190 height 14
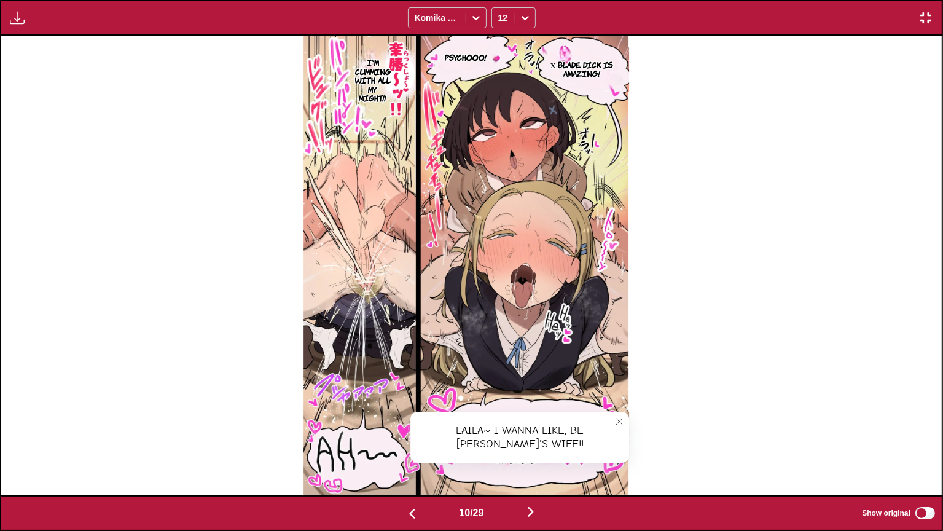
click at [621, 420] on icon "close-tooltip" at bounding box center [619, 421] width 9 height 9
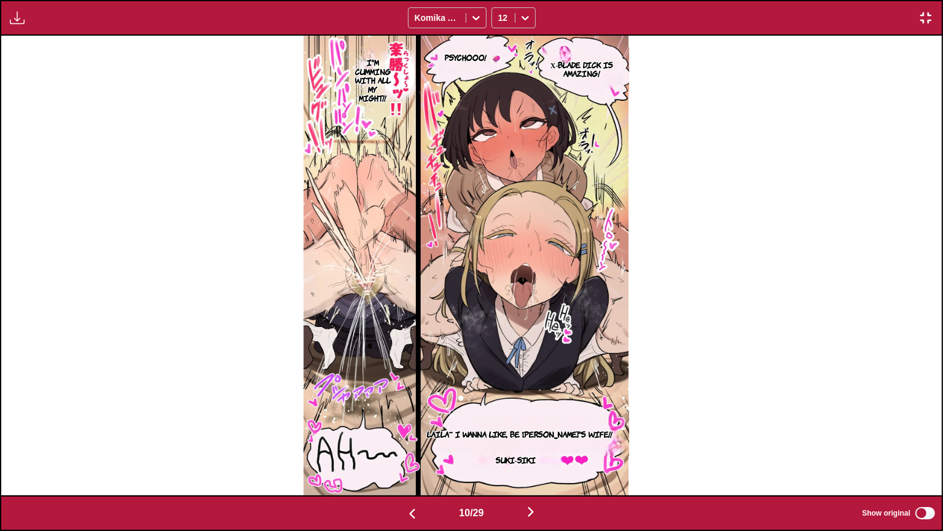
click at [527, 436] on section "Suki-siki" at bounding box center [515, 460] width 114 height 23
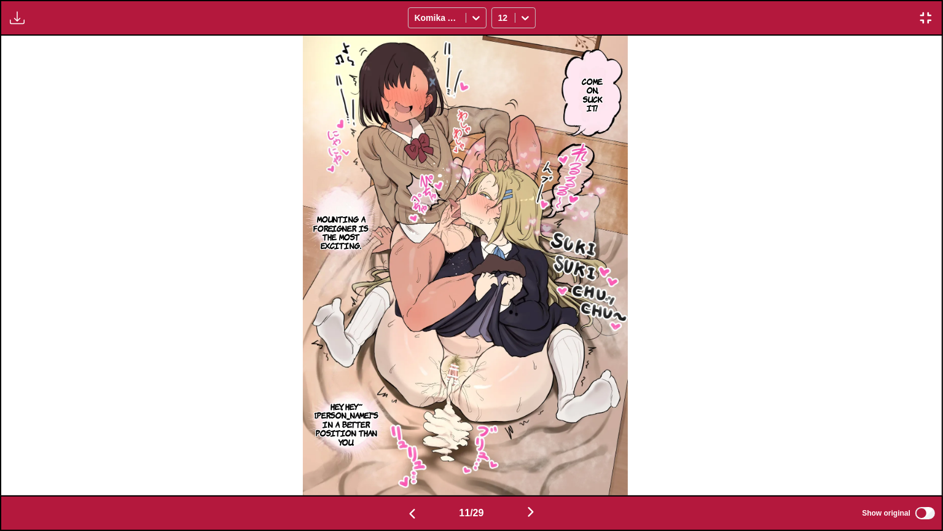
click at [595, 84] on p "Come on, suck it!" at bounding box center [592, 94] width 34 height 41
click at [622, 74] on button "close-tooltip" at bounding box center [620, 68] width 20 height 20
click at [347, 222] on p "Mounting a foreigner is the most exciting." at bounding box center [341, 232] width 62 height 41
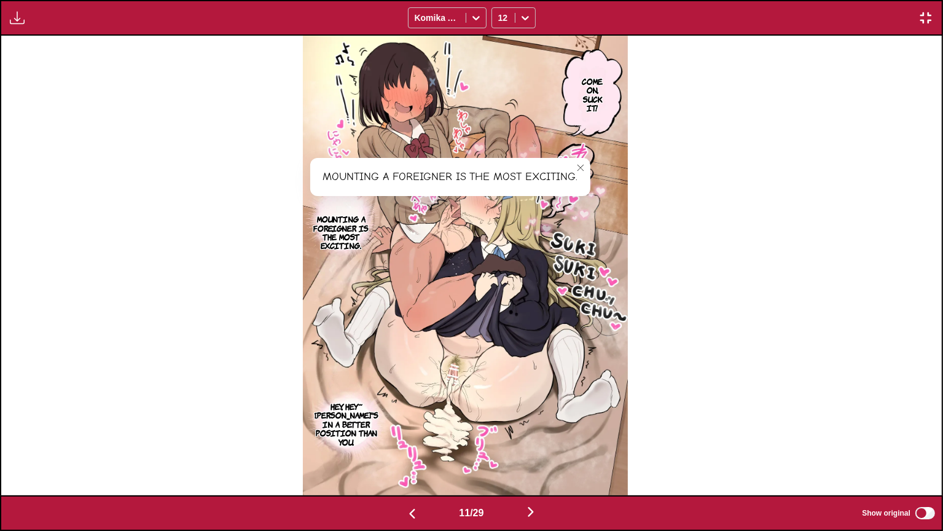
click at [367, 402] on p "Hey, hey~ [PERSON_NAME]'s in a better position than you." at bounding box center [346, 423] width 69 height 49
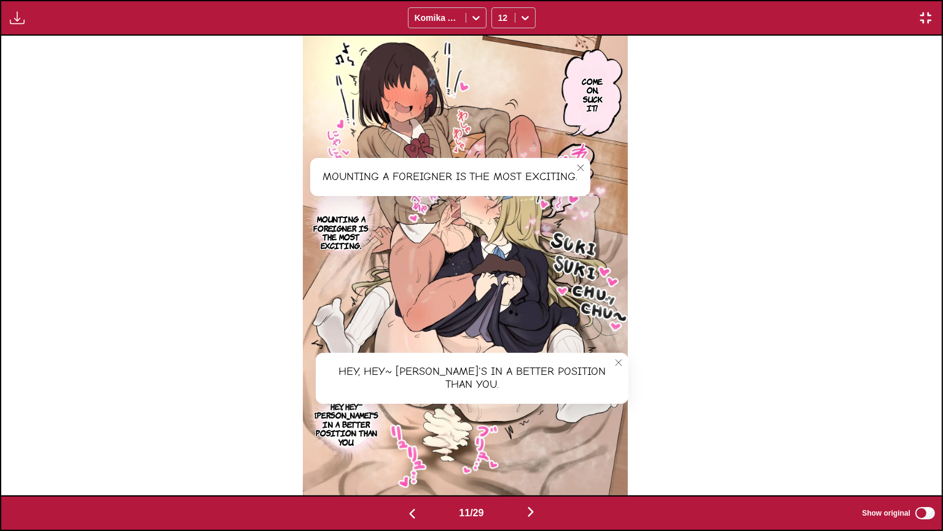
scroll to position [0, 10355]
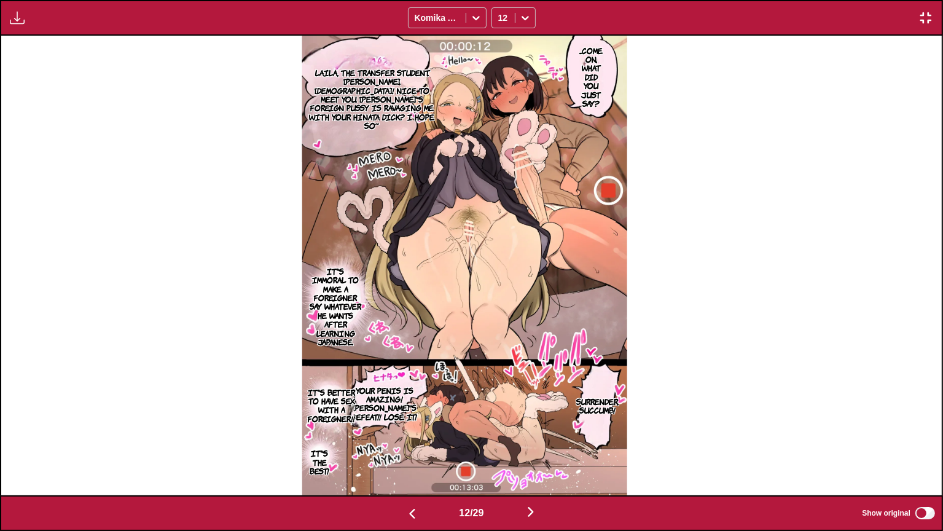
click at [594, 61] on p "...Come on, what did you just say?" at bounding box center [591, 77] width 30 height 67
click at [637, 44] on button "close-tooltip" at bounding box center [627, 46] width 20 height 20
click at [390, 98] on p "Laila, the transfer student. [PERSON_NAME], [DEMOGRAPHIC_DATA]! Nice to meet yo…" at bounding box center [371, 99] width 139 height 67
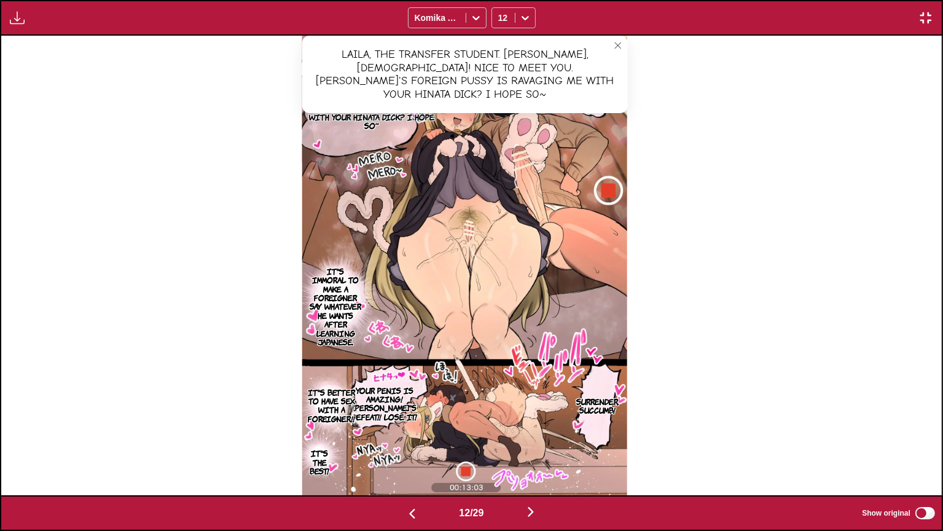
drag, startPoint x: 625, startPoint y: 47, endPoint x: 557, endPoint y: 88, distance: 80.5
click at [622, 47] on icon "close-tooltip" at bounding box center [618, 45] width 9 height 9
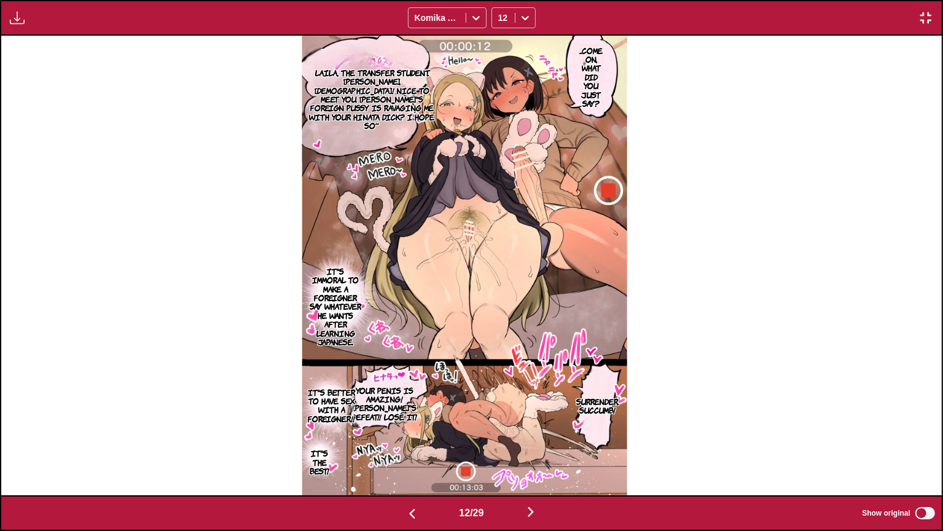
click at [312, 307] on img at bounding box center [465, 266] width 326 height 460
click at [327, 306] on p "It's immoral to make a foreigner say whatever he wants after learning Japanese." at bounding box center [336, 306] width 58 height 85
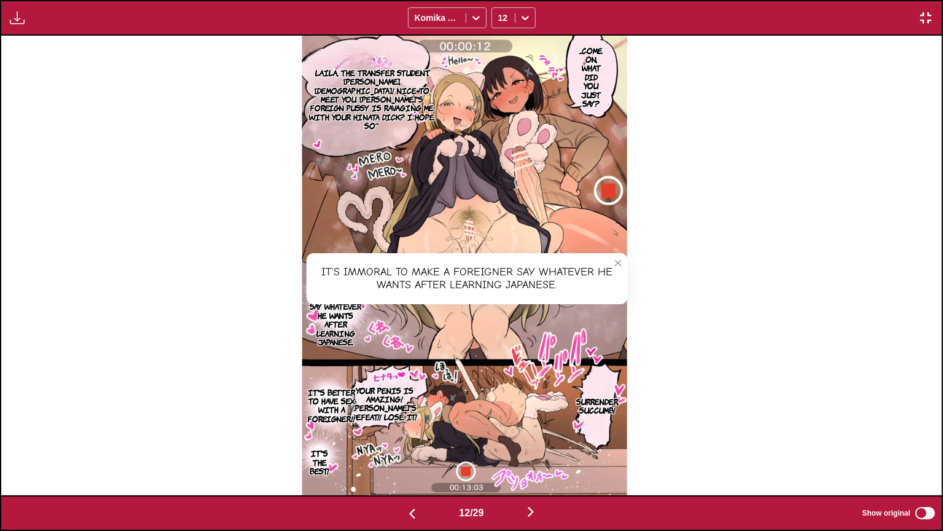
click at [628, 256] on button "close-tooltip" at bounding box center [618, 263] width 20 height 20
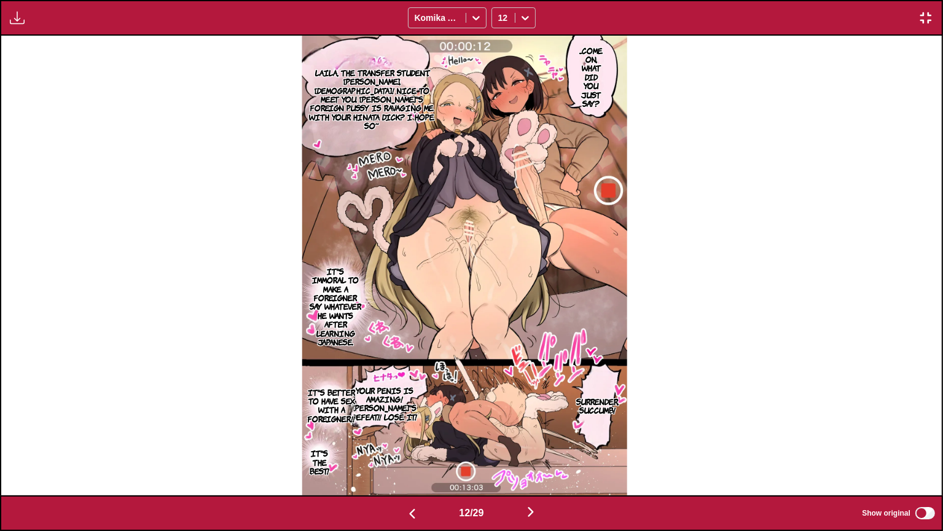
click at [604, 401] on p "Surrender, succumb!" at bounding box center [597, 405] width 47 height 23
click at [422, 404] on p "Your penis is amazing! [PERSON_NAME]'s defeat!! Lose it!" at bounding box center [384, 403] width 89 height 41
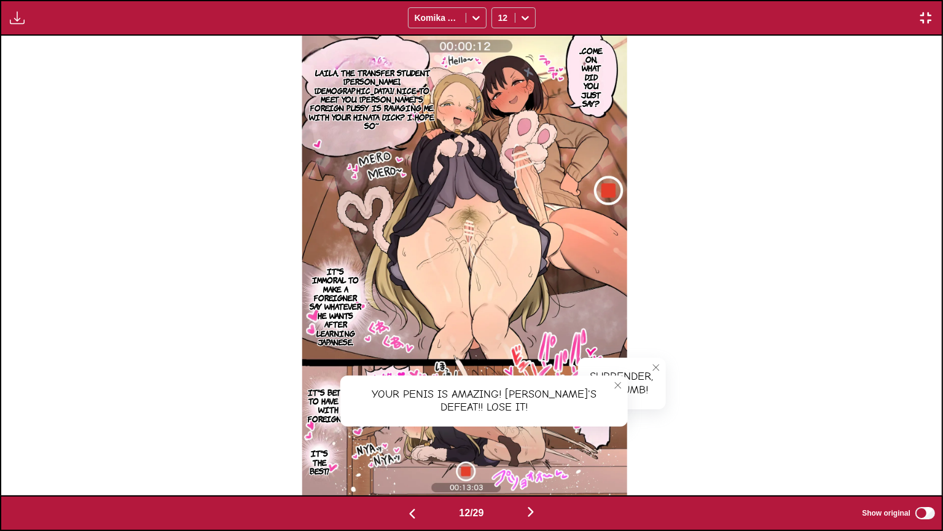
click at [628, 384] on button "close-tooltip" at bounding box center [618, 385] width 20 height 20
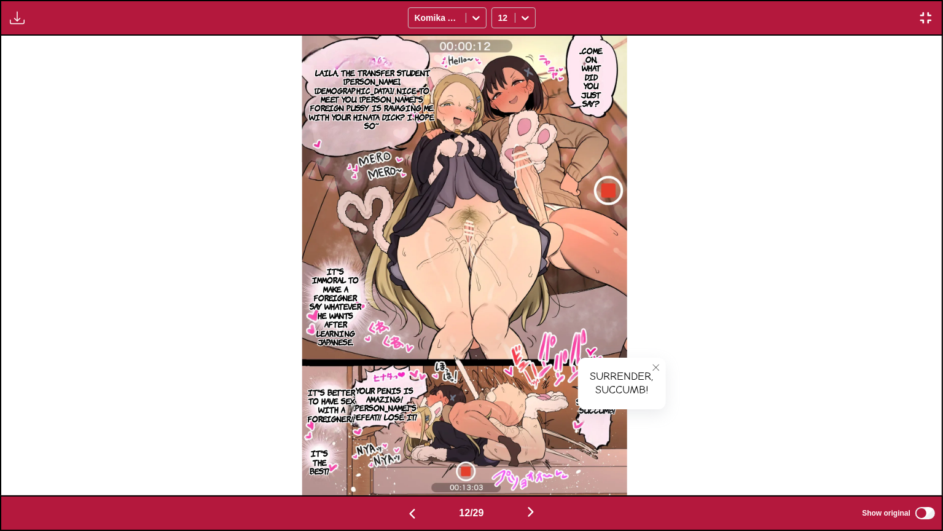
click at [331, 398] on p "It's better to have sex with a foreigner!!" at bounding box center [332, 405] width 52 height 41
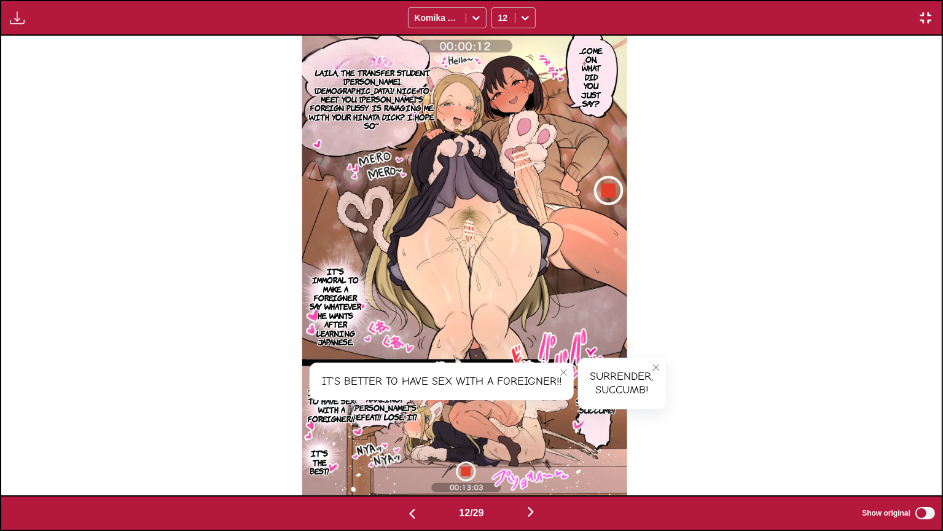
scroll to position [0, 11296]
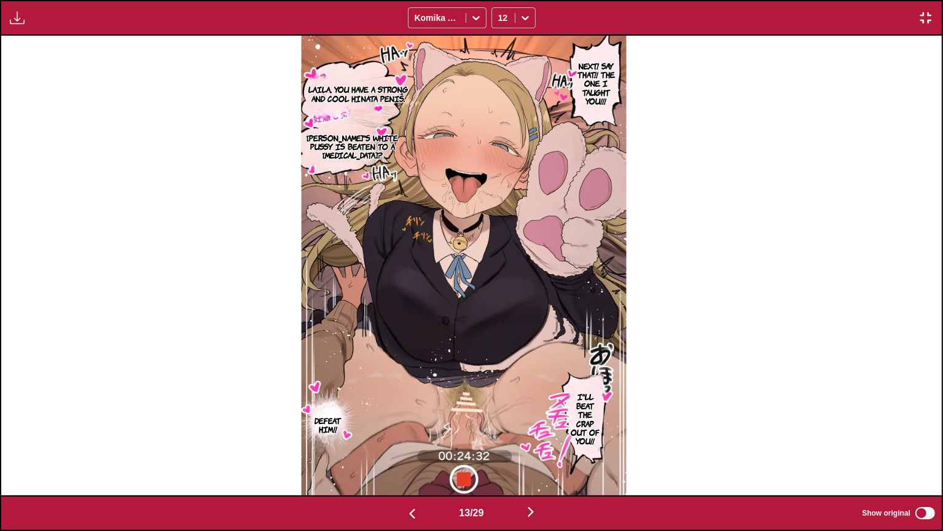
click at [595, 86] on p "Next! Say that!! The one I taught you!!!" at bounding box center [596, 83] width 44 height 49
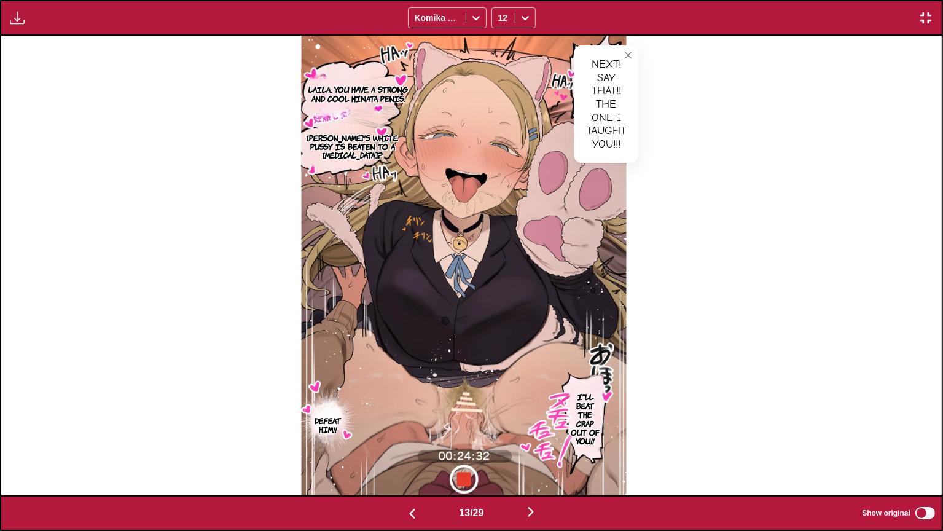
click at [625, 56] on div "Next! Say that!! The one I taught you!!!" at bounding box center [606, 103] width 64 height 117
click at [378, 98] on p "Laila, you have a strong and cool HINATA penis." at bounding box center [359, 93] width 114 height 23
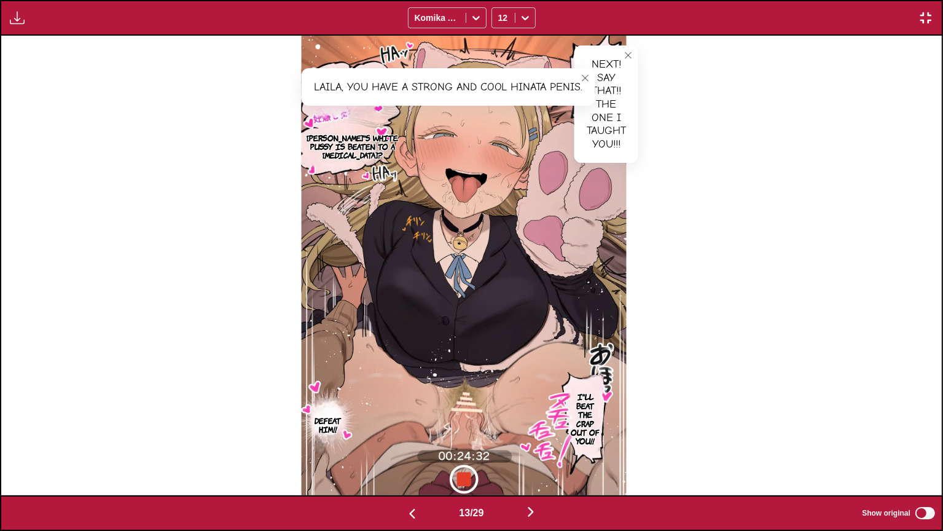
click at [633, 58] on icon "close-tooltip" at bounding box center [628, 55] width 9 height 9
click at [365, 152] on p "[PERSON_NAME]'s white pussy is beaten to a [MEDICAL_DATA]?" at bounding box center [353, 146] width 102 height 31
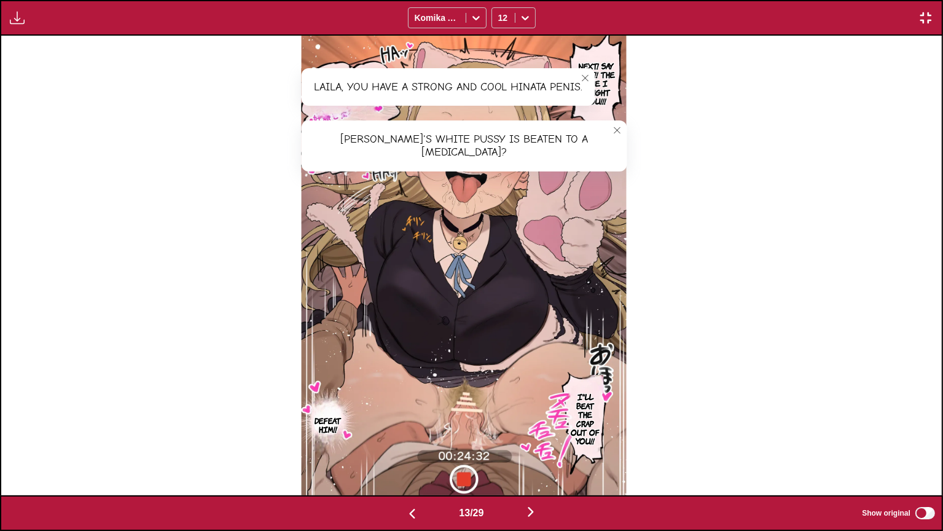
drag, startPoint x: 552, startPoint y: 126, endPoint x: 593, endPoint y: 96, distance: 51.0
click at [613, 126] on icon "close-tooltip" at bounding box center [617, 130] width 9 height 9
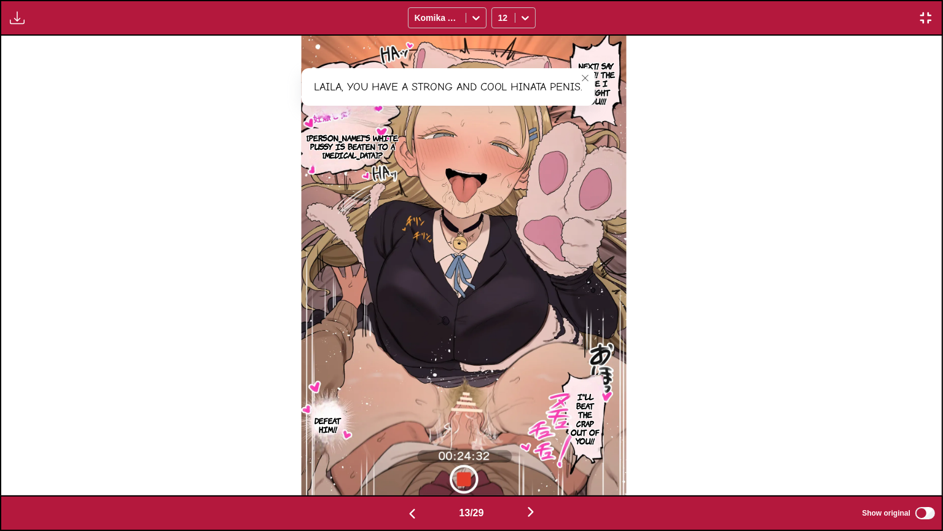
click at [590, 74] on icon "close-tooltip" at bounding box center [585, 78] width 9 height 9
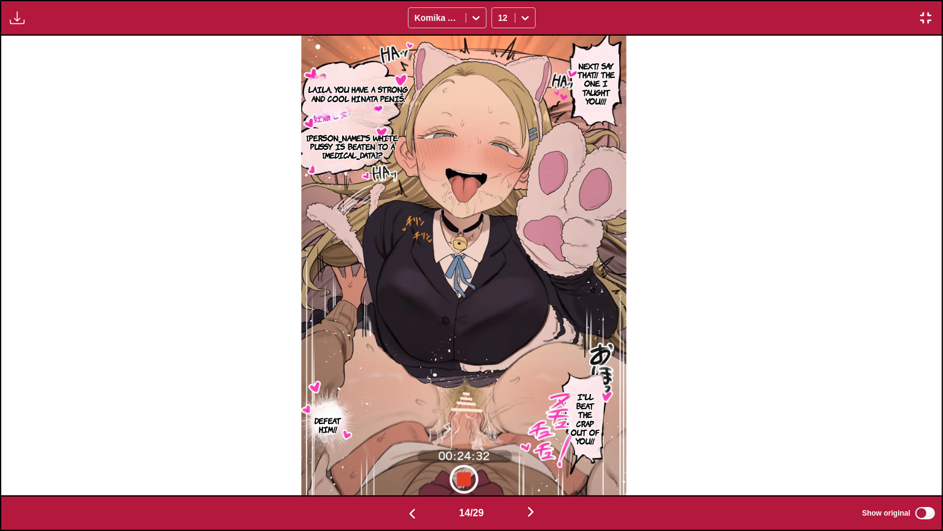
scroll to position [0, 12237]
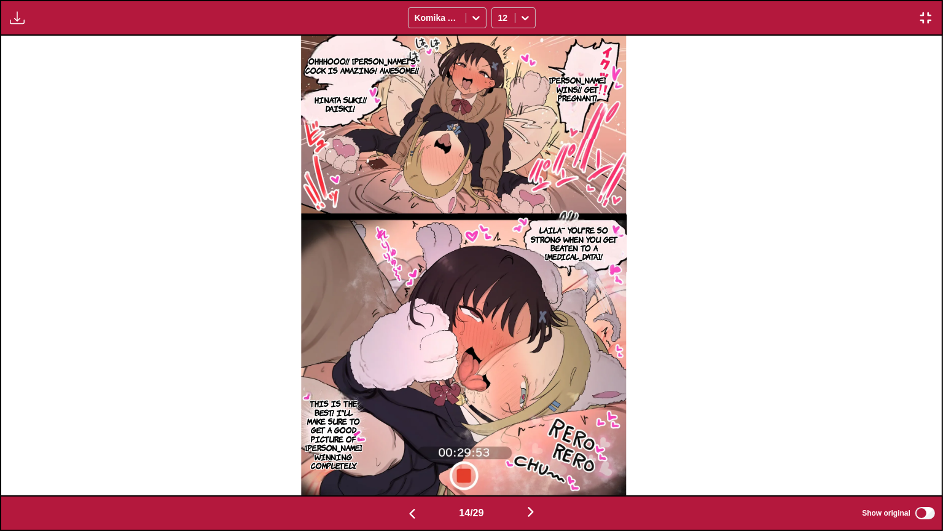
click at [595, 91] on p "[PERSON_NAME] wins!! Get pregnant!" at bounding box center [577, 88] width 61 height 31
click at [649, 49] on icon "close-tooltip" at bounding box center [653, 48] width 9 height 9
click at [366, 52] on section "Ohhhooo!! [PERSON_NAME]'s cock is amazing! Awesome!!" at bounding box center [362, 66] width 122 height 60
drag, startPoint x: 373, startPoint y: 66, endPoint x: 371, endPoint y: 74, distance: 7.8
click at [373, 66] on p "Ohhhooo!! [PERSON_NAME]'s cock is amazing! Awesome!!" at bounding box center [362, 65] width 122 height 23
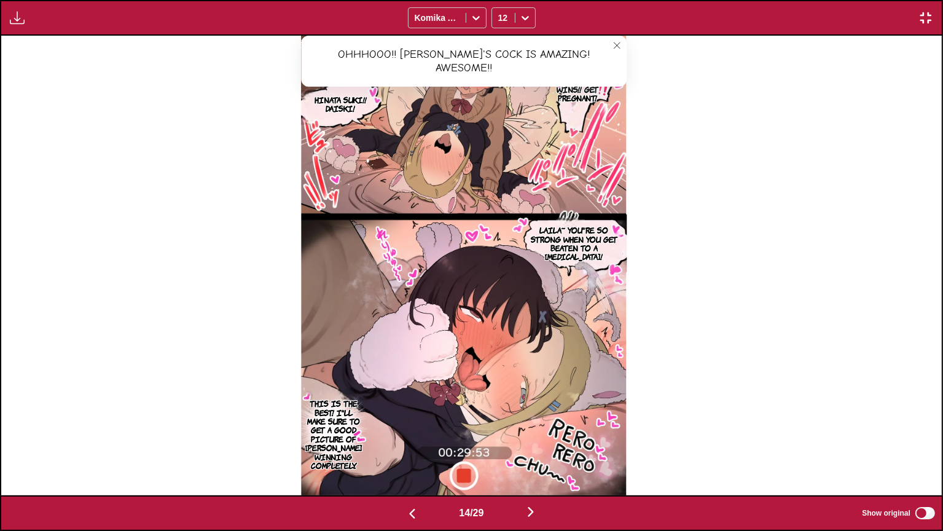
click at [355, 96] on p "HINATA Suki!! DAISKI!" at bounding box center [340, 104] width 79 height 23
click at [588, 234] on p "Laila~ You're so strong when you get beaten to a [MEDICAL_DATA]!" at bounding box center [574, 243] width 106 height 41
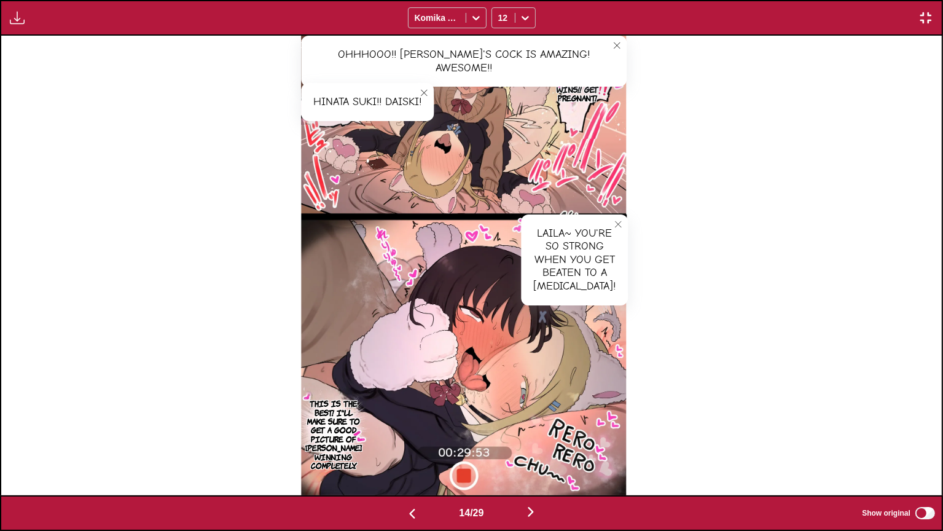
click at [338, 423] on p "This is the best! I'll make sure to get a good picture of [PERSON_NAME] winning…" at bounding box center [332, 434] width 61 height 76
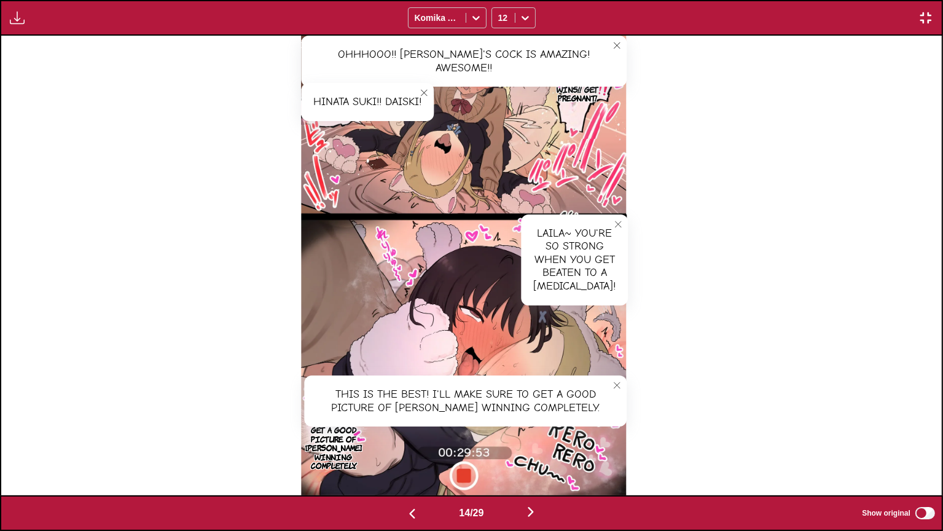
click at [610, 385] on div "This is the best! I'll make sure to get a good picture of [PERSON_NAME] winning…" at bounding box center [465, 400] width 323 height 51
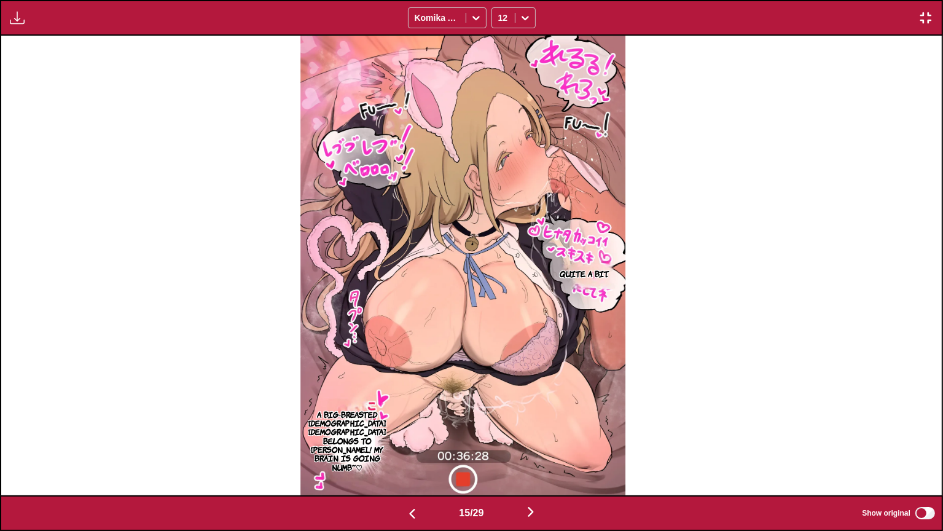
click at [347, 432] on p "A big-breasted [DEMOGRAPHIC_DATA] [DEMOGRAPHIC_DATA] belongs to [PERSON_NAME]..…" at bounding box center [347, 440] width 82 height 67
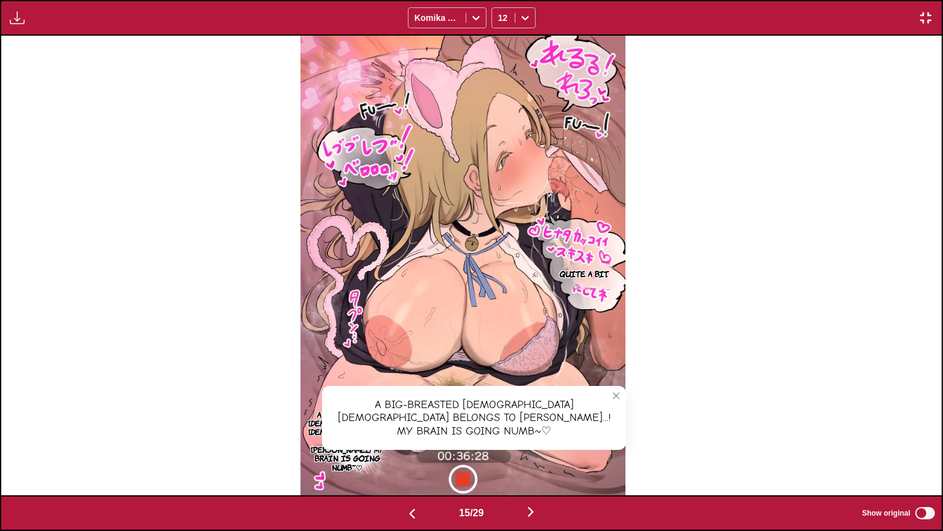
click at [621, 393] on icon "close-tooltip" at bounding box center [616, 395] width 9 height 9
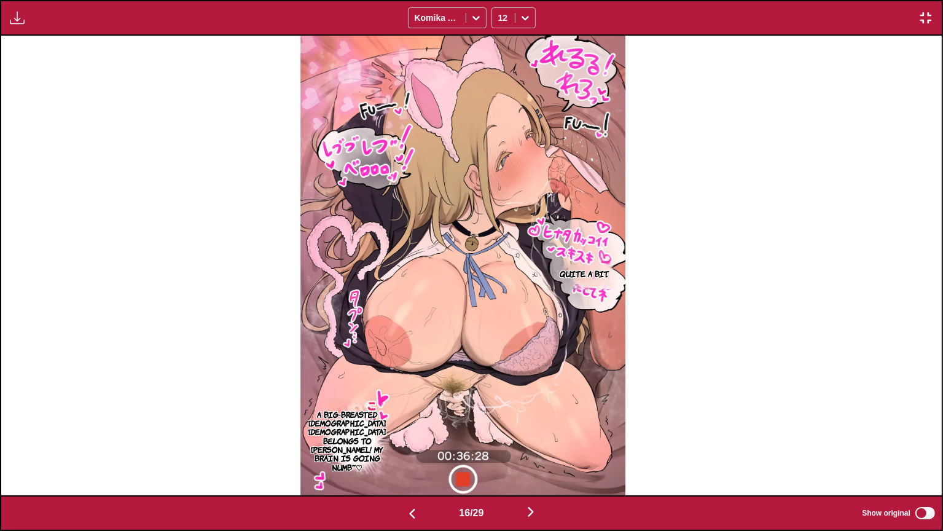
scroll to position [0, 14120]
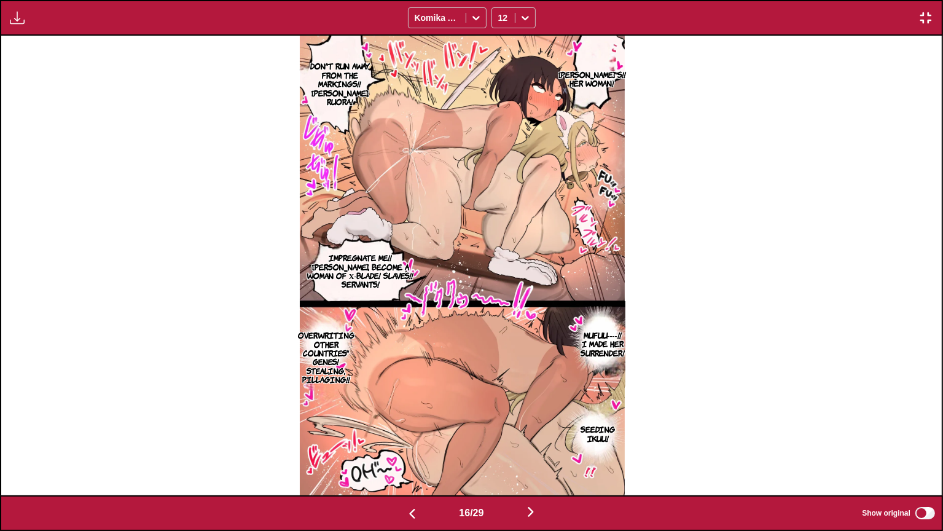
click at [605, 76] on p "[PERSON_NAME]'s!! Her woman!" at bounding box center [592, 79] width 73 height 23
click at [675, 43] on icon "close-tooltip" at bounding box center [679, 45] width 9 height 9
click at [352, 80] on p "Don't run away from the markings!! [PERSON_NAME], ruora!" at bounding box center [340, 83] width 80 height 49
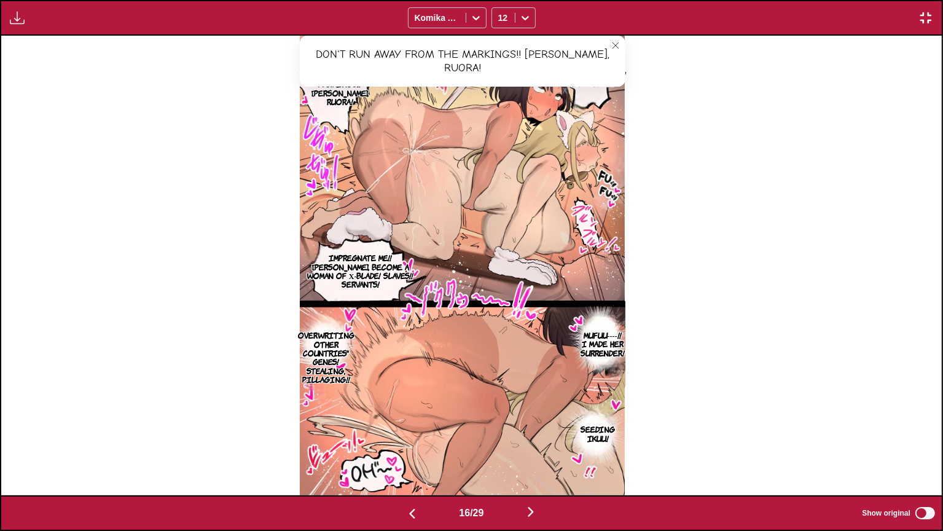
click at [620, 42] on icon "close-tooltip" at bounding box center [615, 45] width 9 height 9
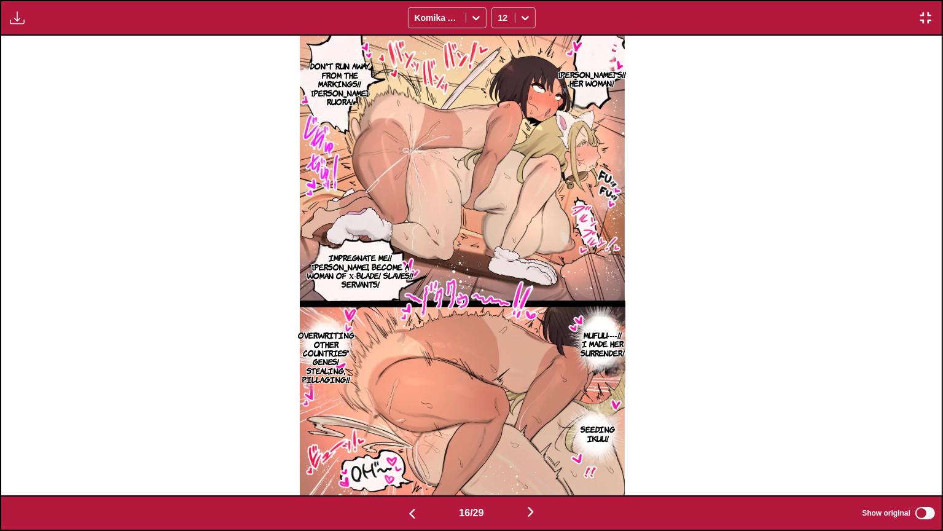
click at [364, 268] on p "Impregnate me!! [PERSON_NAME], become a woman of χ-Blade! Slaves!! Servants!" at bounding box center [361, 271] width 112 height 41
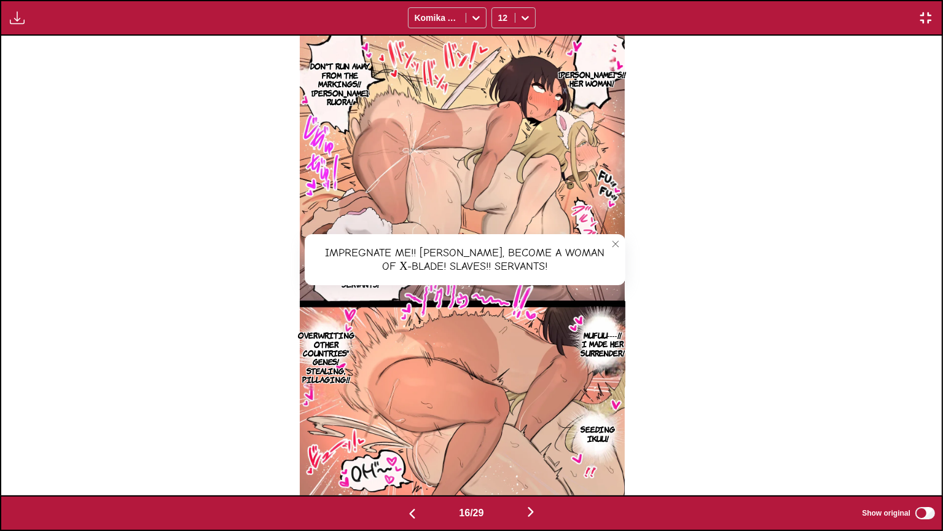
click at [611, 435] on p "Seeding Ikuu!" at bounding box center [597, 433] width 39 height 23
click at [318, 347] on p "Overwriting other countries' genes! Stealing, pillaging!!" at bounding box center [326, 357] width 61 height 58
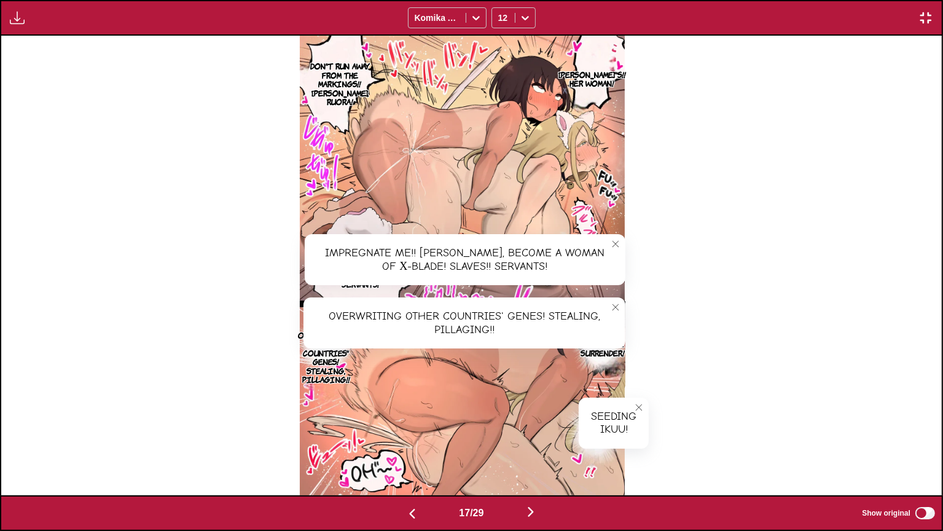
scroll to position [0, 15061]
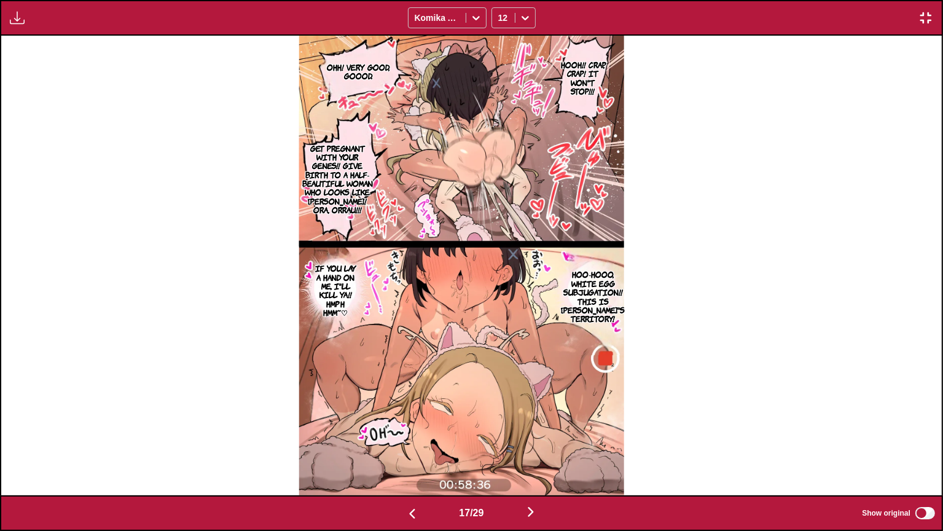
click at [349, 173] on p "Get pregnant with your genes!! Give birth to a half-beautiful woman who looks l…" at bounding box center [337, 179] width 77 height 76
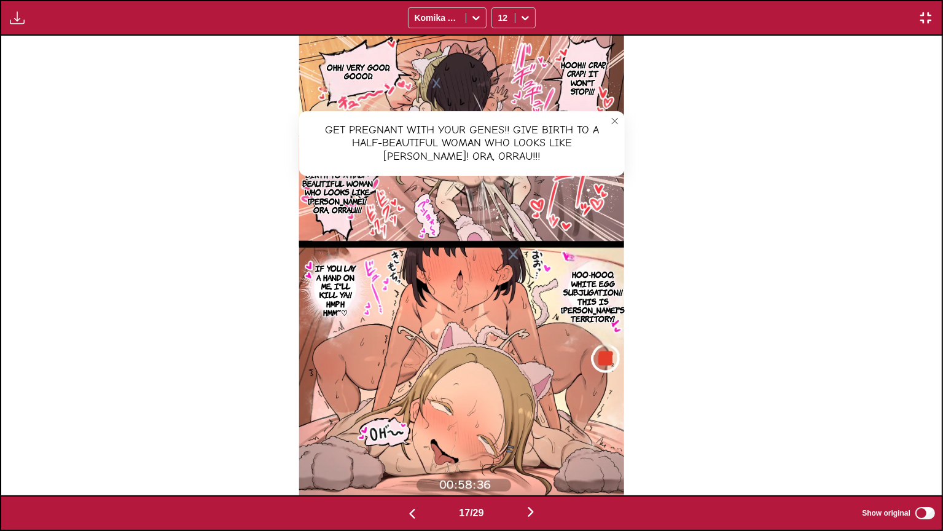
click at [625, 124] on button "close-tooltip" at bounding box center [615, 121] width 20 height 20
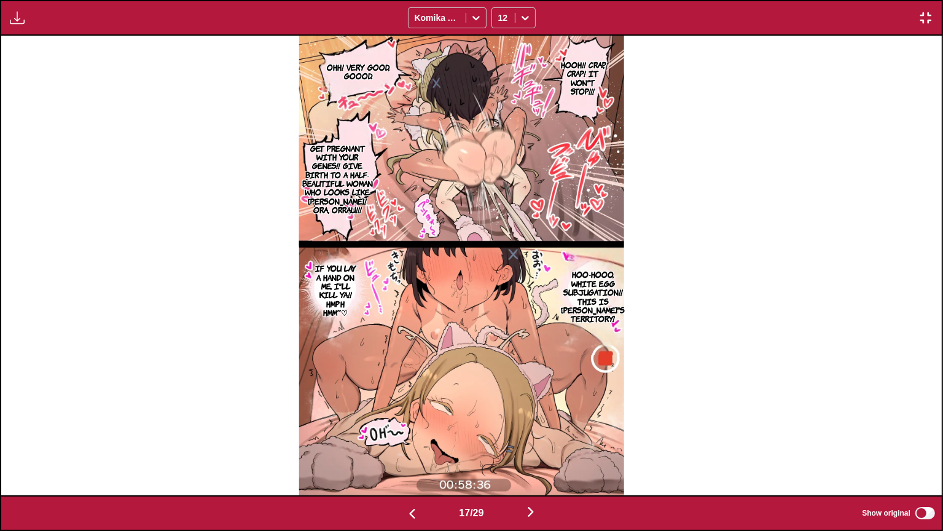
click at [608, 283] on p "Hoo-hooo, white egg subjugation!! This is [PERSON_NAME]'s territory!" at bounding box center [593, 296] width 69 height 58
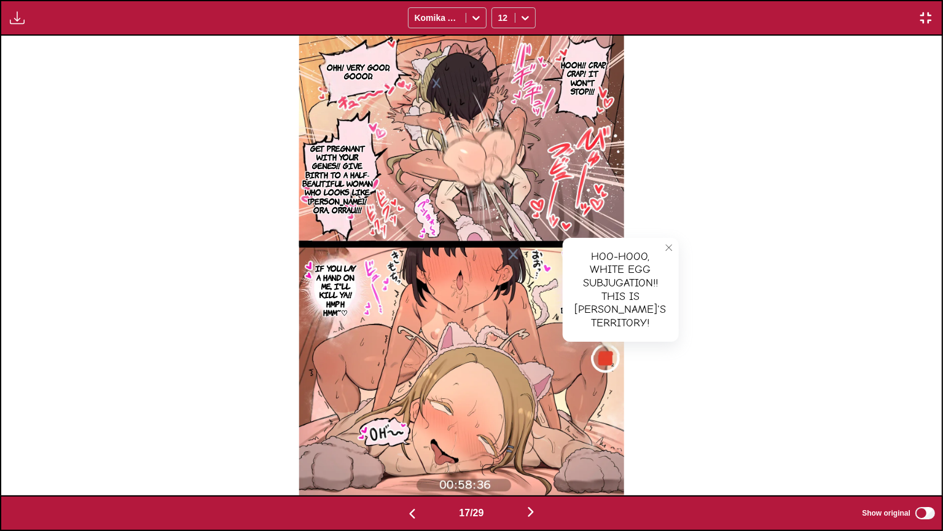
click at [350, 292] on p "If you lay a hand on me, I'll kill ya!! Hmph hmm~♡" at bounding box center [336, 290] width 48 height 58
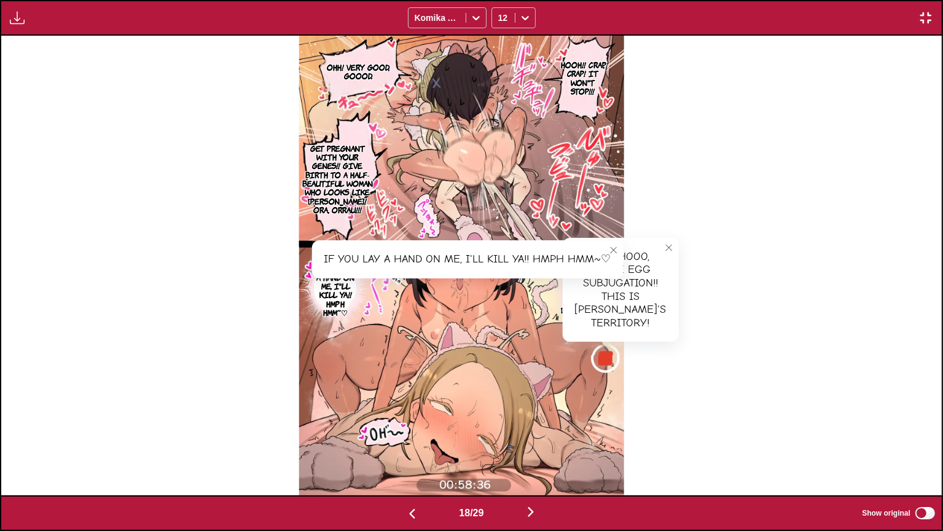
scroll to position [0, 16002]
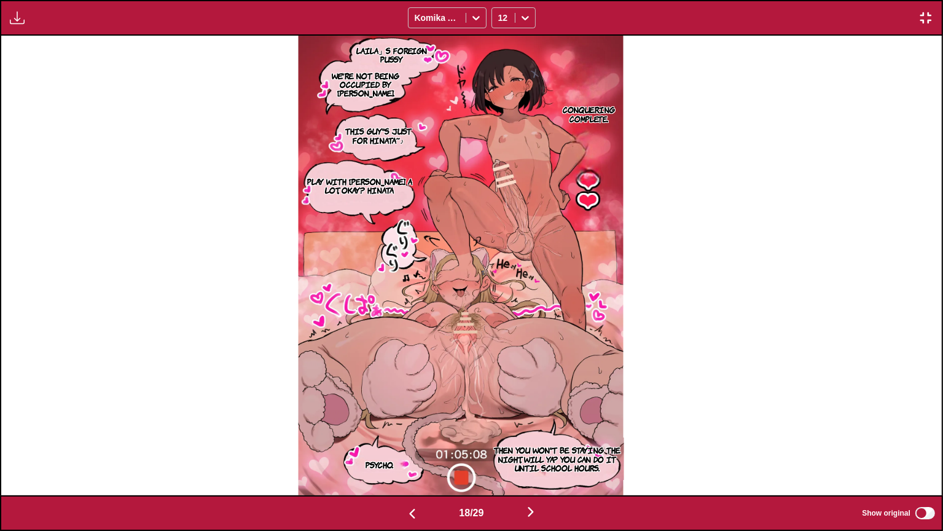
click at [412, 54] on p "Laila」s foreign pussy" at bounding box center [393, 55] width 84 height 23
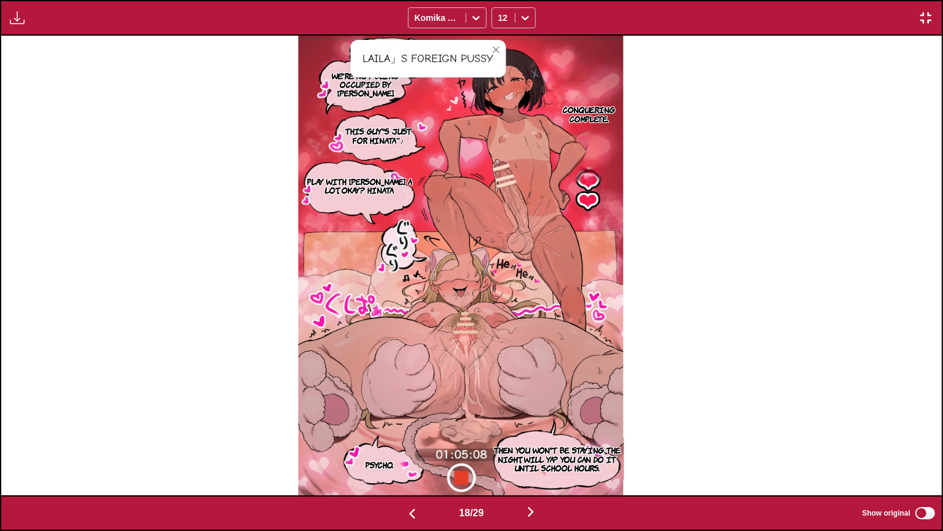
click at [499, 53] on button "close-tooltip" at bounding box center [497, 50] width 20 height 20
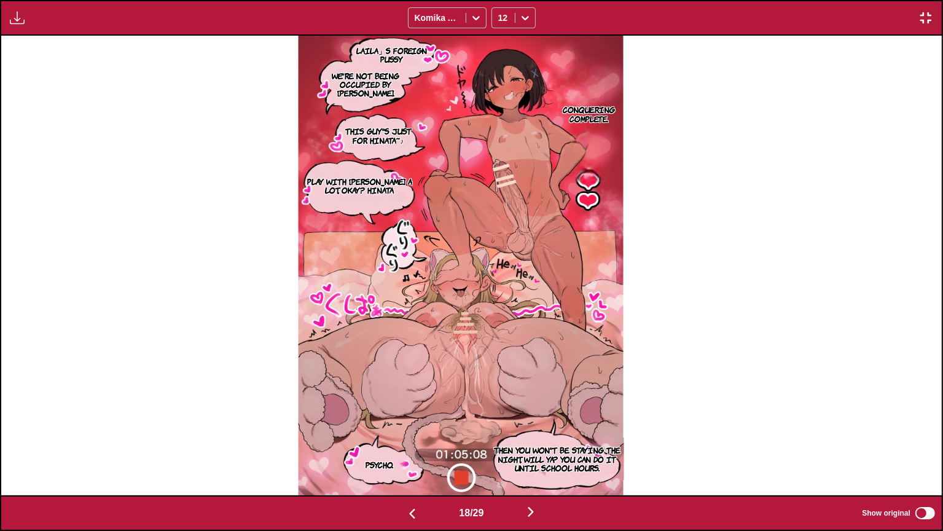
click at [583, 436] on p "Then you won't be staying the night, will ya? You can do it until school hours." at bounding box center [557, 458] width 133 height 31
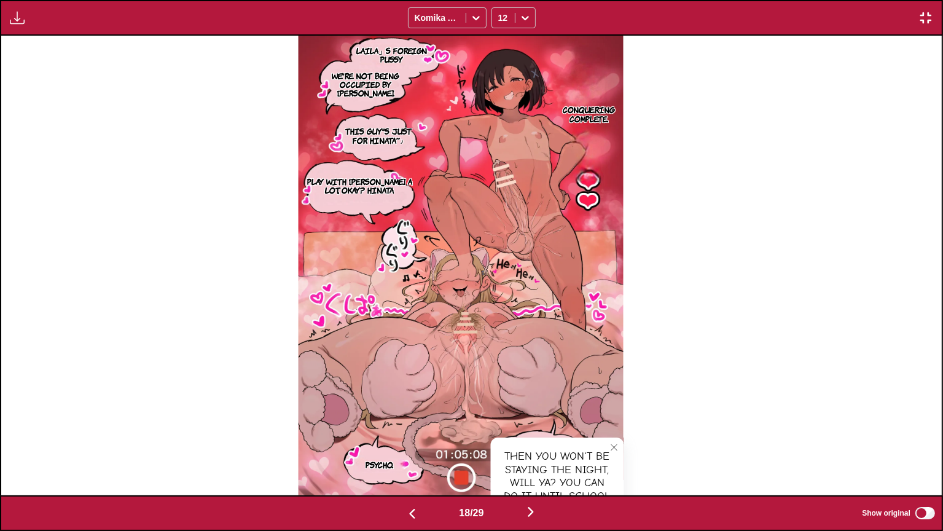
click at [619, 436] on button "close-tooltip" at bounding box center [615, 447] width 20 height 20
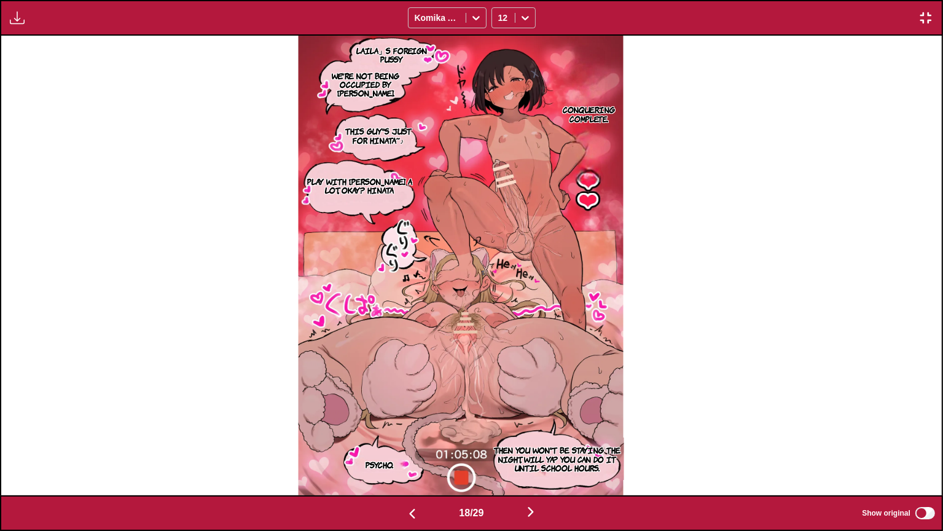
click at [924, 12] on img "button" at bounding box center [926, 17] width 15 height 15
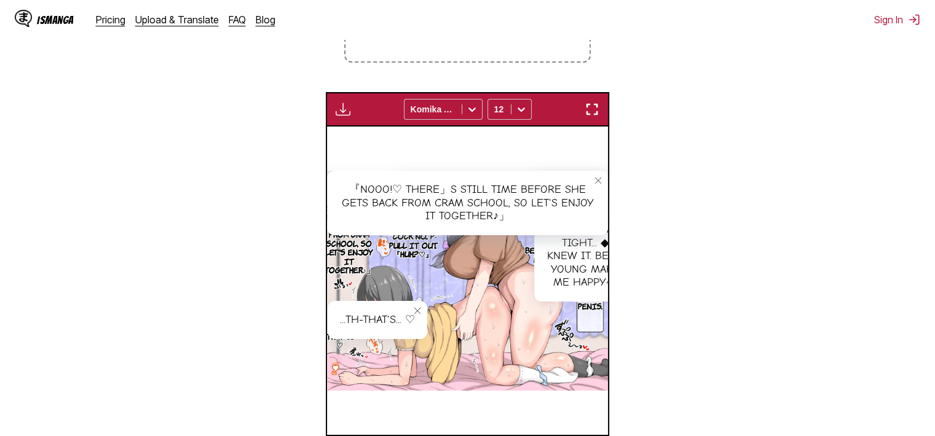
scroll to position [321, 0]
